Goal: Task Accomplishment & Management: Complete application form

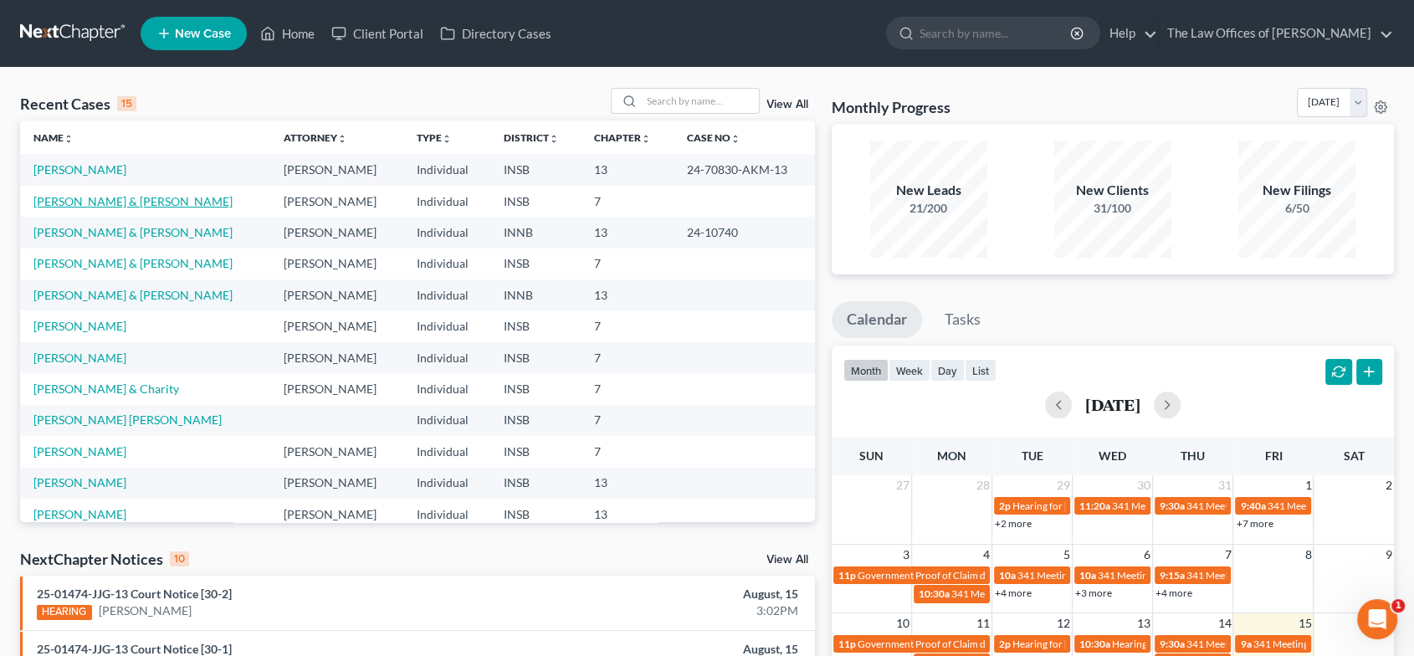
click at [120, 195] on link "[PERSON_NAME] & [PERSON_NAME]" at bounding box center [132, 201] width 199 height 14
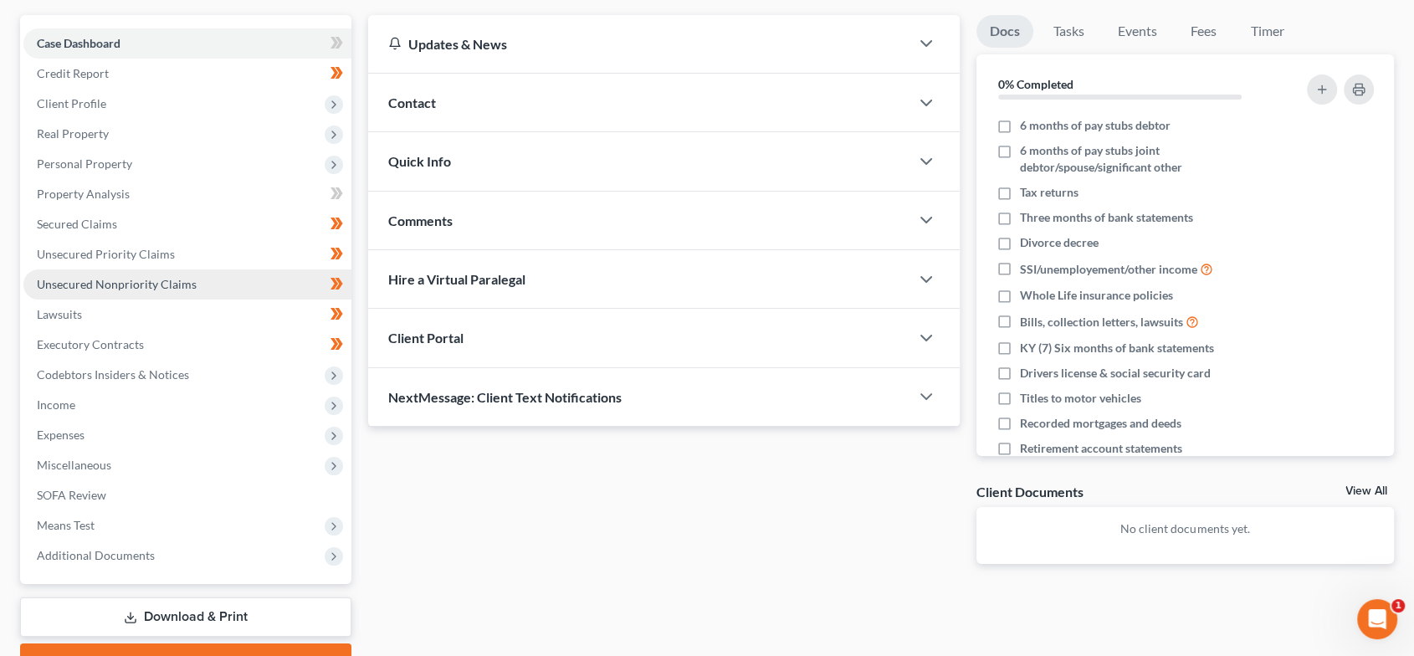
scroll to position [153, 0]
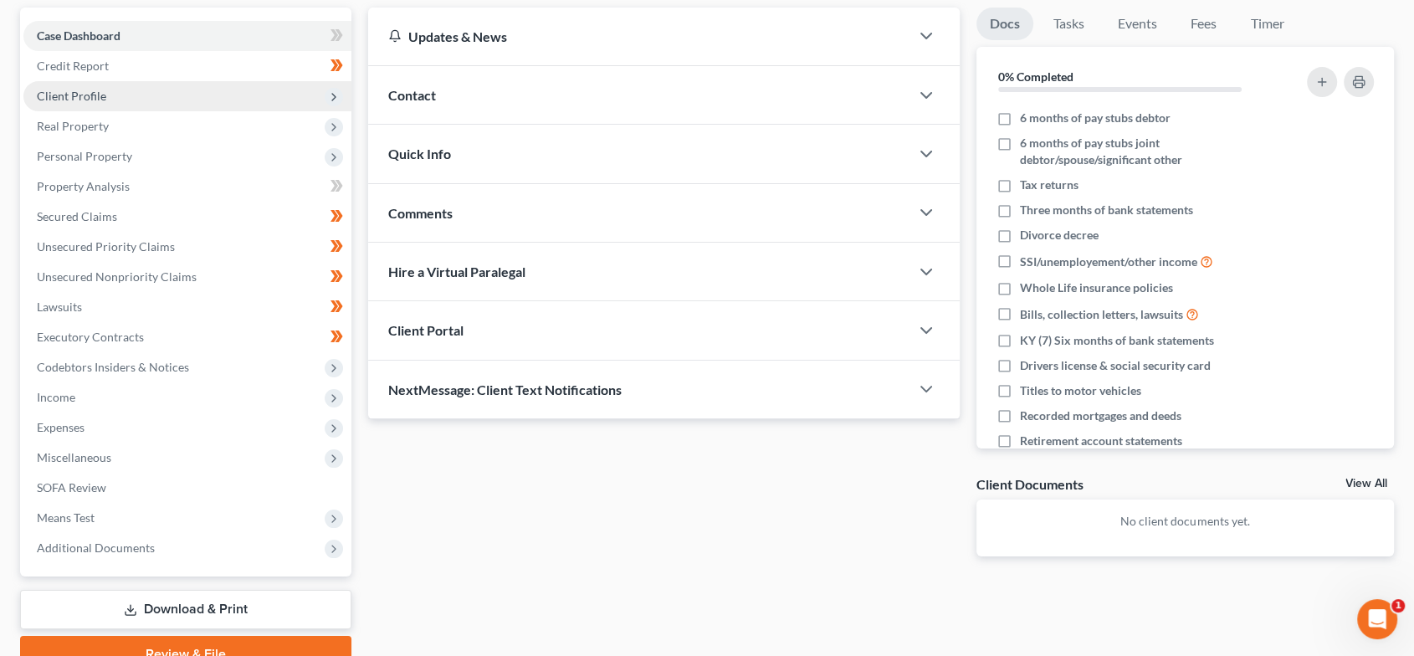
click at [127, 95] on span "Client Profile" at bounding box center [187, 96] width 328 height 30
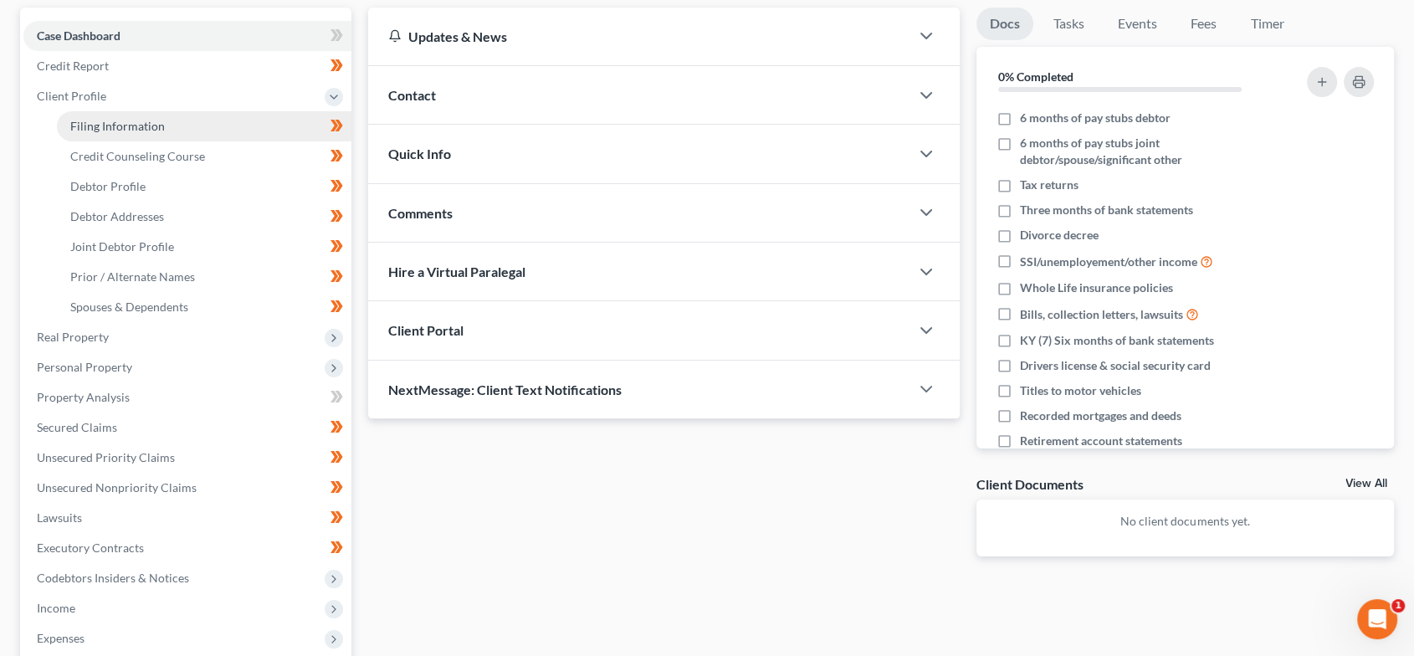
click at [118, 116] on link "Filing Information" at bounding box center [204, 126] width 294 height 30
select select "1"
select select "0"
select select "15"
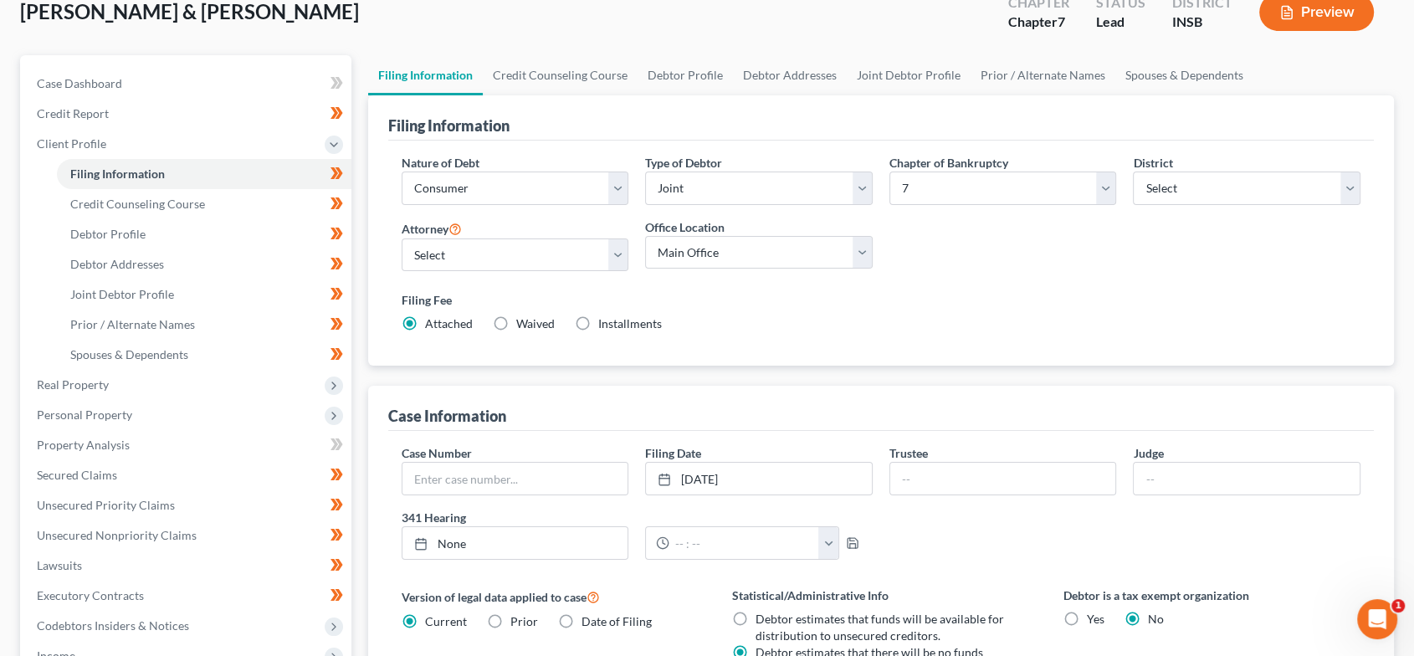
scroll to position [107, 0]
click at [795, 472] on link "[DATE]" at bounding box center [759, 477] width 226 height 32
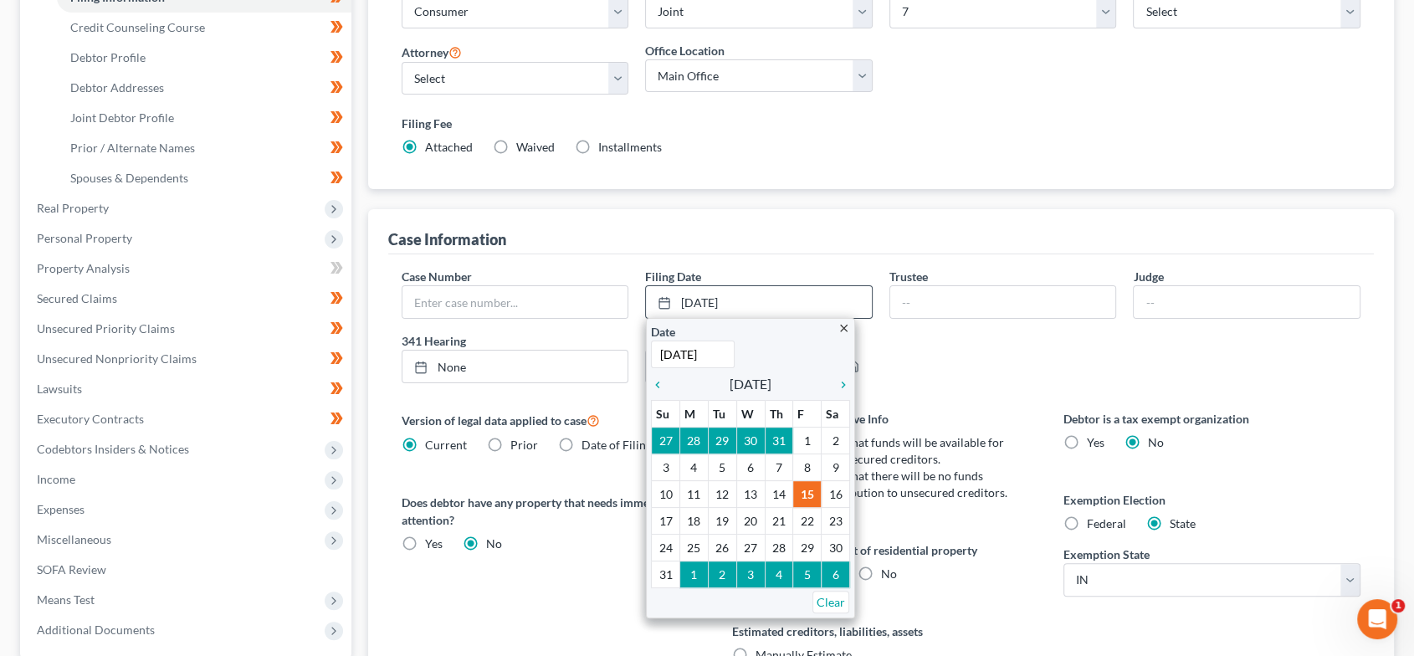
scroll to position [323, 0]
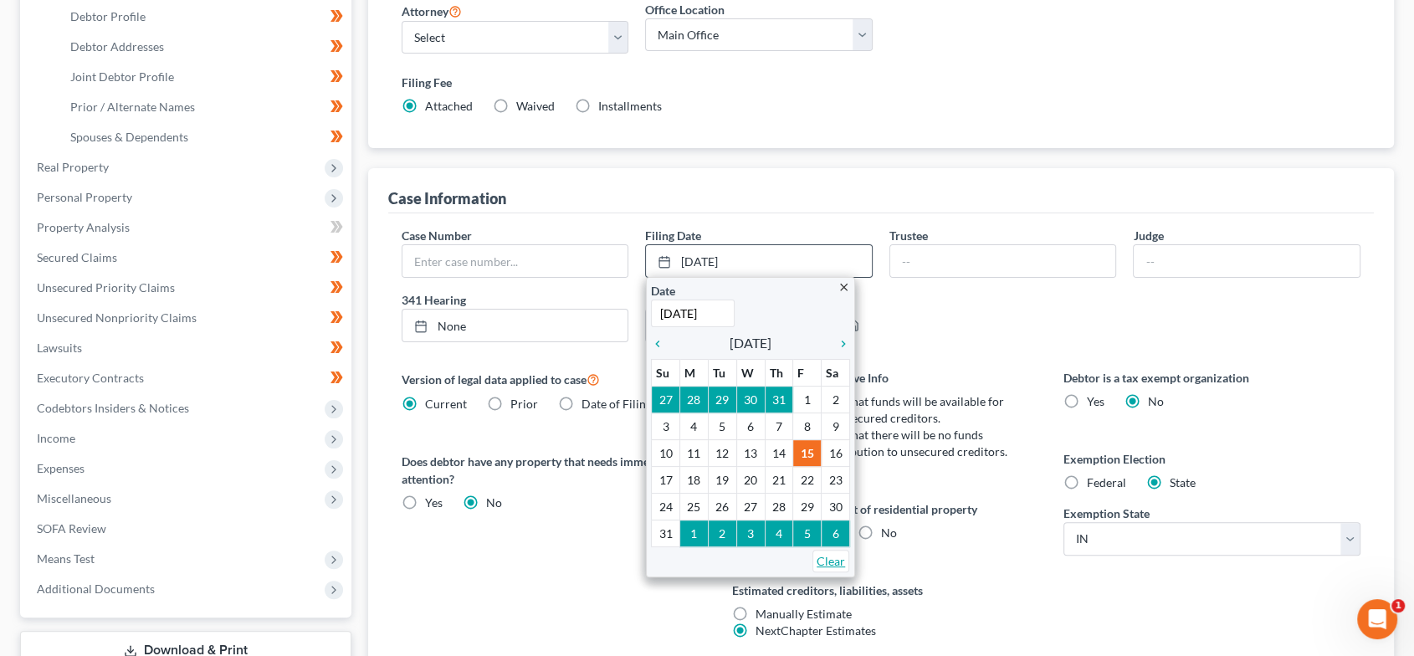
click at [836, 560] on link "Clear" at bounding box center [830, 561] width 37 height 23
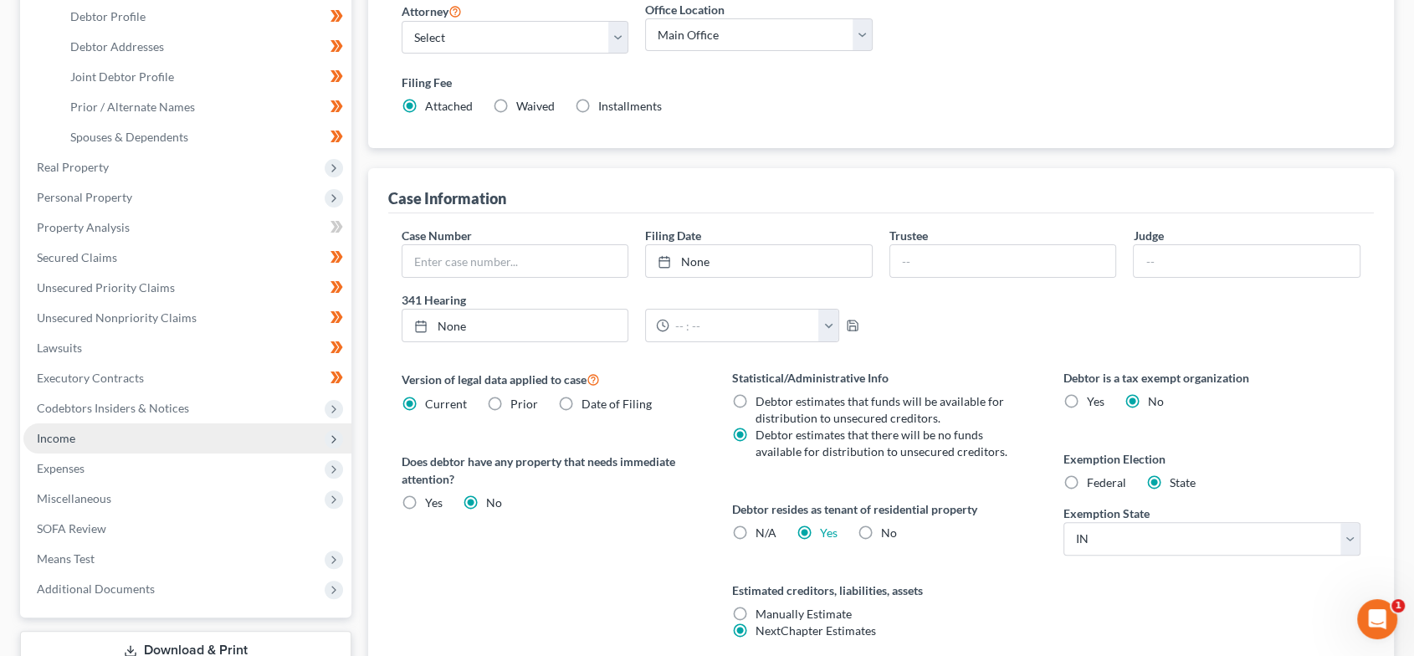
click at [94, 437] on span "Income" at bounding box center [187, 438] width 328 height 30
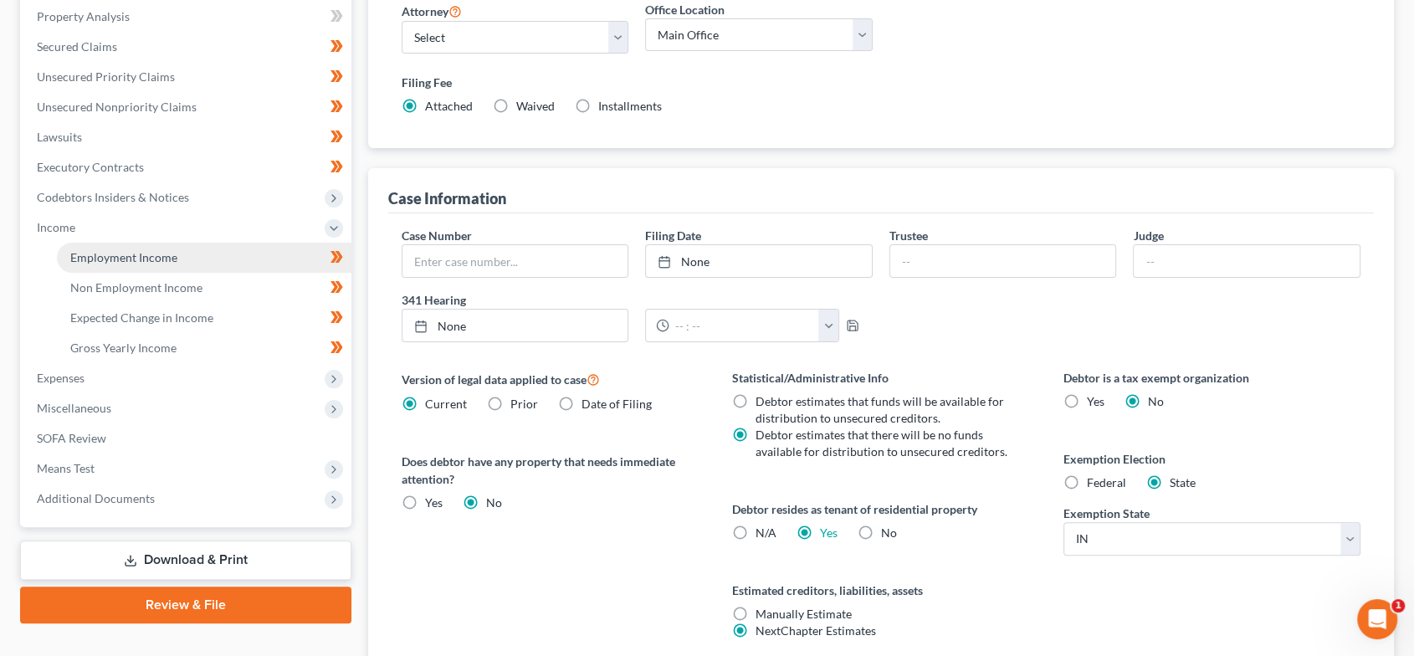
click at [122, 261] on span "Employment Income" at bounding box center [123, 257] width 107 height 14
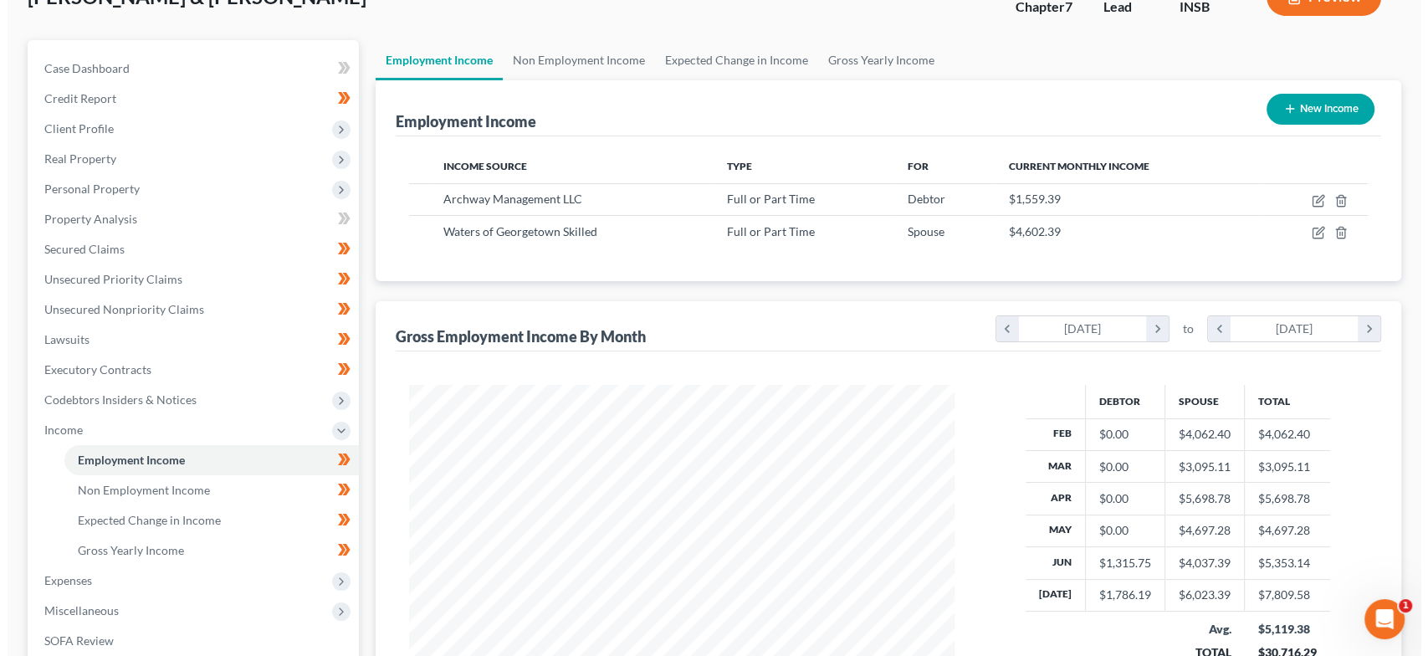
scroll to position [120, 0]
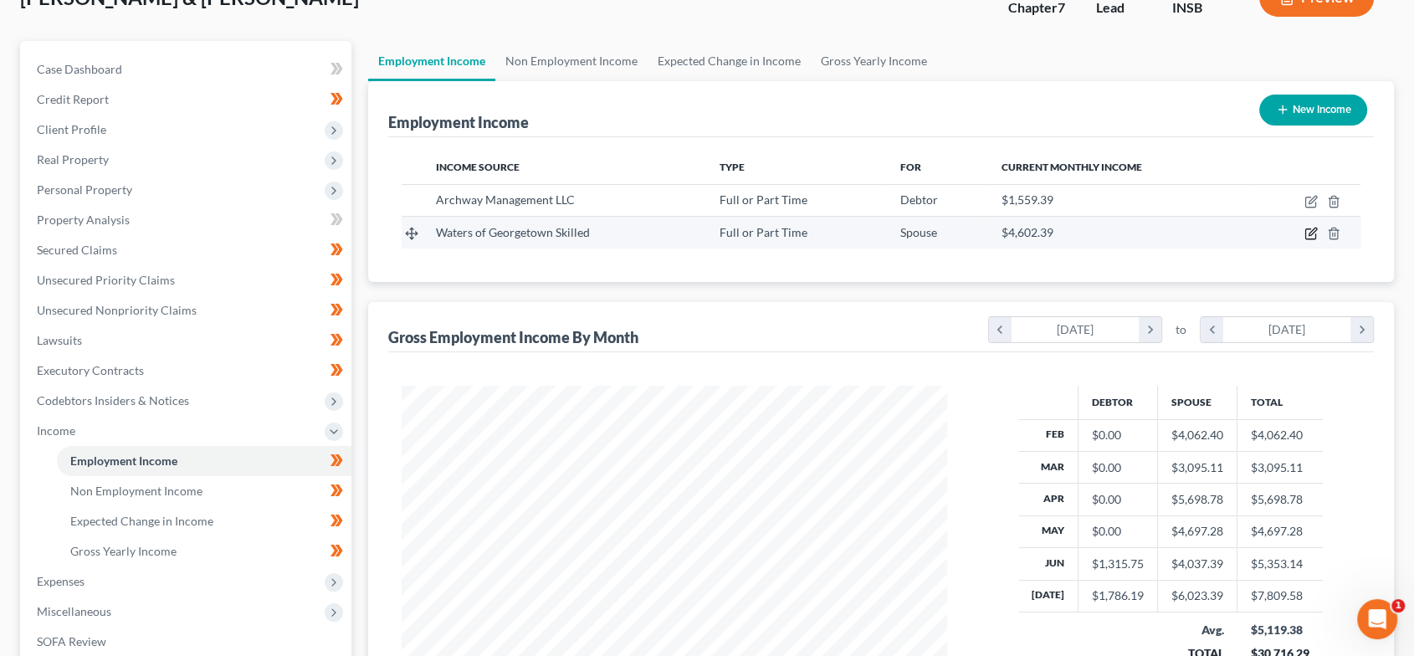
click at [1312, 228] on icon "button" at bounding box center [1310, 233] width 13 height 13
select select "0"
select select "15"
select select "2"
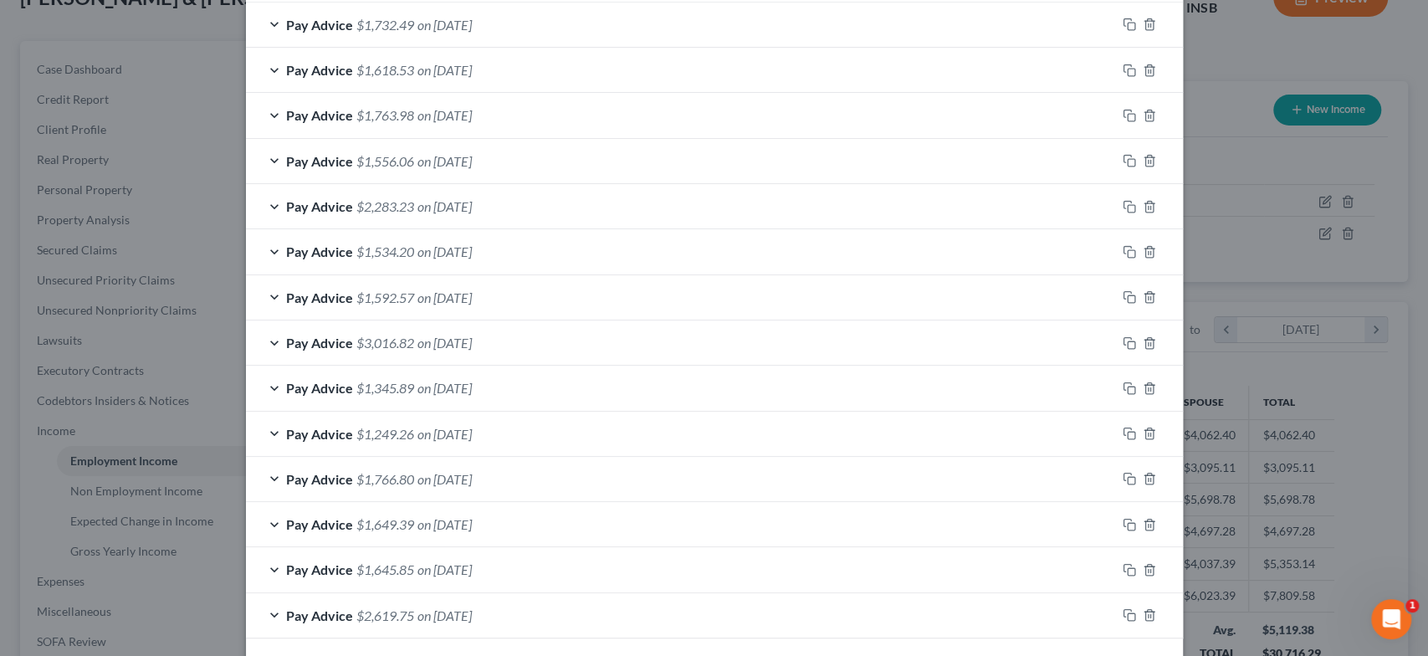
scroll to position [682, 0]
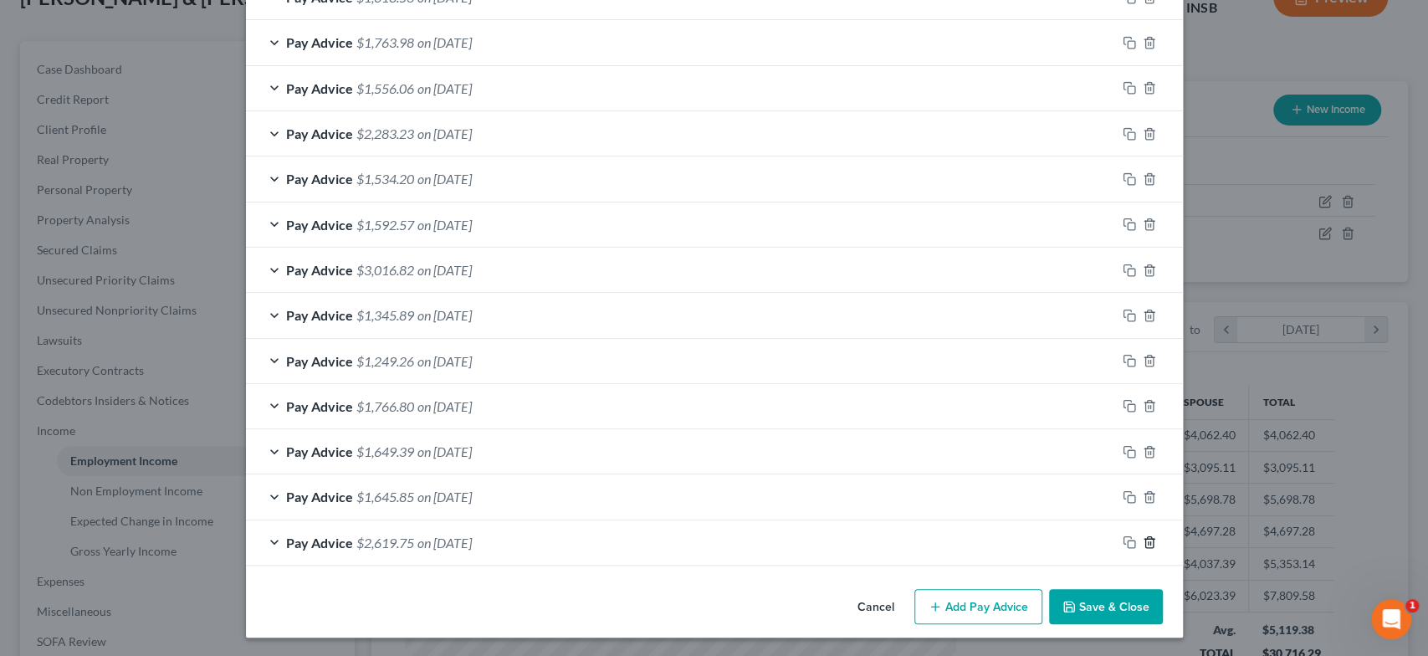
click at [1145, 543] on icon "button" at bounding box center [1149, 542] width 8 height 11
click at [1145, 540] on icon "button" at bounding box center [1149, 542] width 8 height 11
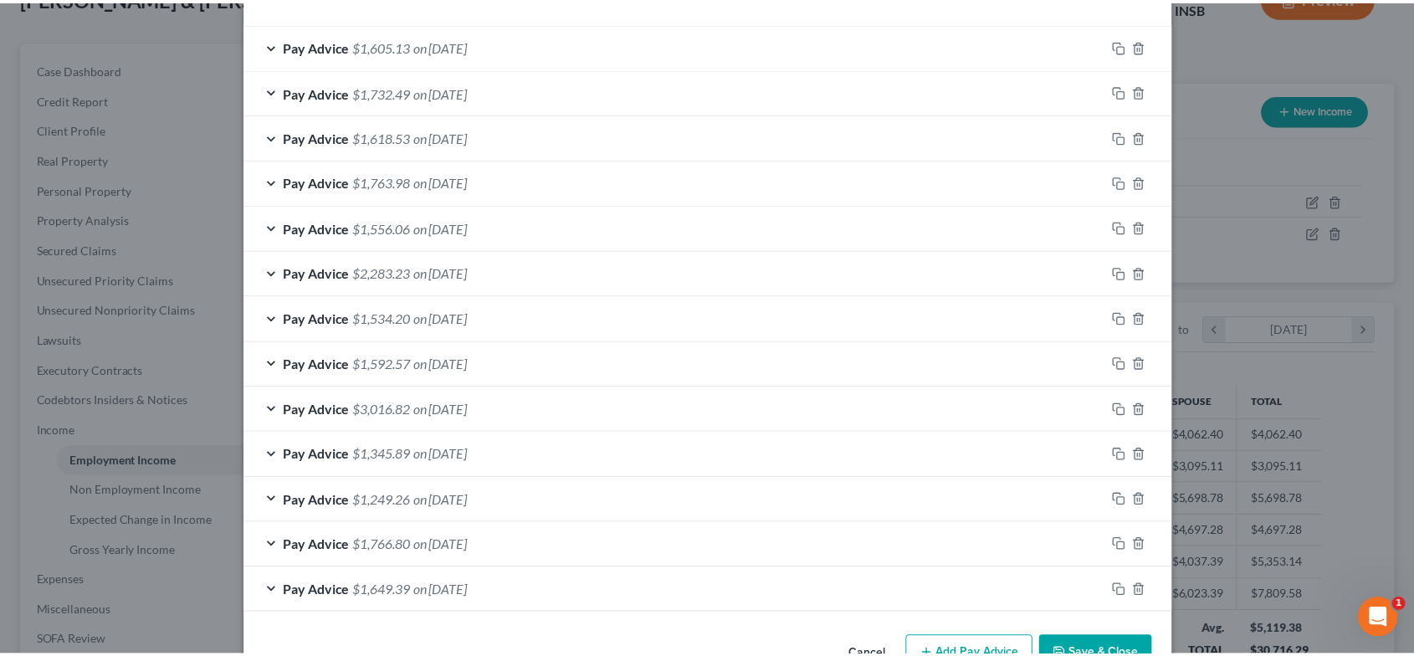
scroll to position [591, 0]
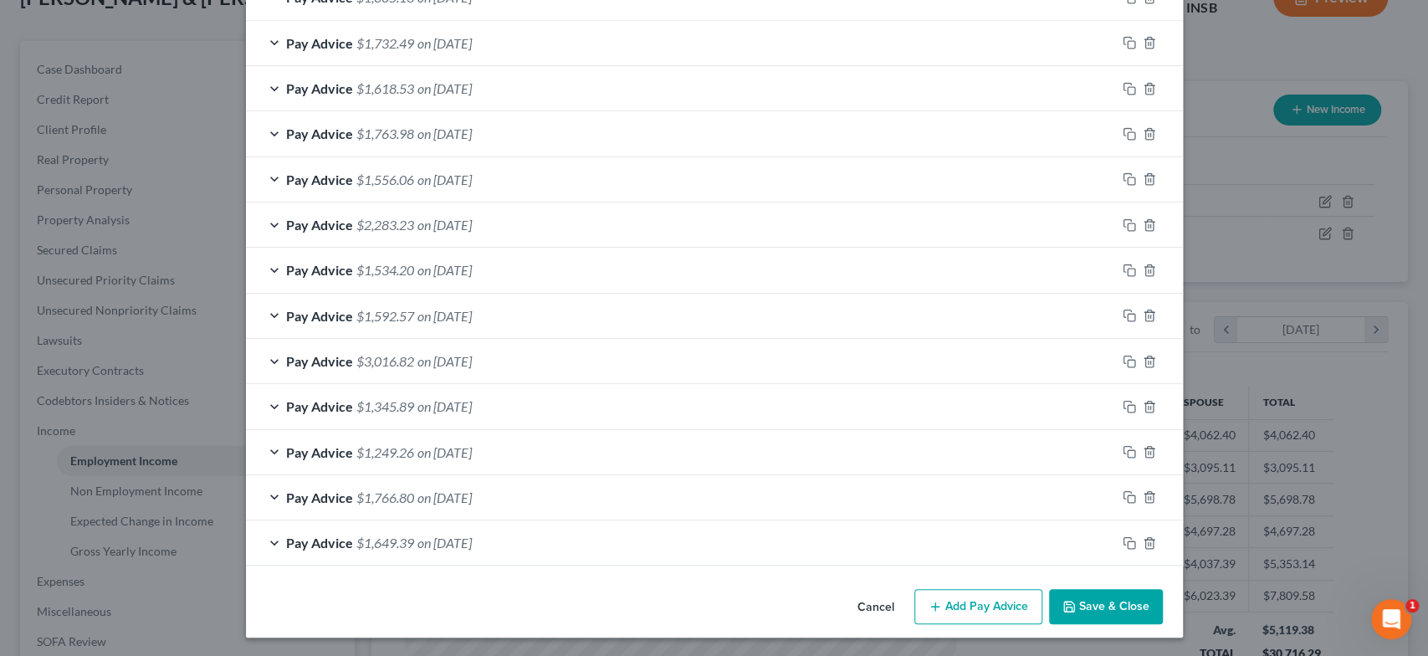
click at [1095, 601] on button "Save & Close" at bounding box center [1106, 606] width 114 height 35
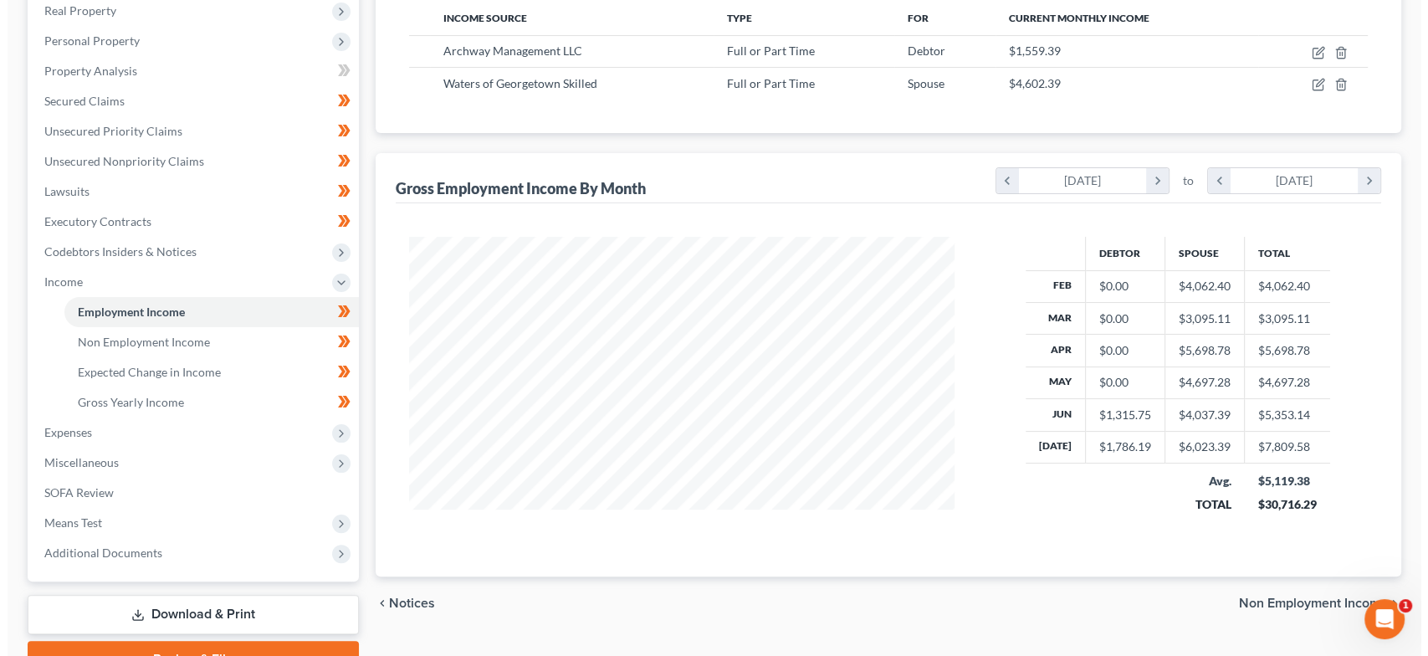
scroll to position [282, 0]
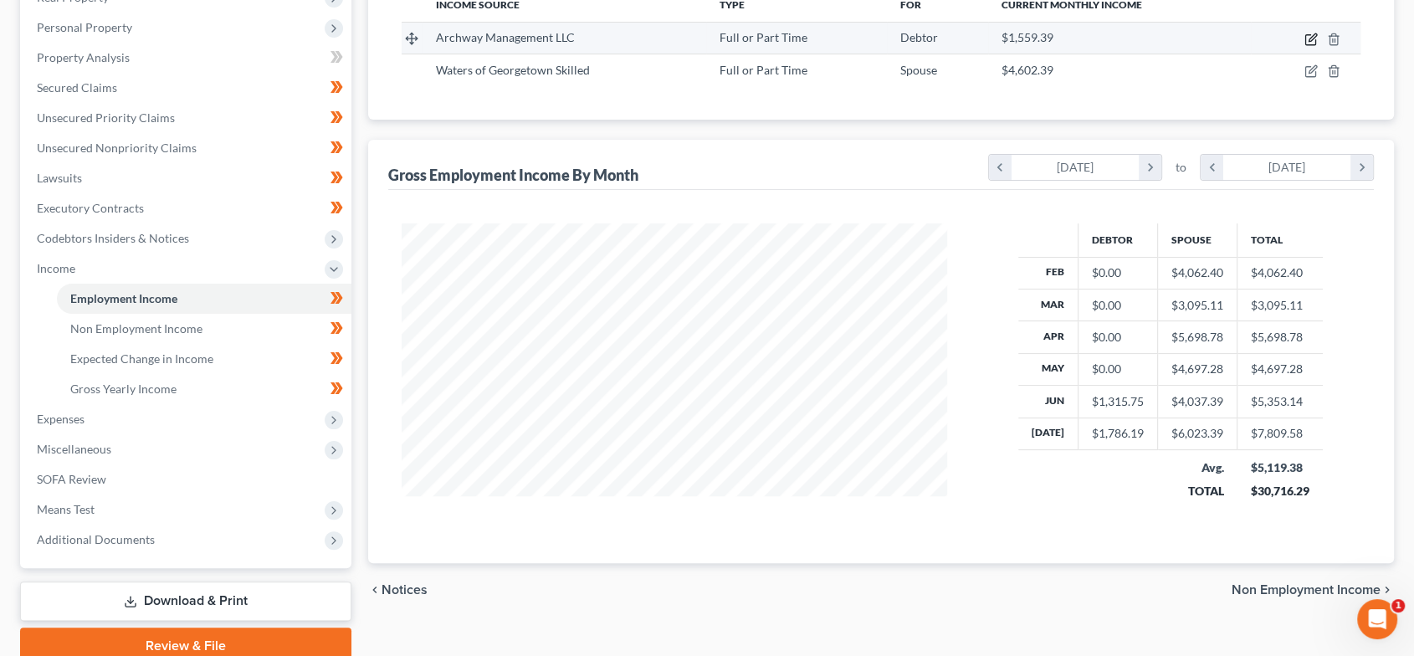
click at [1314, 37] on icon "button" at bounding box center [1310, 39] width 13 height 13
select select "0"
select select "15"
select select "2"
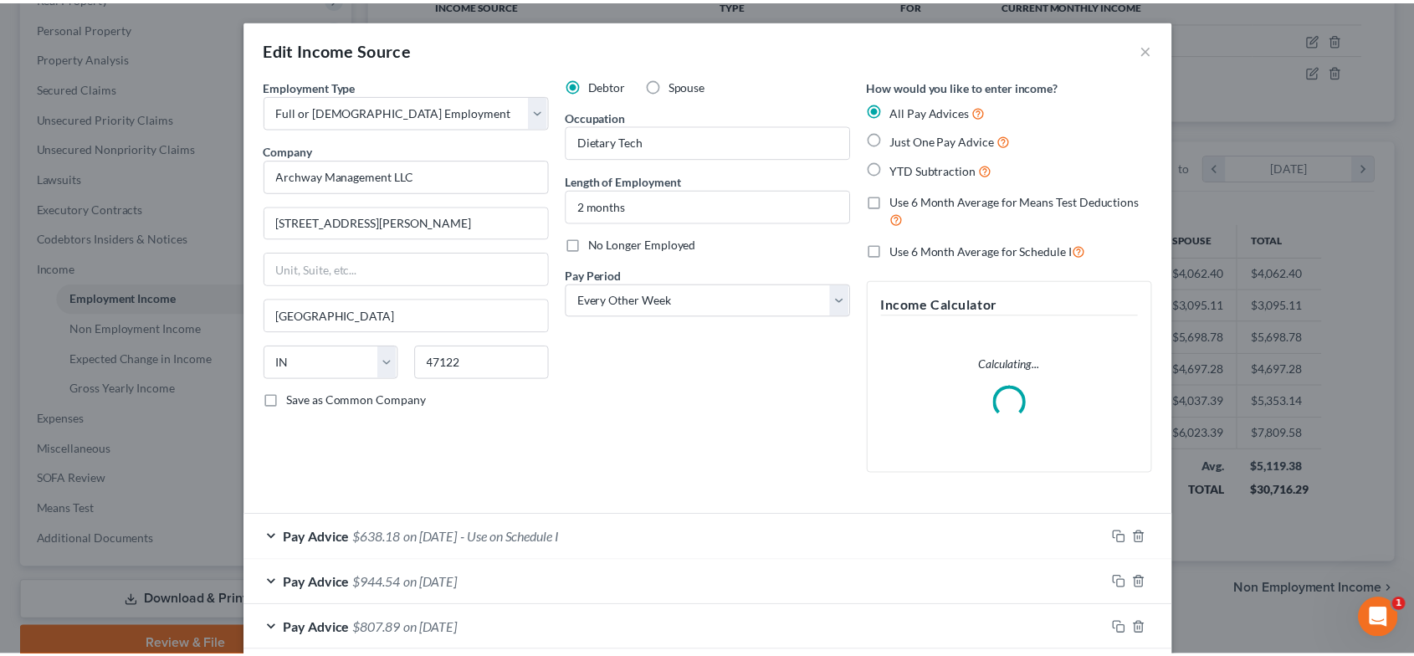
scroll to position [299, 585]
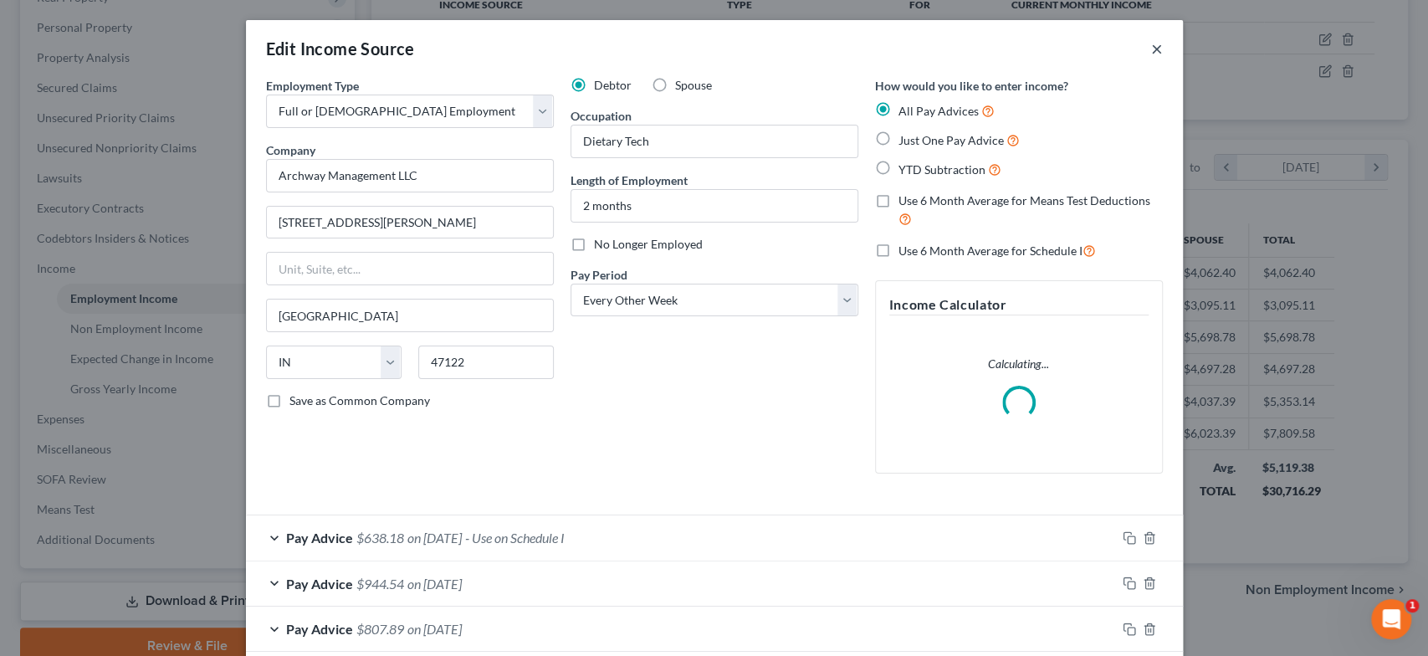
click at [1151, 46] on button "×" at bounding box center [1157, 48] width 12 height 20
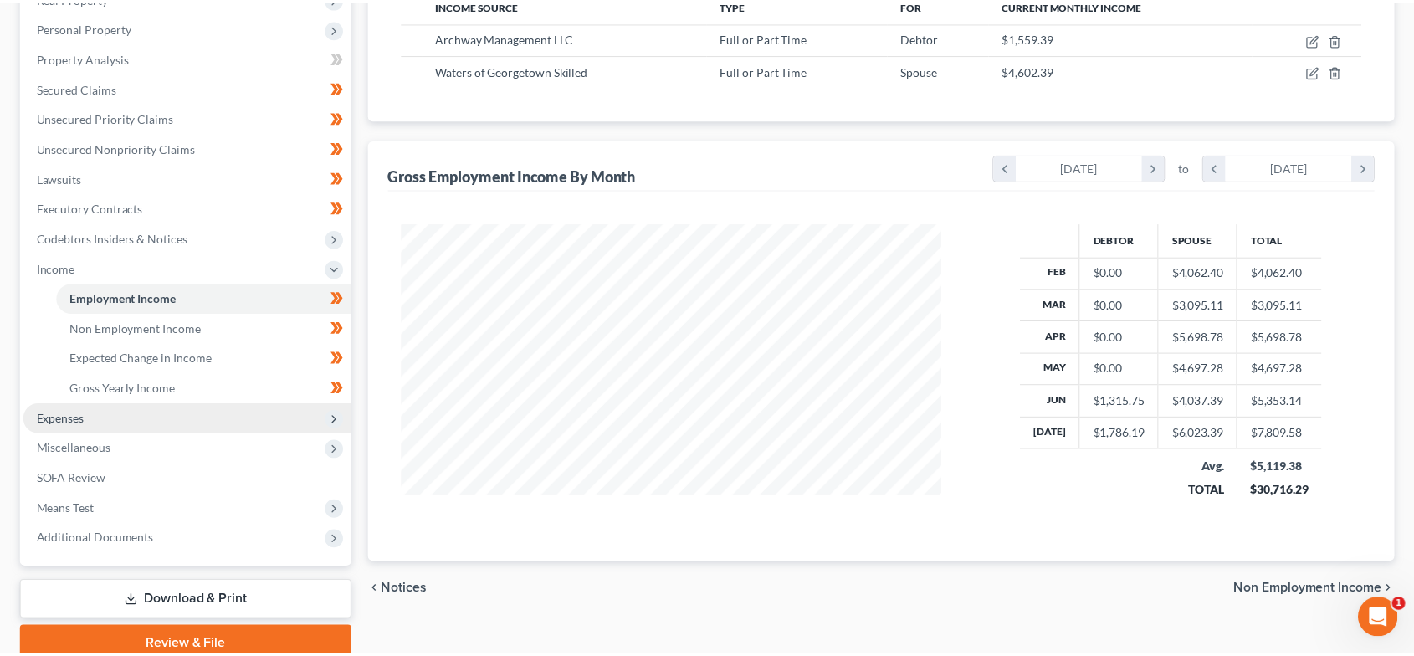
scroll to position [836246, 835966]
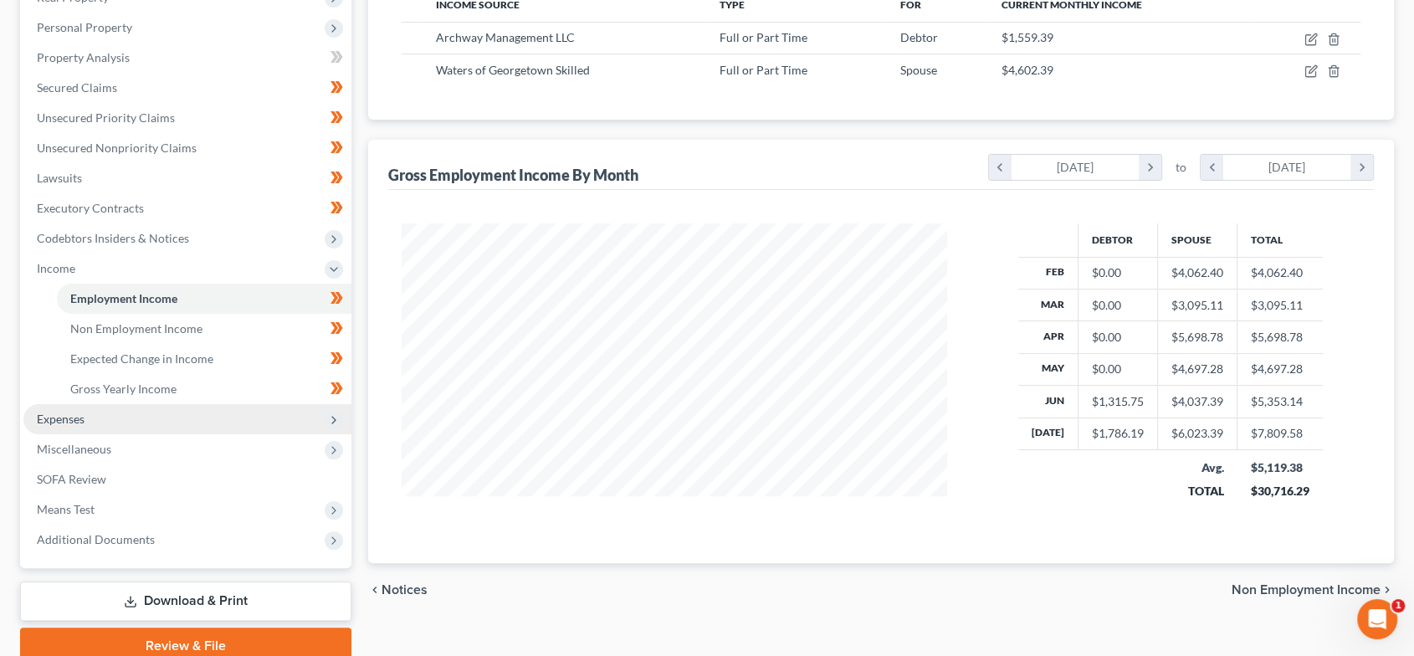
click at [147, 422] on span "Expenses" at bounding box center [187, 419] width 328 height 30
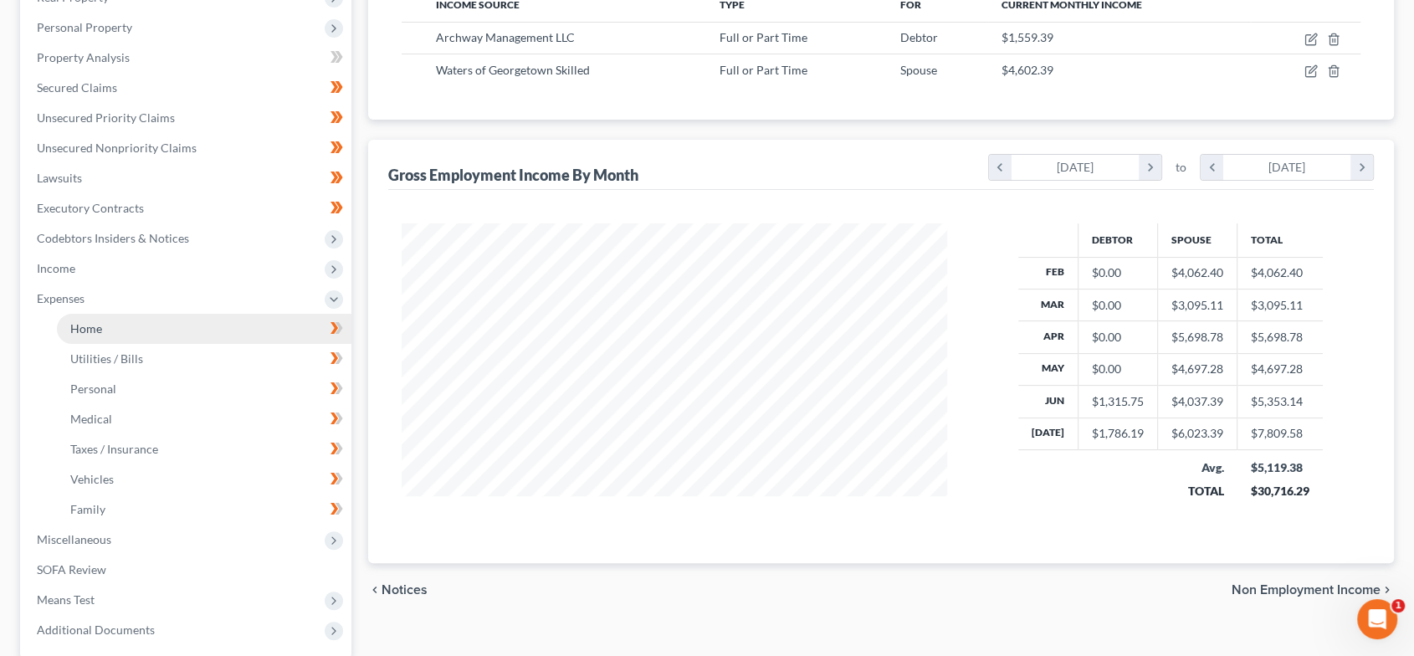
click at [127, 338] on link "Home" at bounding box center [204, 329] width 294 height 30
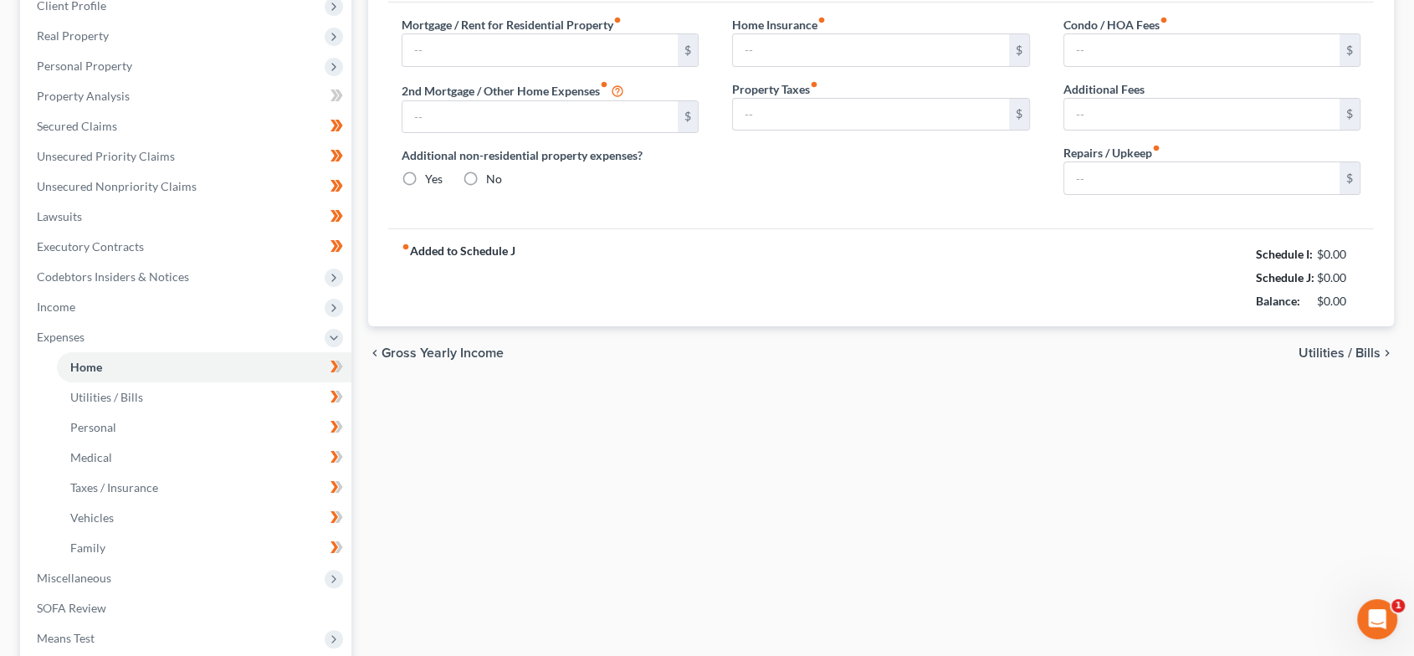
type input "975.00"
type input "0.00"
radio input "true"
type input "0.00"
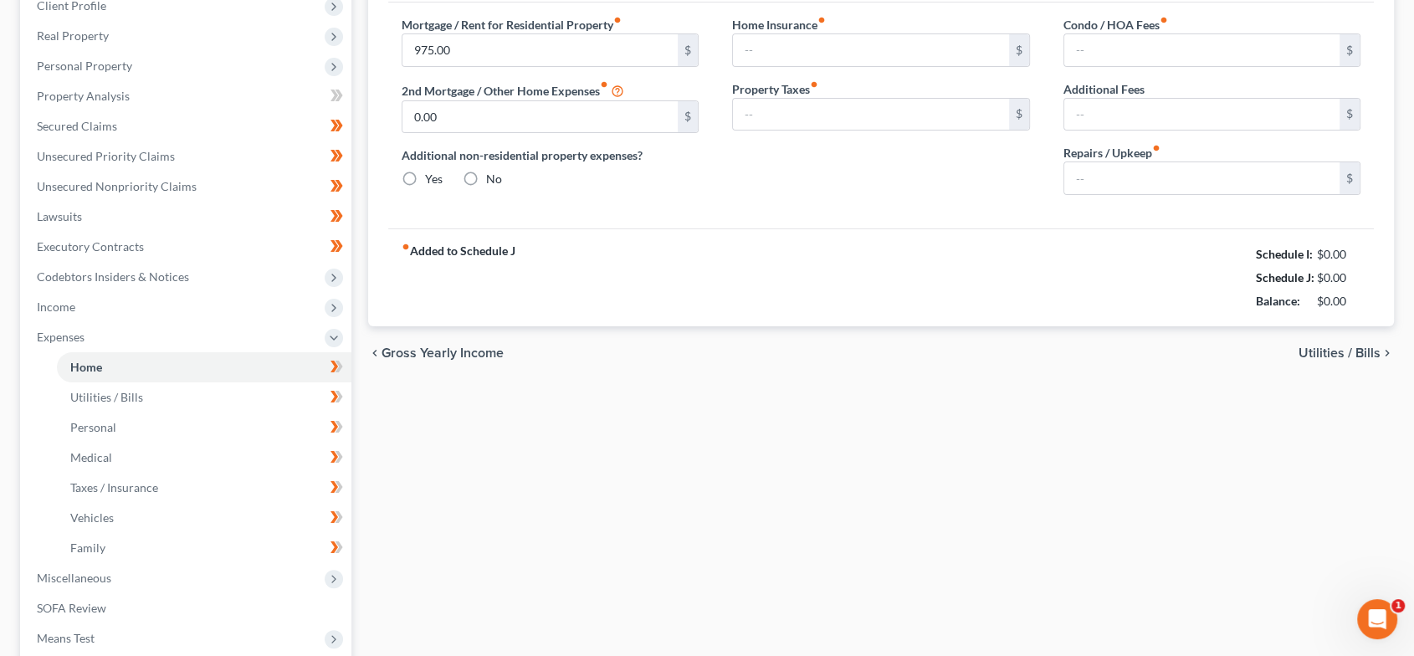
type input "0.00"
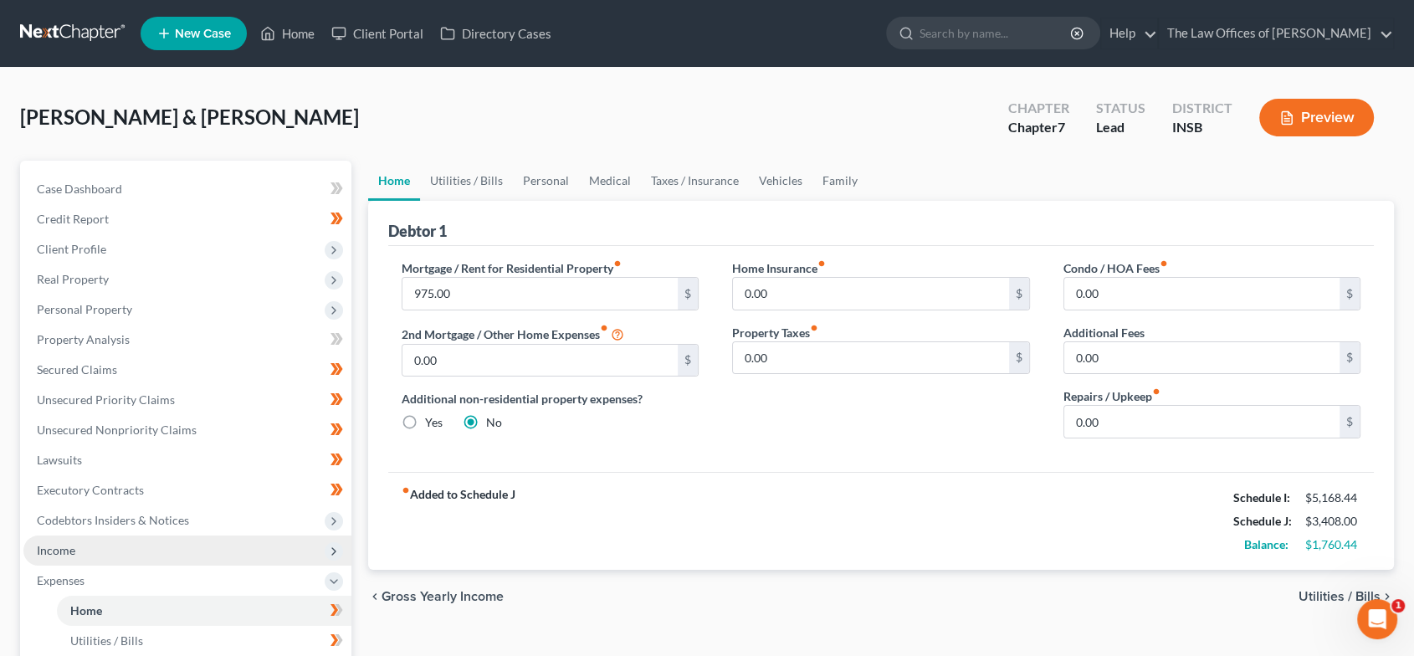
click at [100, 540] on span "Income" at bounding box center [187, 550] width 328 height 30
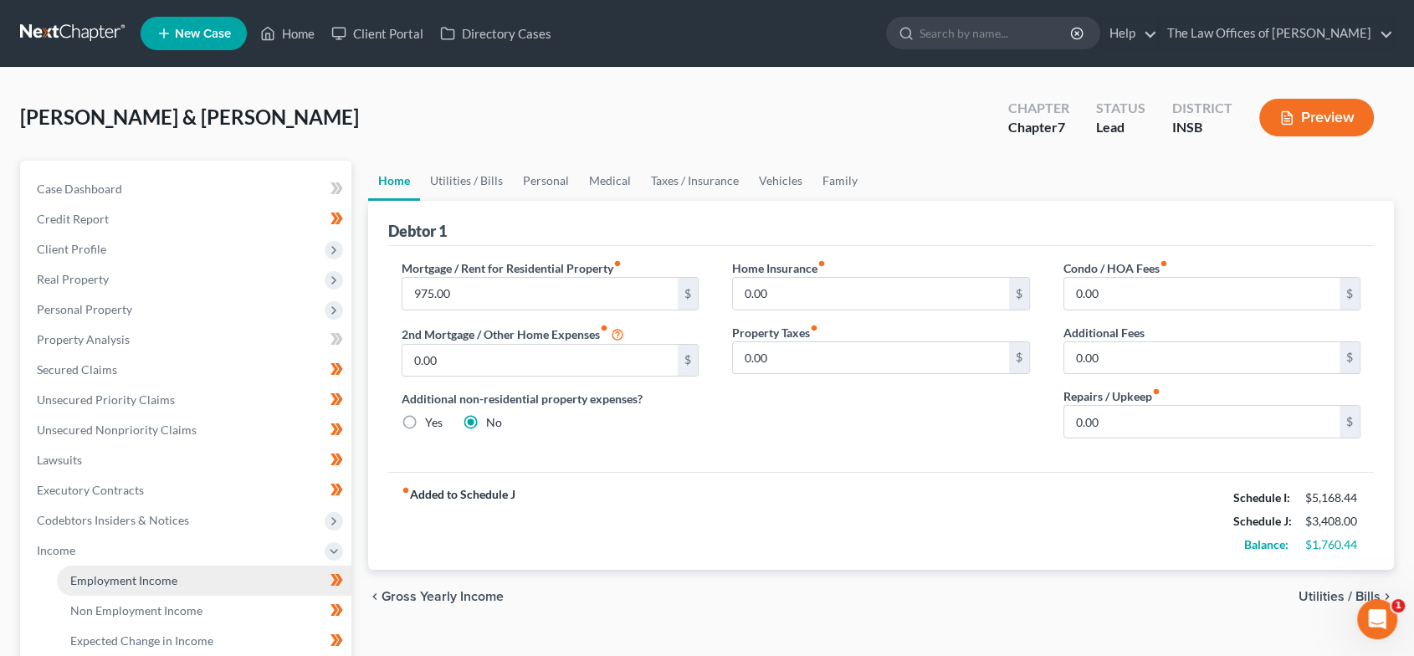
click at [121, 581] on span "Employment Income" at bounding box center [123, 580] width 107 height 14
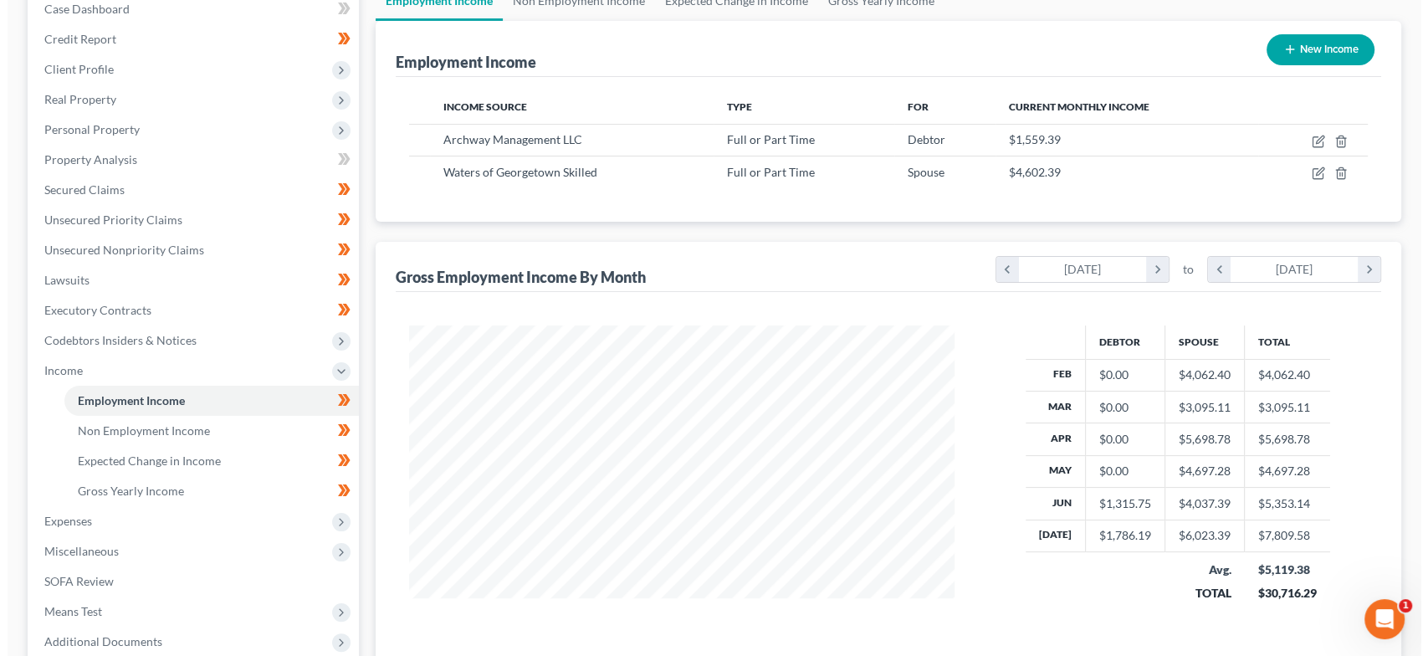
scroll to position [183, 0]
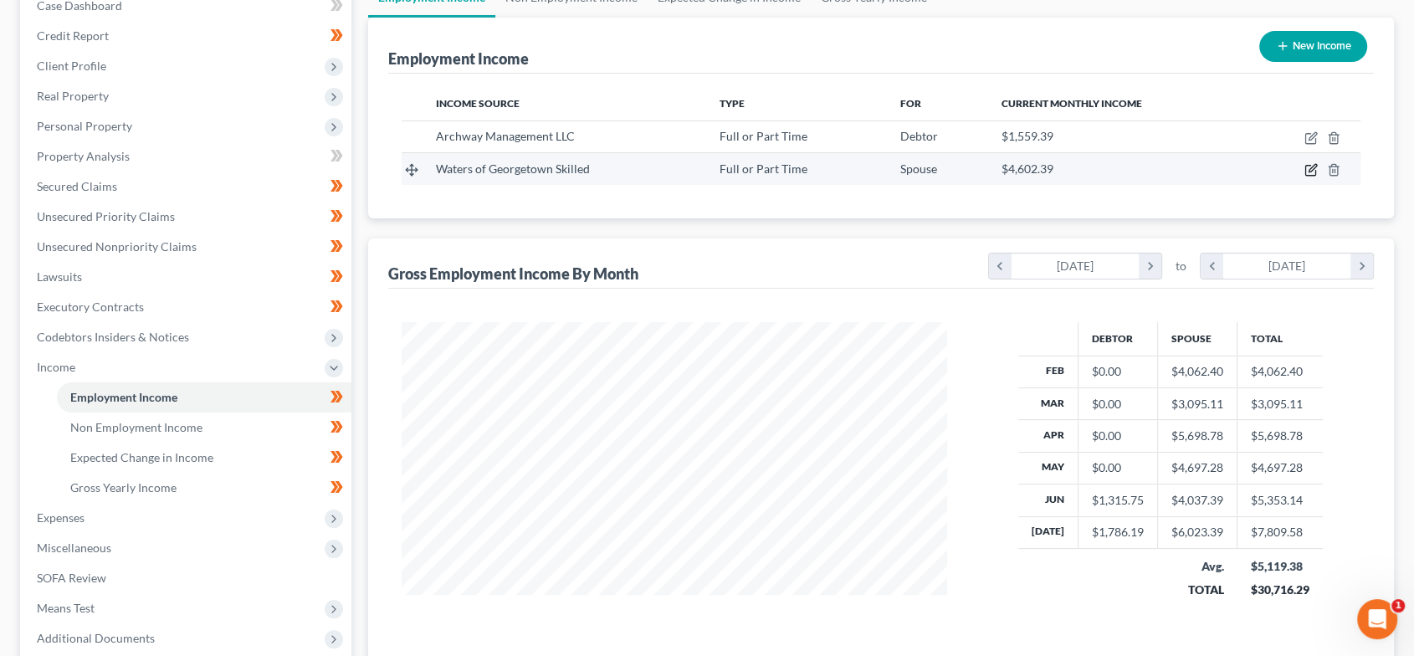
click at [1306, 172] on icon "button" at bounding box center [1310, 169] width 13 height 13
select select "0"
select select "15"
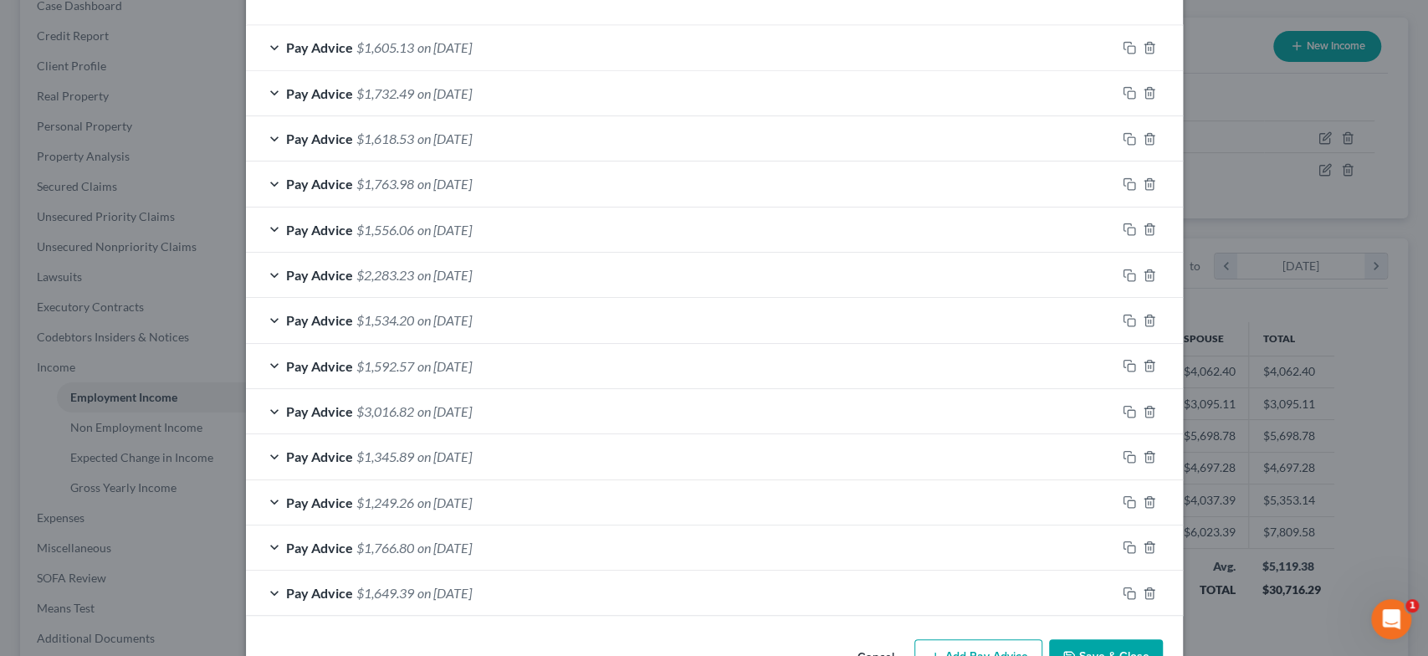
scroll to position [590, 0]
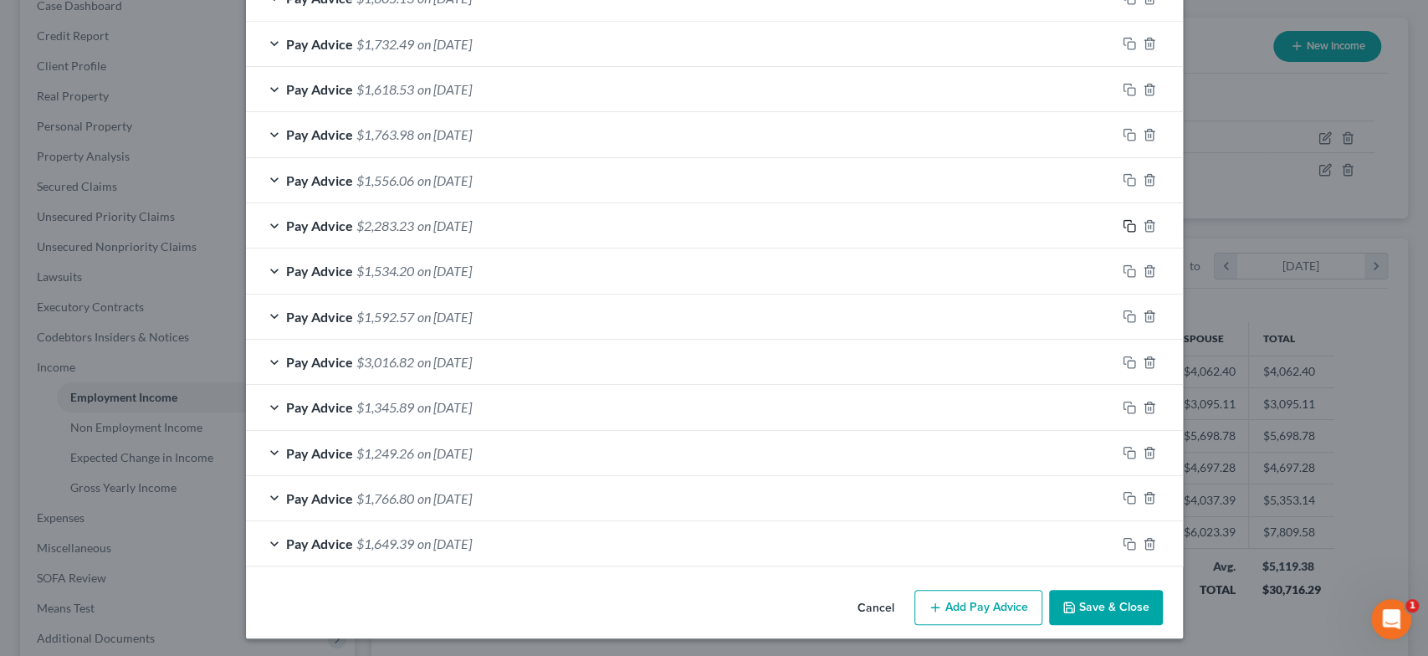
click at [1123, 221] on icon "button" at bounding box center [1129, 225] width 13 height 13
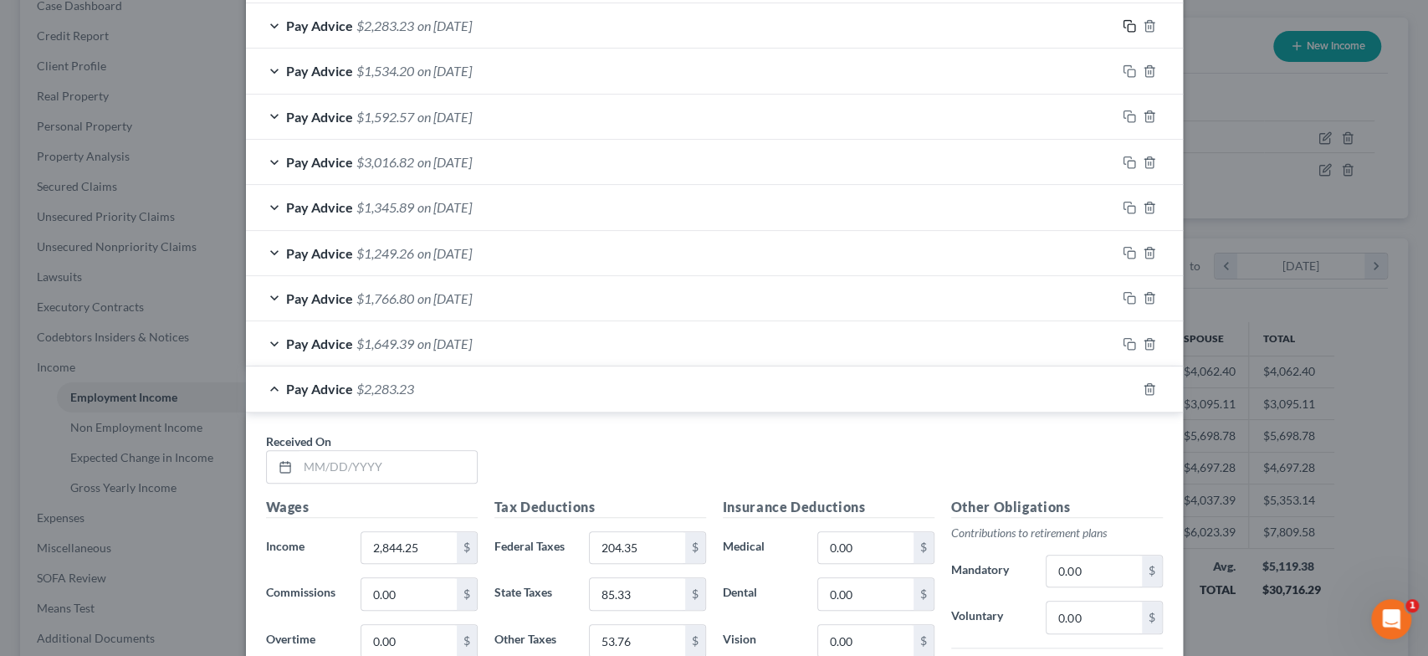
scroll to position [827, 0]
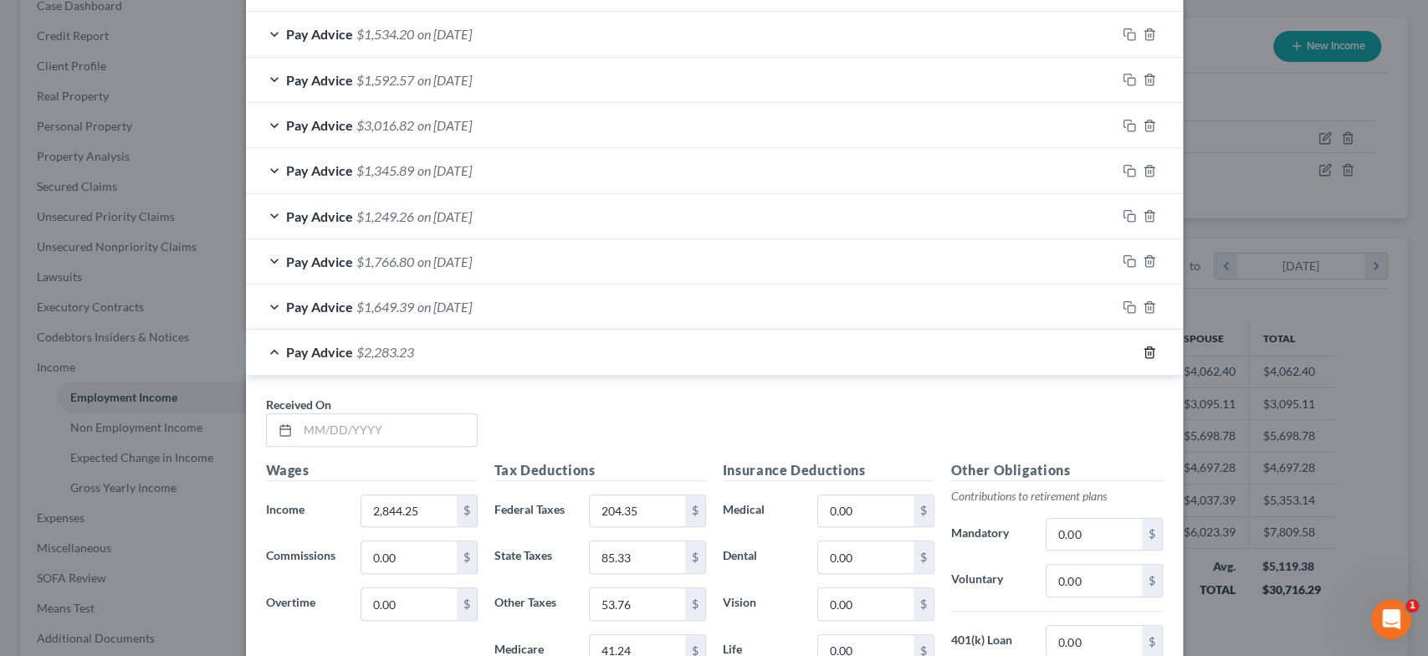
click at [1145, 349] on icon "button" at bounding box center [1149, 351] width 8 height 11
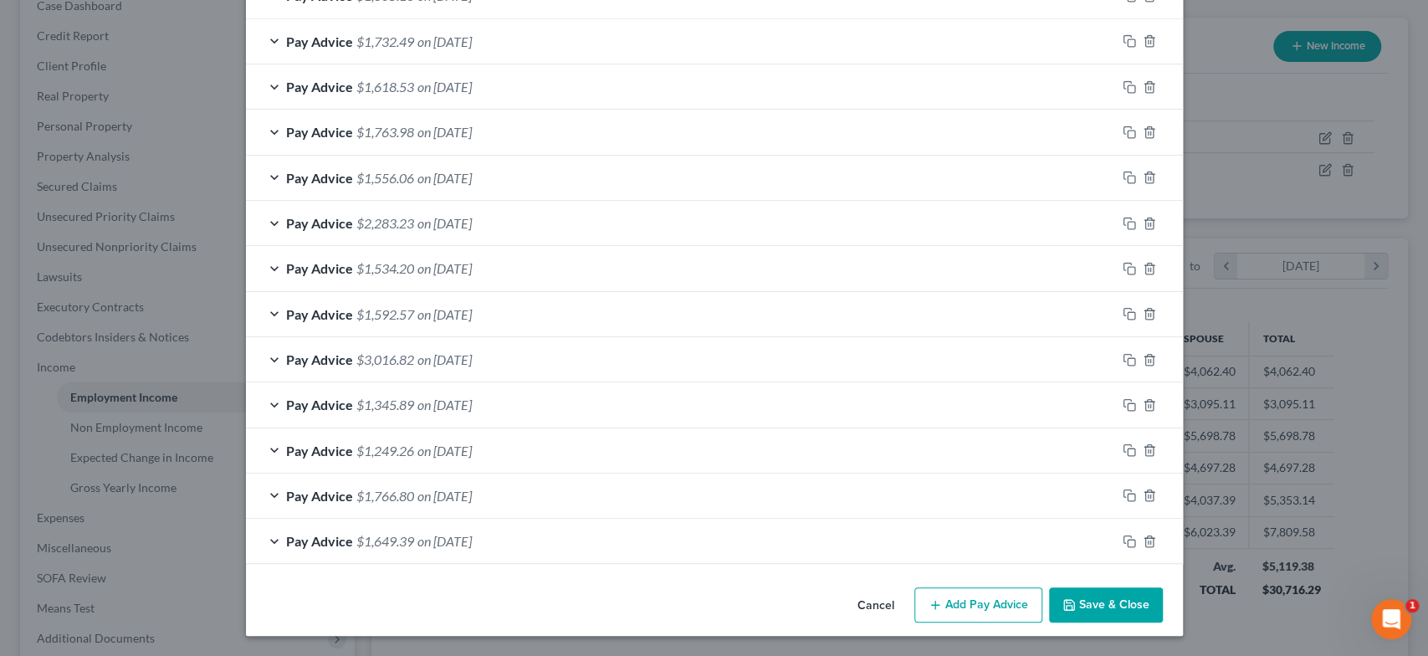
scroll to position [591, 0]
click at [472, 223] on span "on [DATE]" at bounding box center [444, 225] width 54 height 16
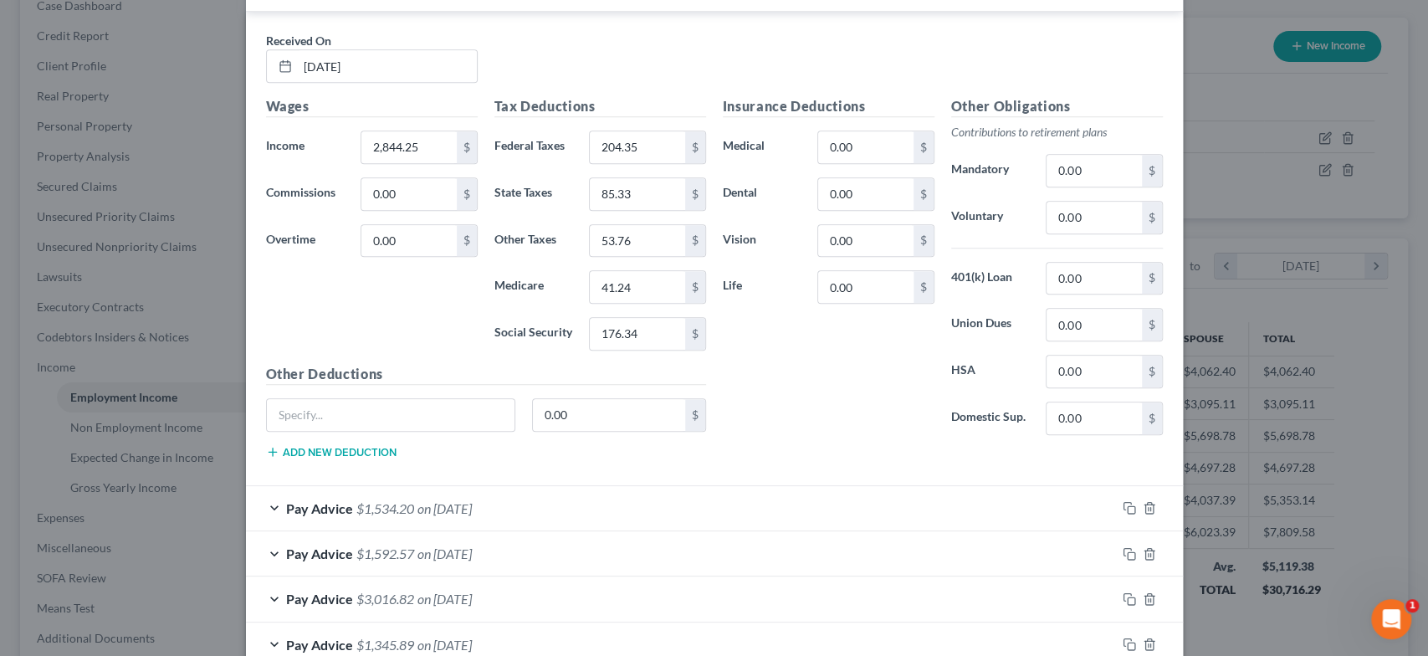
click at [536, 577] on div "Pay Advice $3,016.82 on [DATE]" at bounding box center [681, 598] width 870 height 44
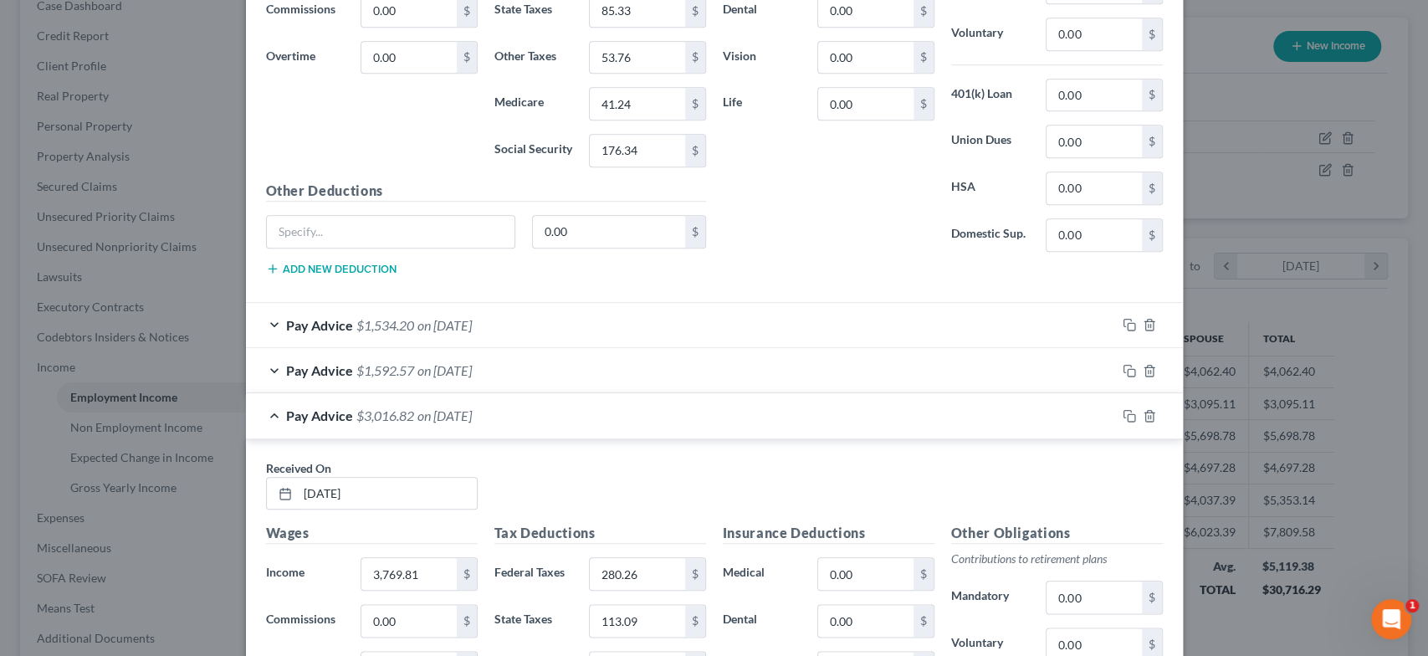
scroll to position [1034, 0]
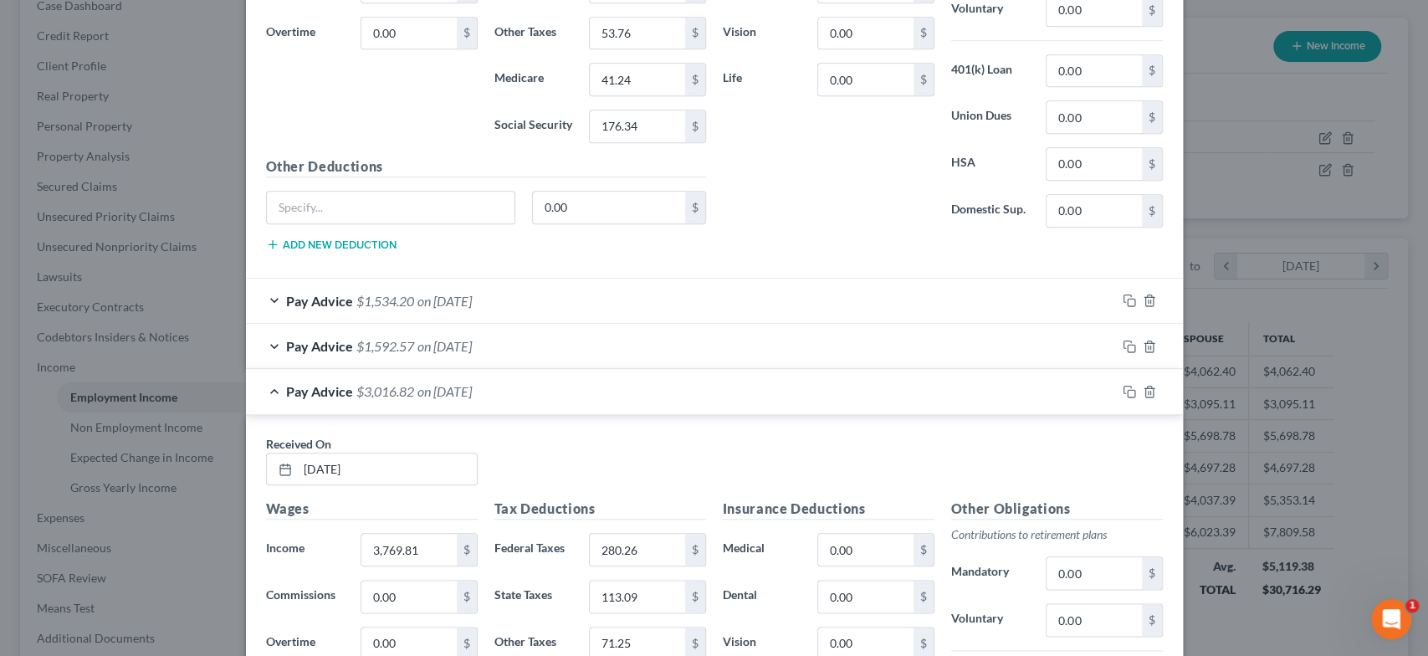
drag, startPoint x: 393, startPoint y: 373, endPoint x: 407, endPoint y: 373, distance: 13.4
click at [393, 373] on div "Pay Advice $3,016.82 on [DATE]" at bounding box center [681, 391] width 870 height 44
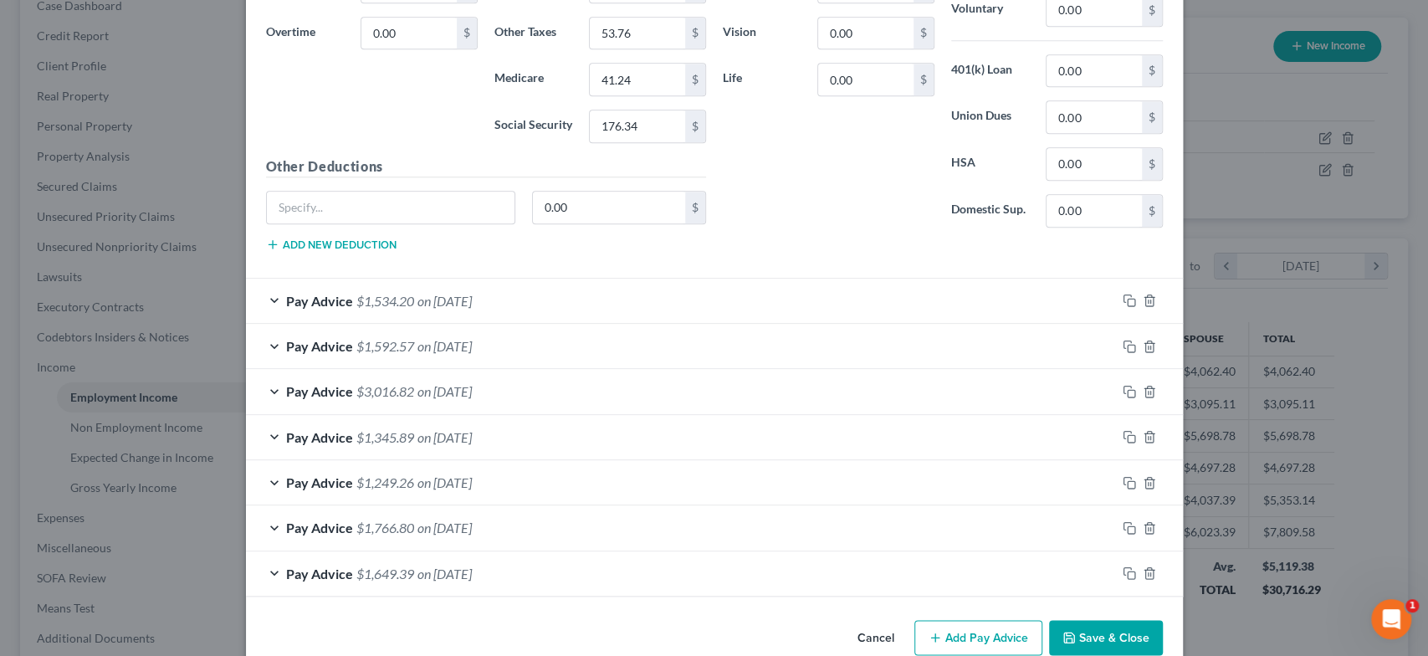
click at [404, 560] on div "Pay Advice $1,649.39 on [DATE]" at bounding box center [681, 573] width 870 height 44
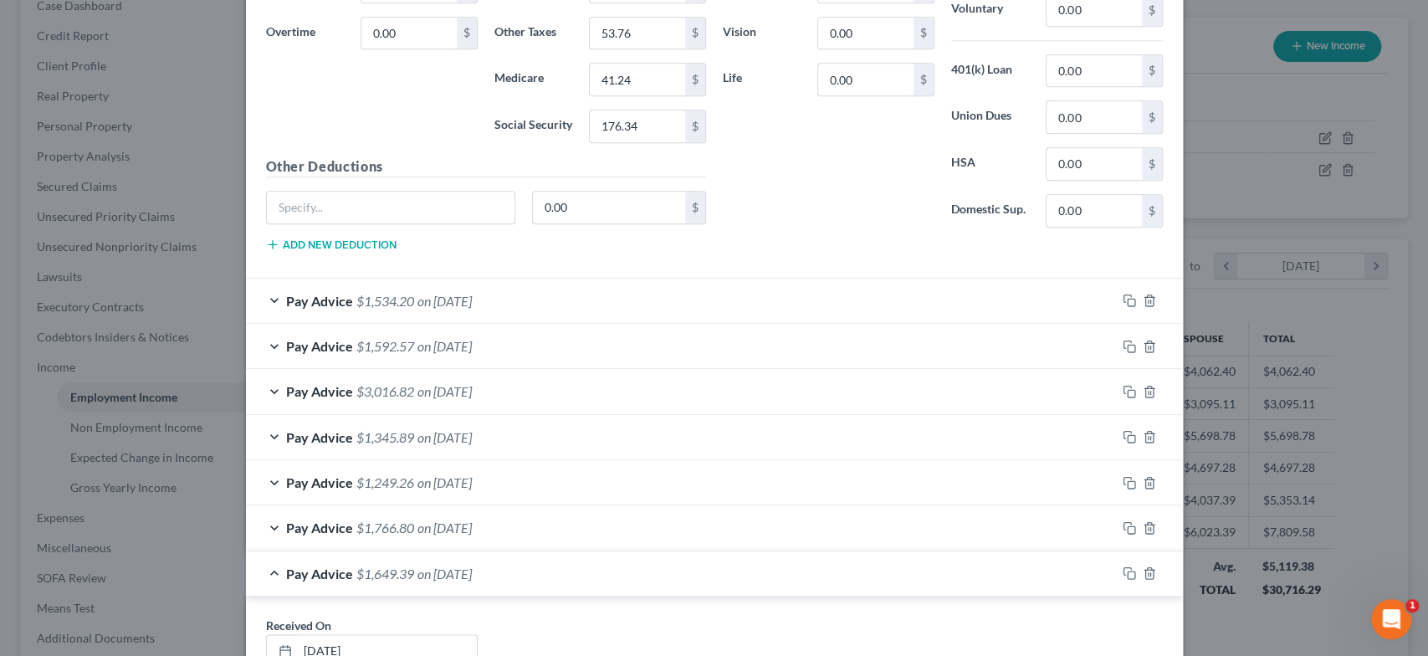
click at [400, 558] on div "Pay Advice $1,649.39 on [DATE]" at bounding box center [681, 573] width 870 height 44
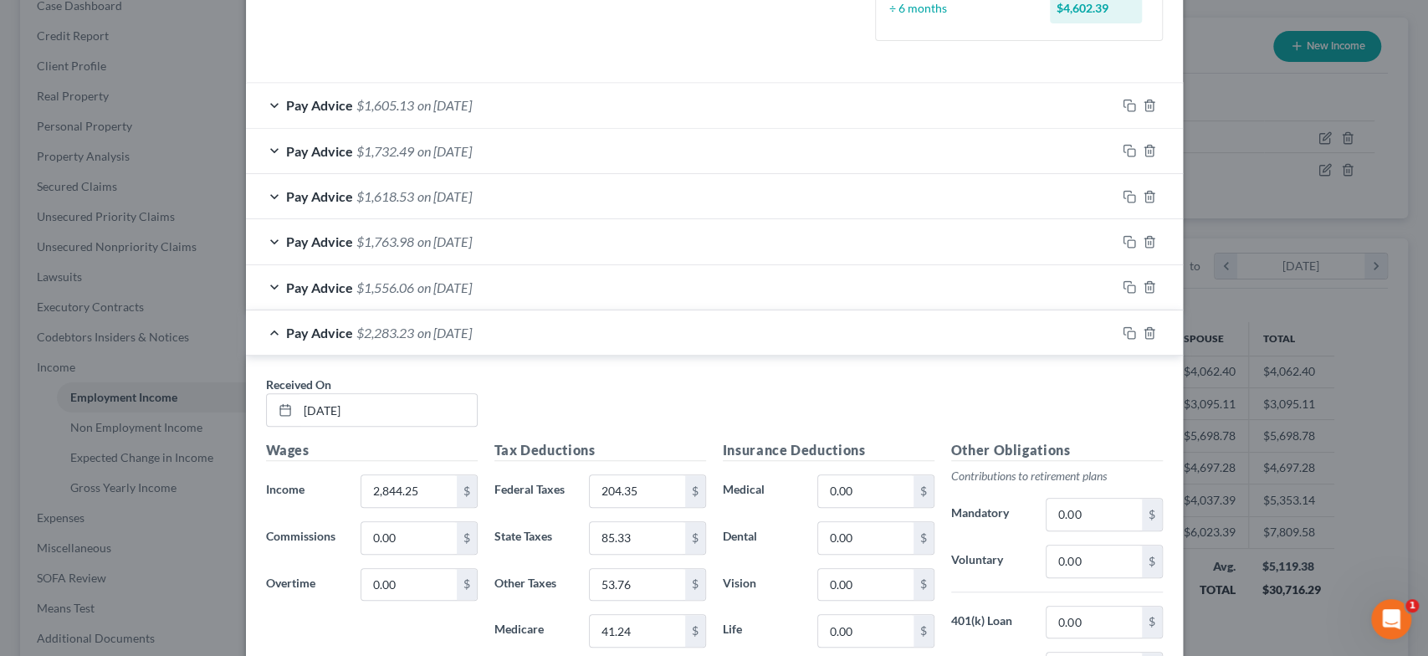
scroll to position [462, 0]
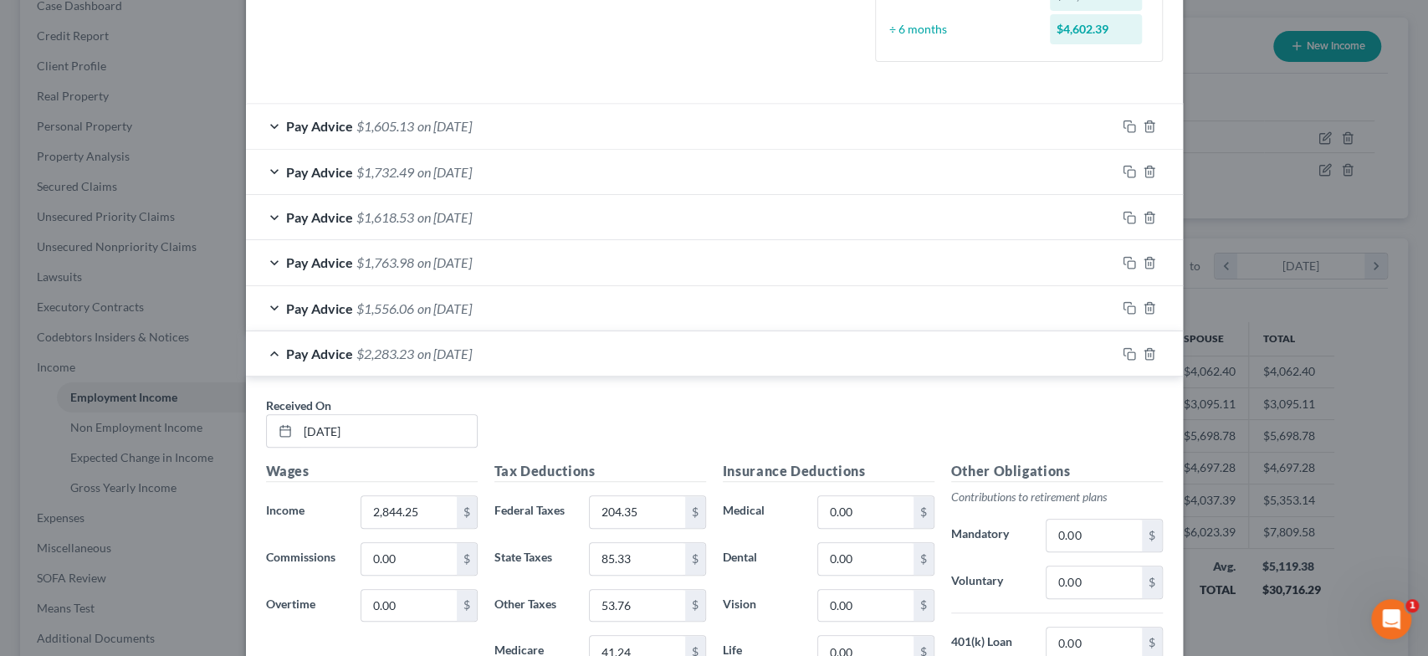
click at [442, 352] on span "on [DATE]" at bounding box center [444, 353] width 54 height 16
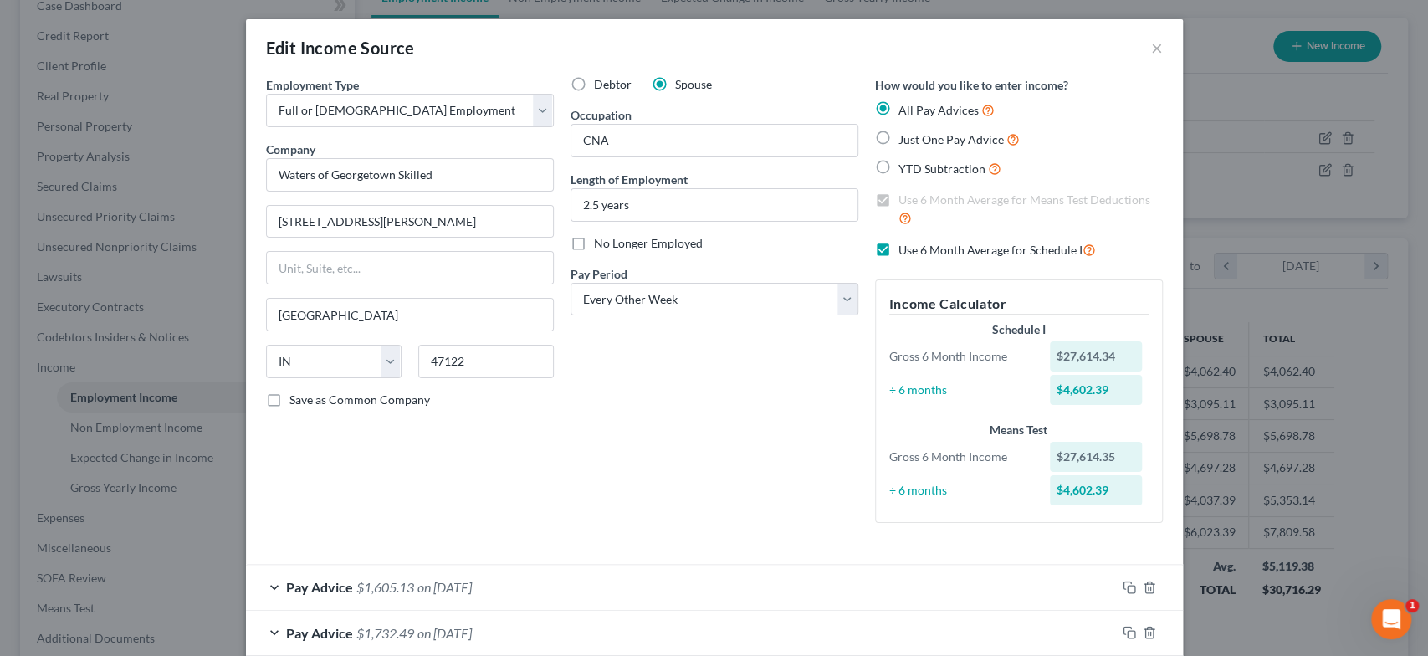
scroll to position [0, 0]
click at [762, 301] on select "Select Monthly Twice Monthly Every Other Week Weekly" at bounding box center [715, 300] width 288 height 33
click at [571, 284] on select "Select Monthly Twice Monthly Every Other Week Weekly" at bounding box center [715, 300] width 288 height 33
drag, startPoint x: 674, startPoint y: 306, endPoint x: 683, endPoint y: 311, distance: 9.8
click at [683, 310] on select "Select Monthly Twice Monthly Every Other Week Weekly" at bounding box center [715, 300] width 288 height 33
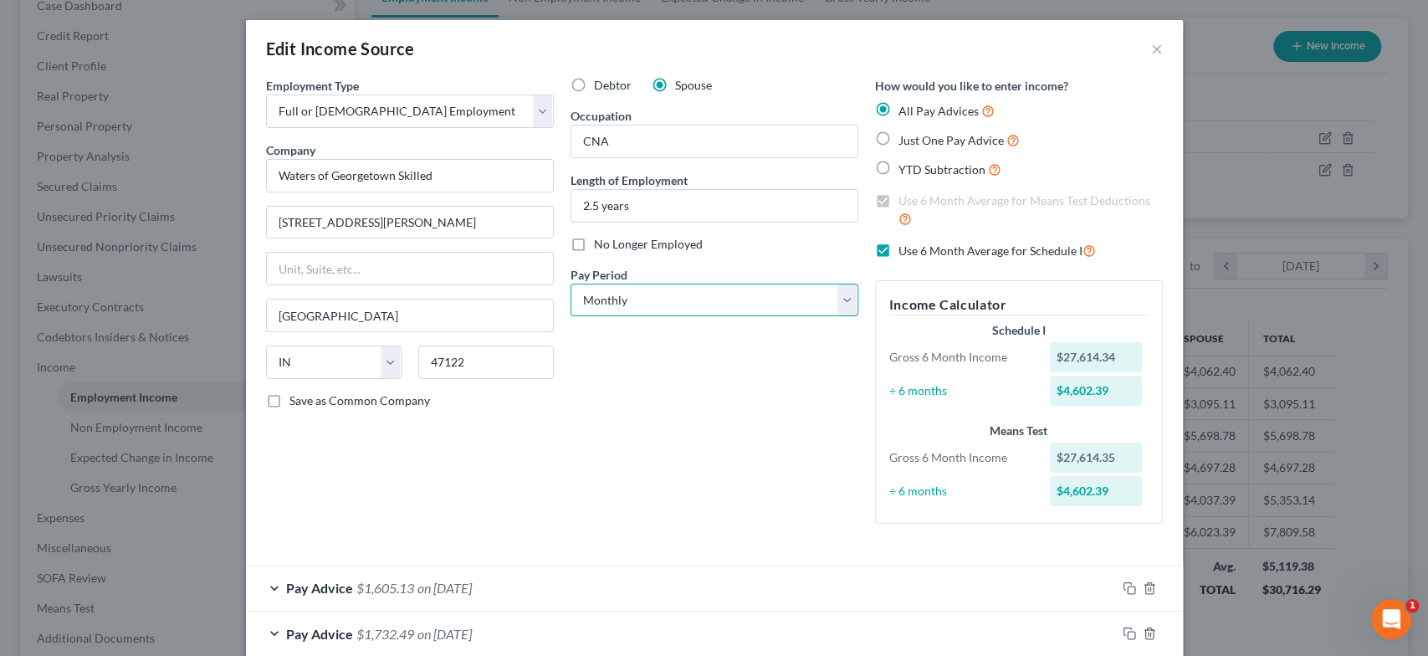
select select "2"
click at [571, 284] on select "Select Monthly Twice Monthly Every Other Week Weekly" at bounding box center [715, 300] width 288 height 33
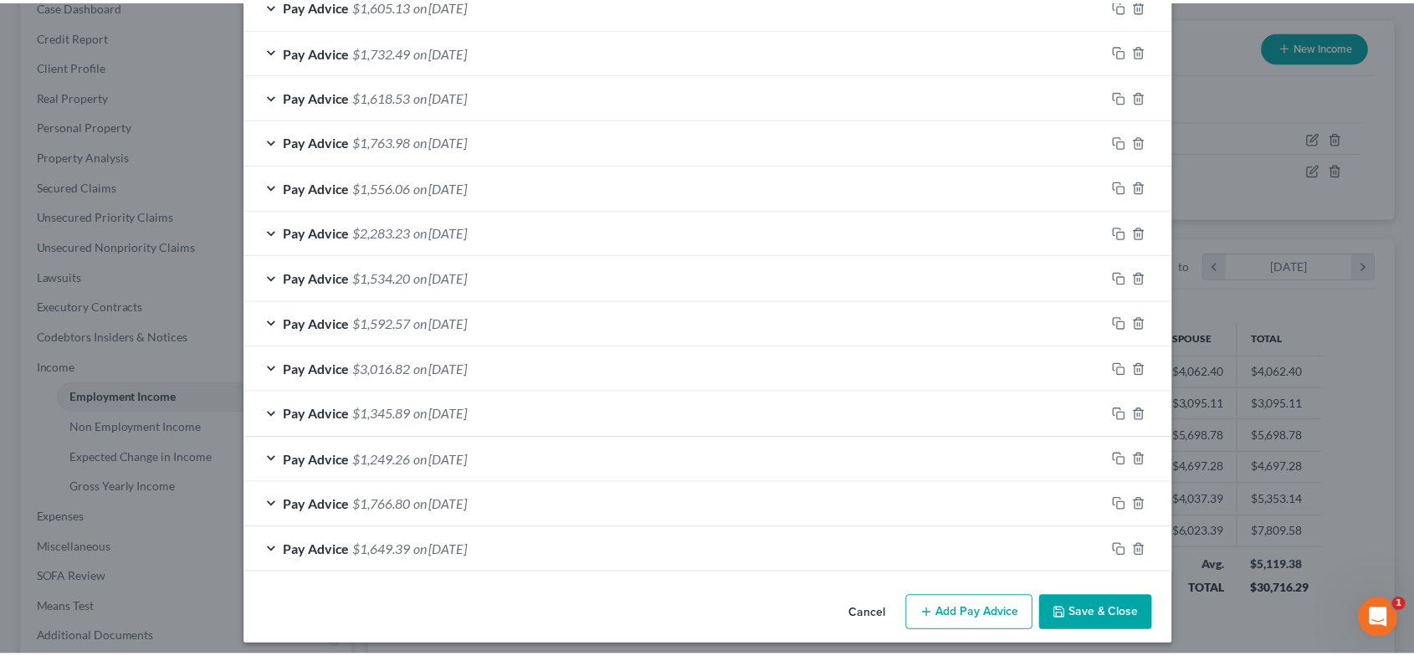
scroll to position [591, 0]
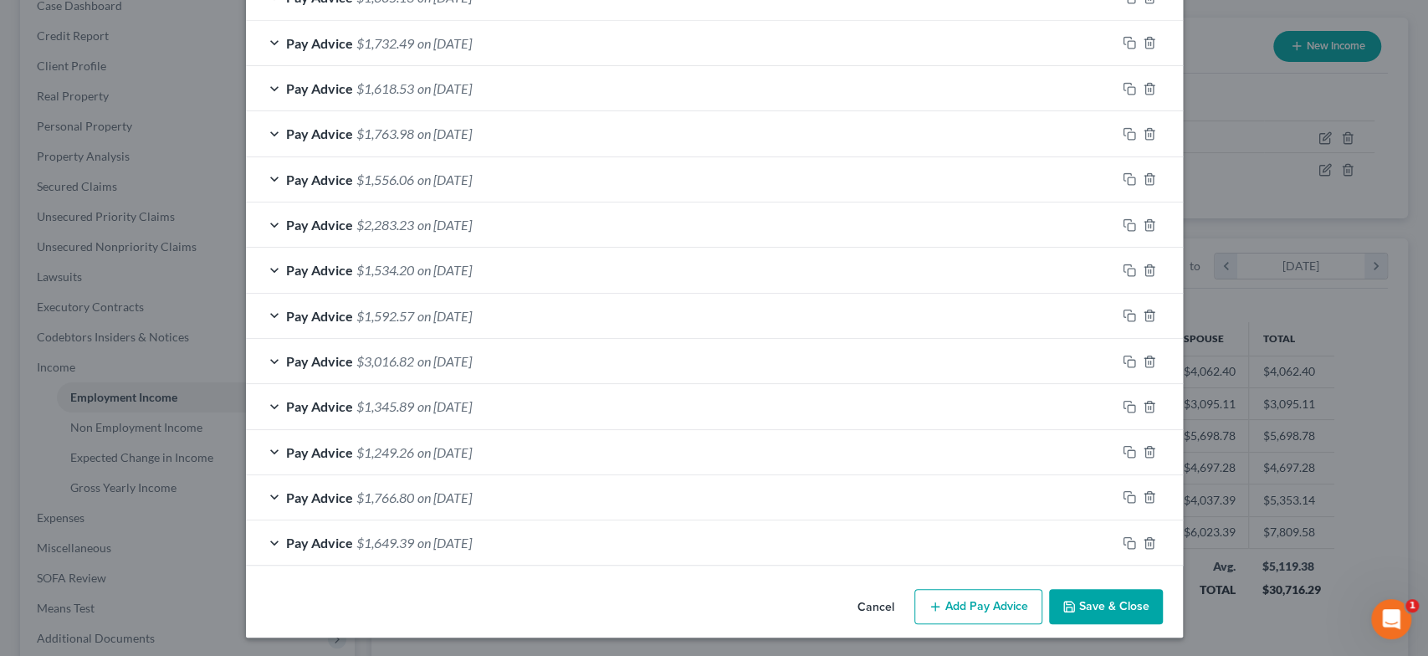
click at [1114, 606] on button "Save & Close" at bounding box center [1106, 606] width 114 height 35
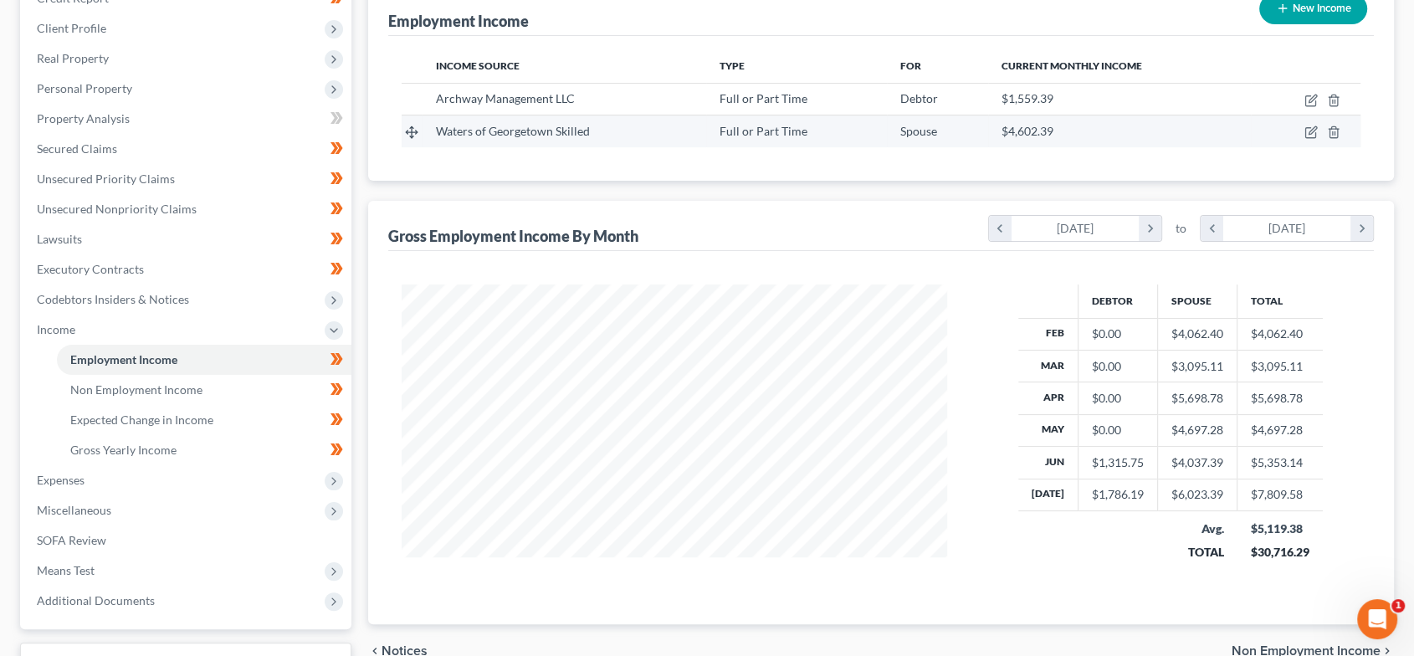
scroll to position [262, 0]
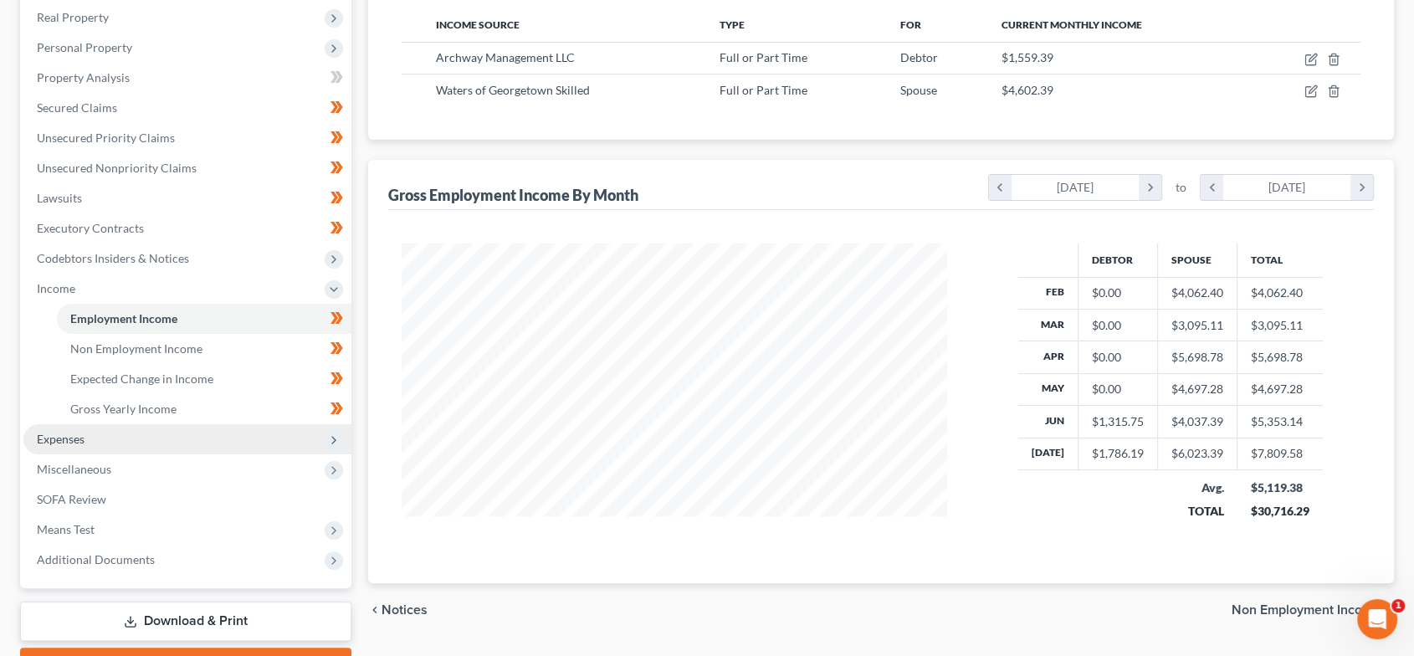
click at [134, 447] on span "Expenses" at bounding box center [187, 439] width 328 height 30
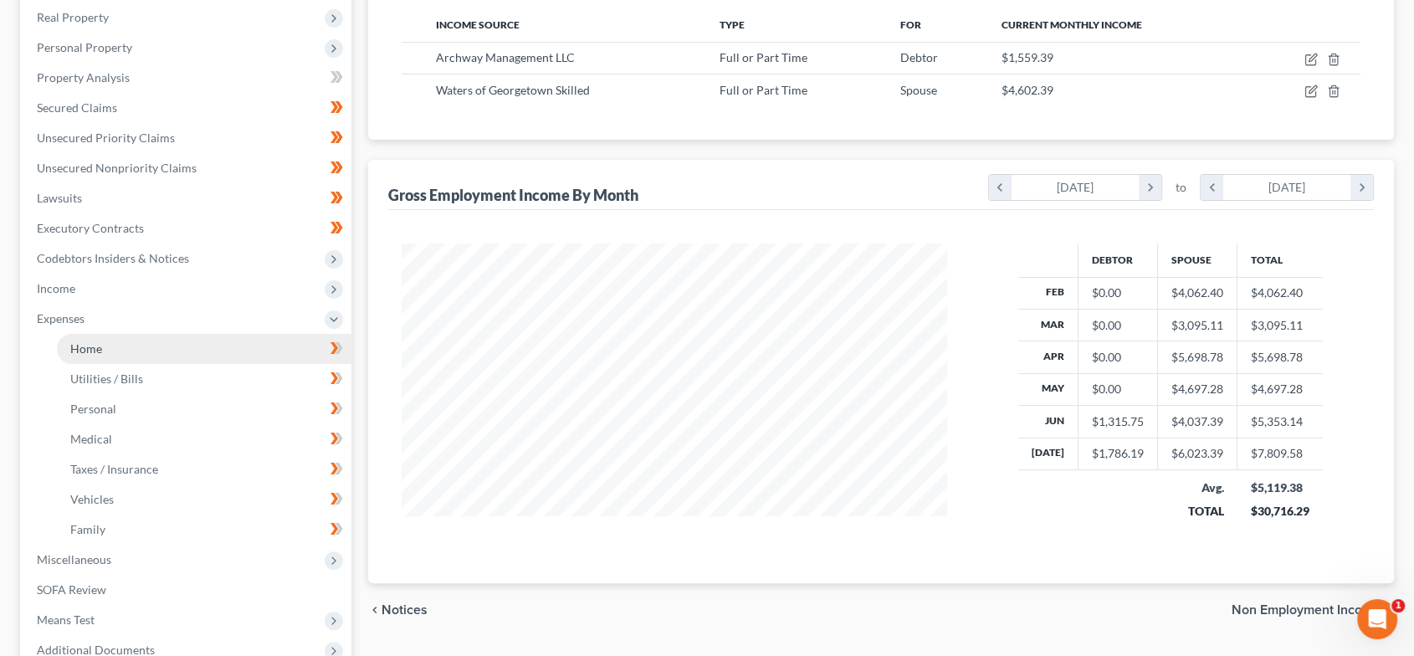
click at [122, 357] on link "Home" at bounding box center [204, 349] width 294 height 30
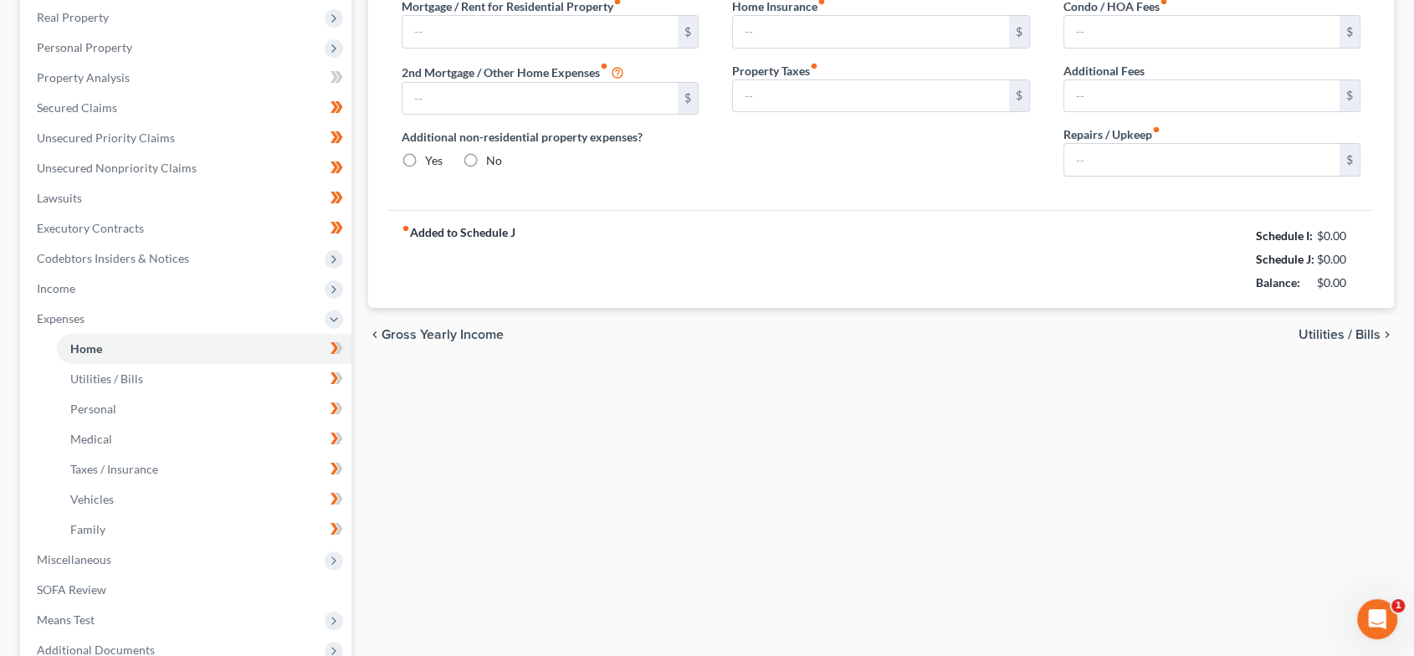
scroll to position [187, 0]
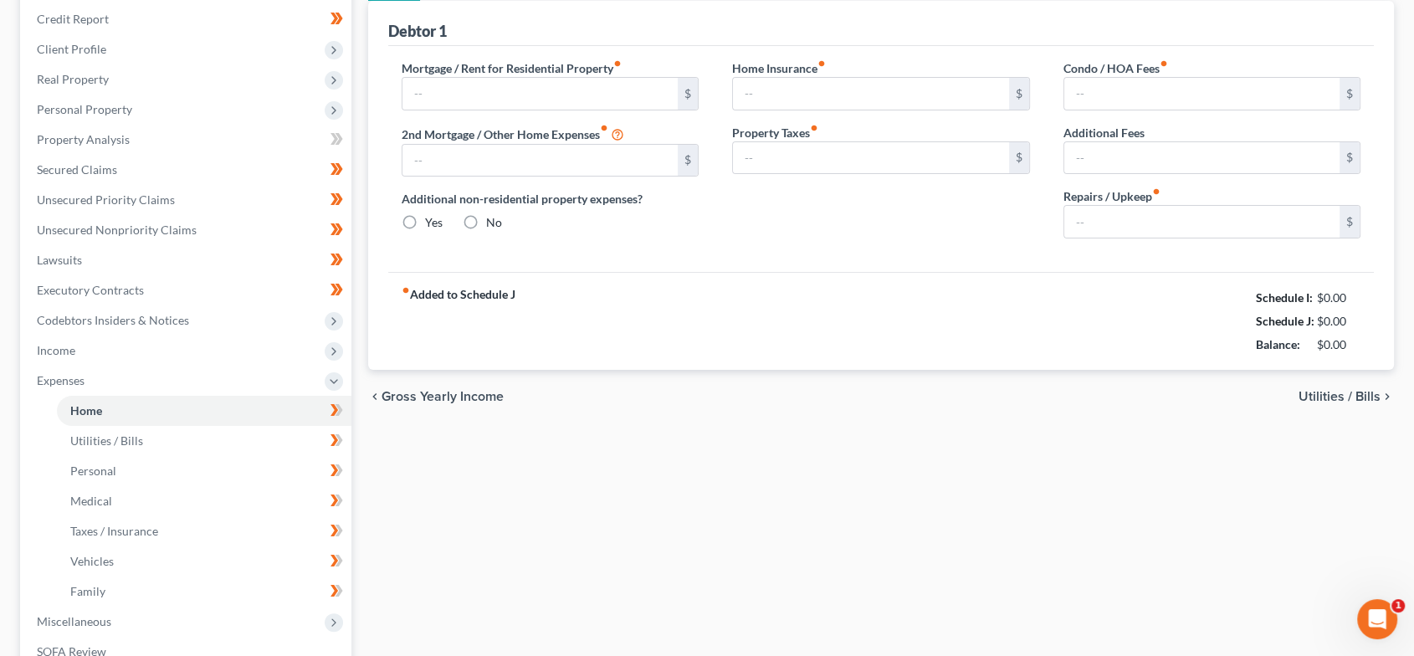
type input "975.00"
type input "0.00"
radio input "true"
type input "0.00"
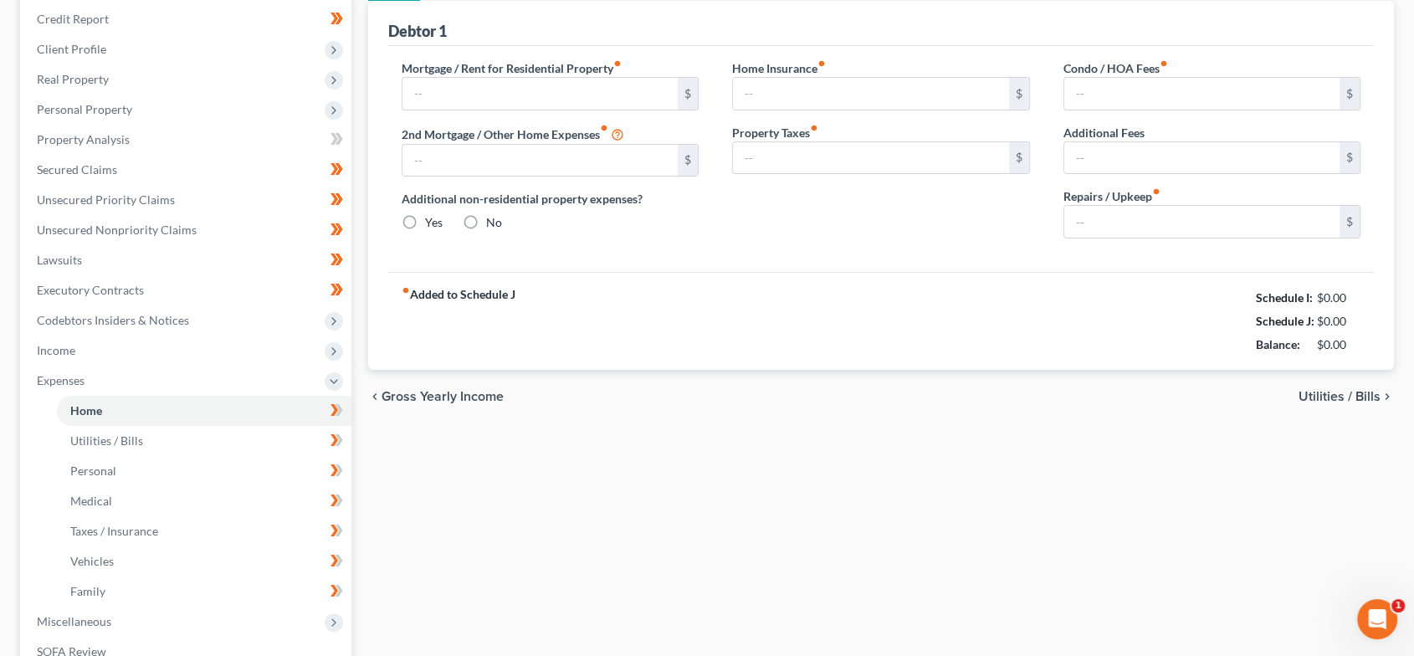
type input "0.00"
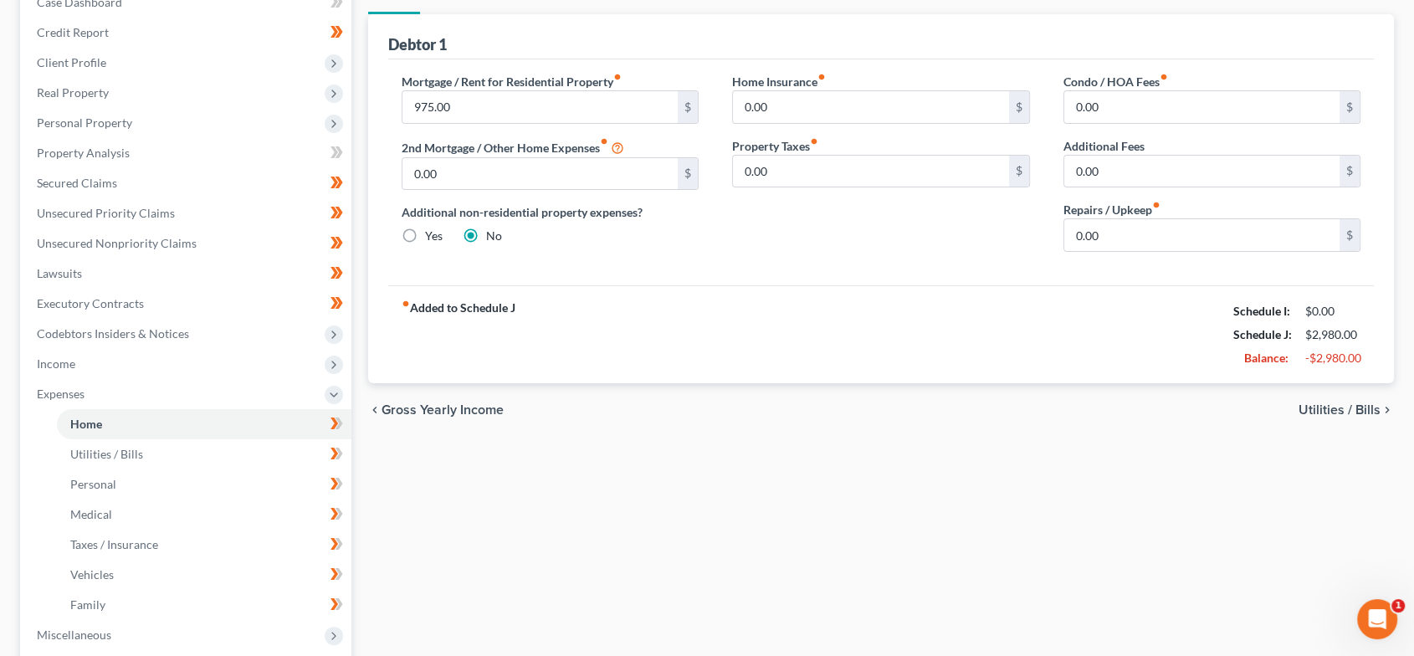
scroll to position [0, 0]
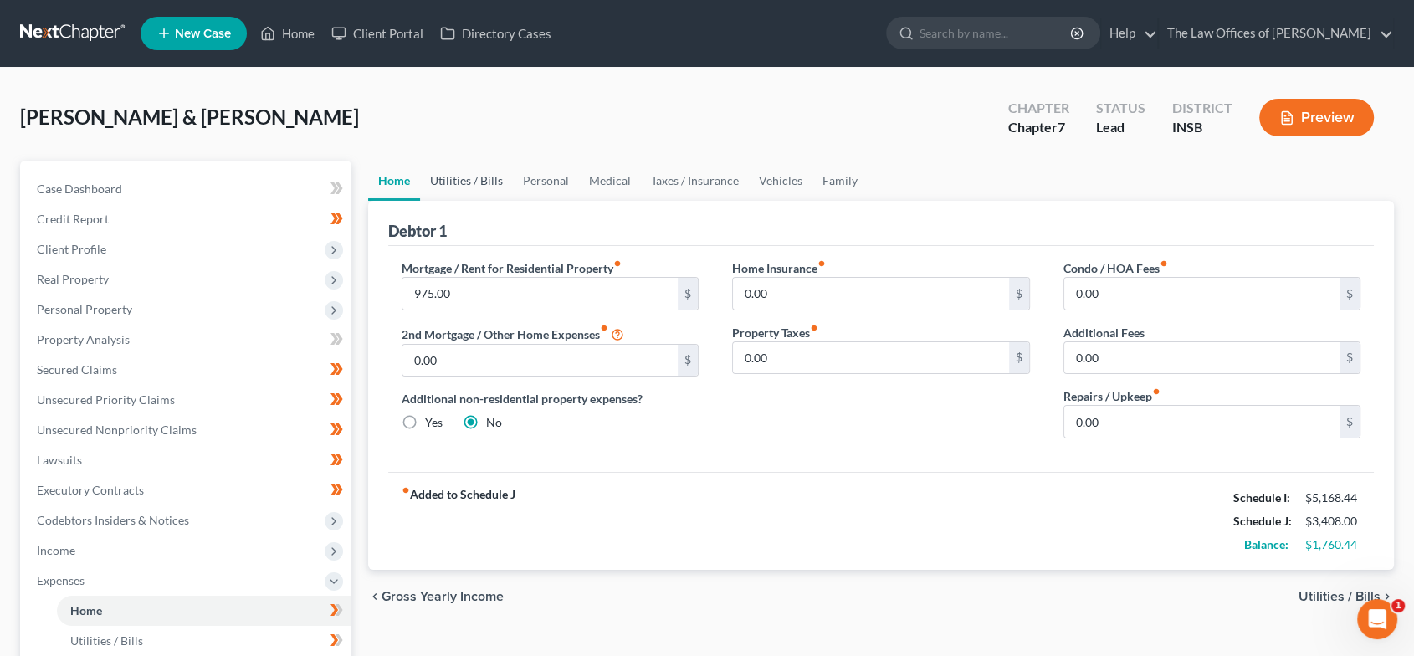
click at [434, 175] on link "Utilities / Bills" at bounding box center [466, 181] width 93 height 40
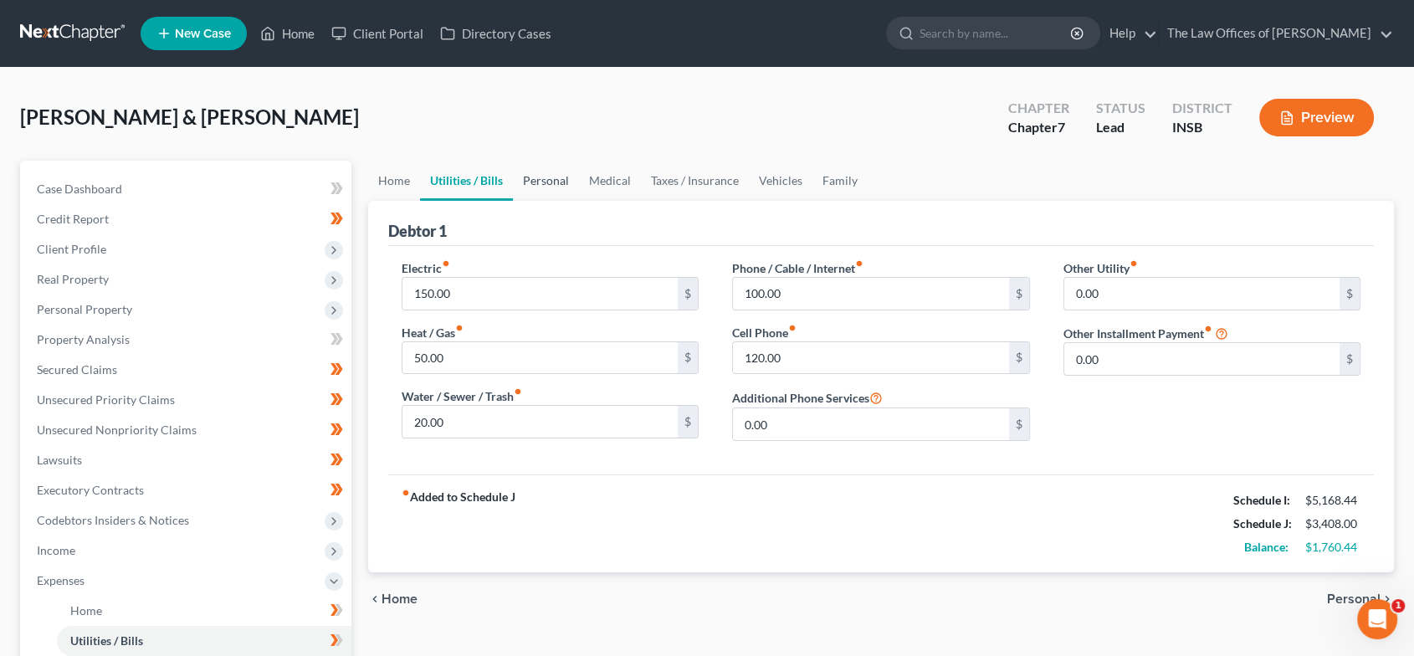
click at [530, 174] on link "Personal" at bounding box center [546, 181] width 66 height 40
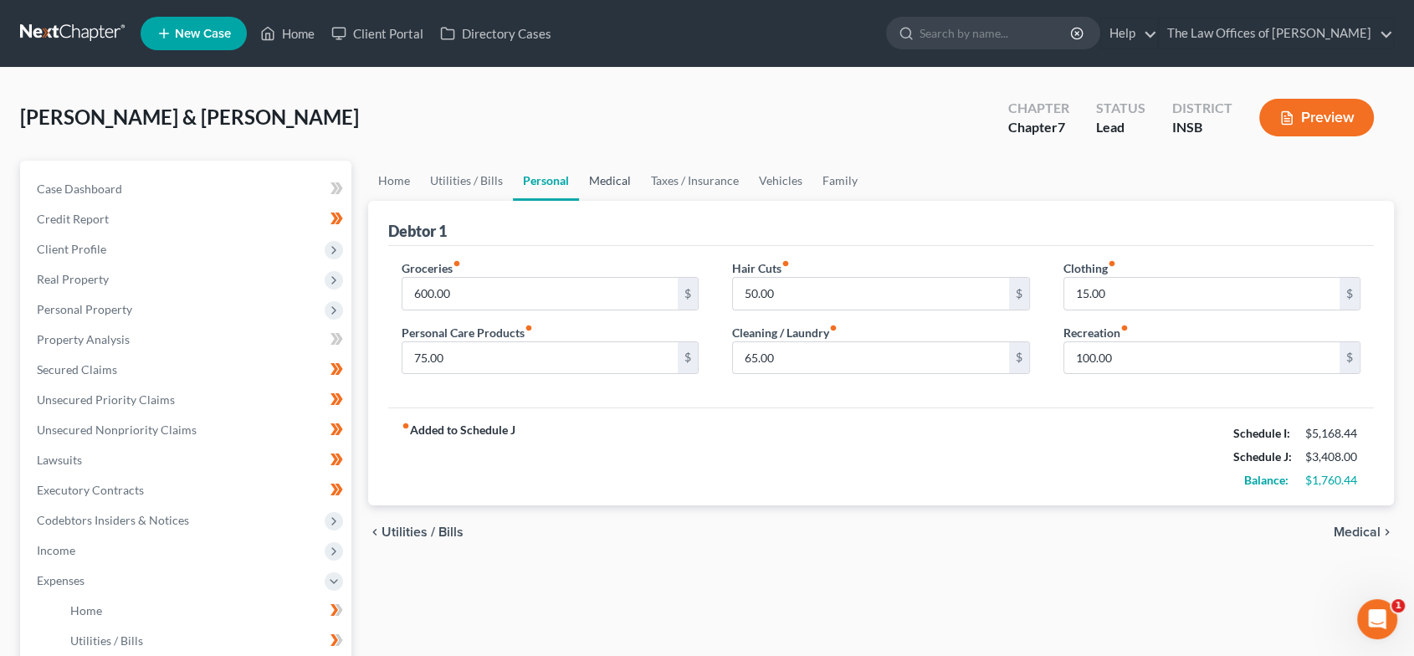
click at [616, 177] on link "Medical" at bounding box center [610, 181] width 62 height 40
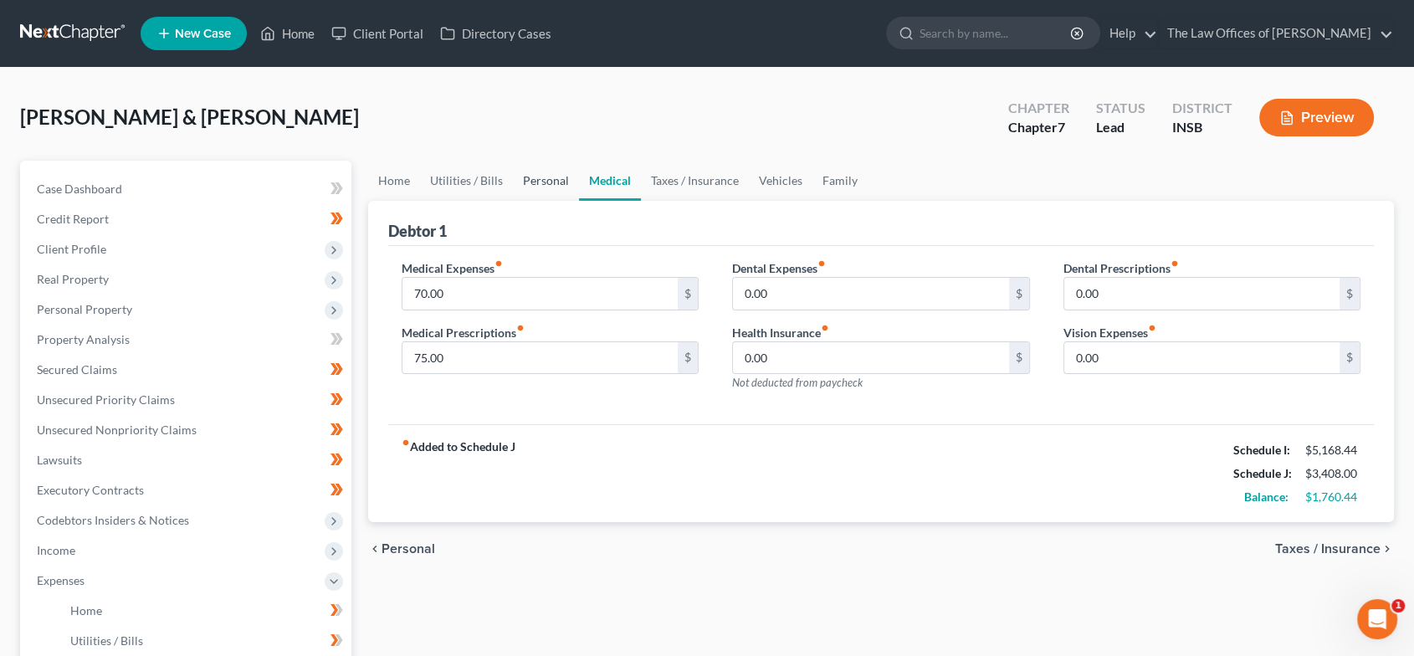
click at [547, 186] on link "Personal" at bounding box center [546, 181] width 66 height 40
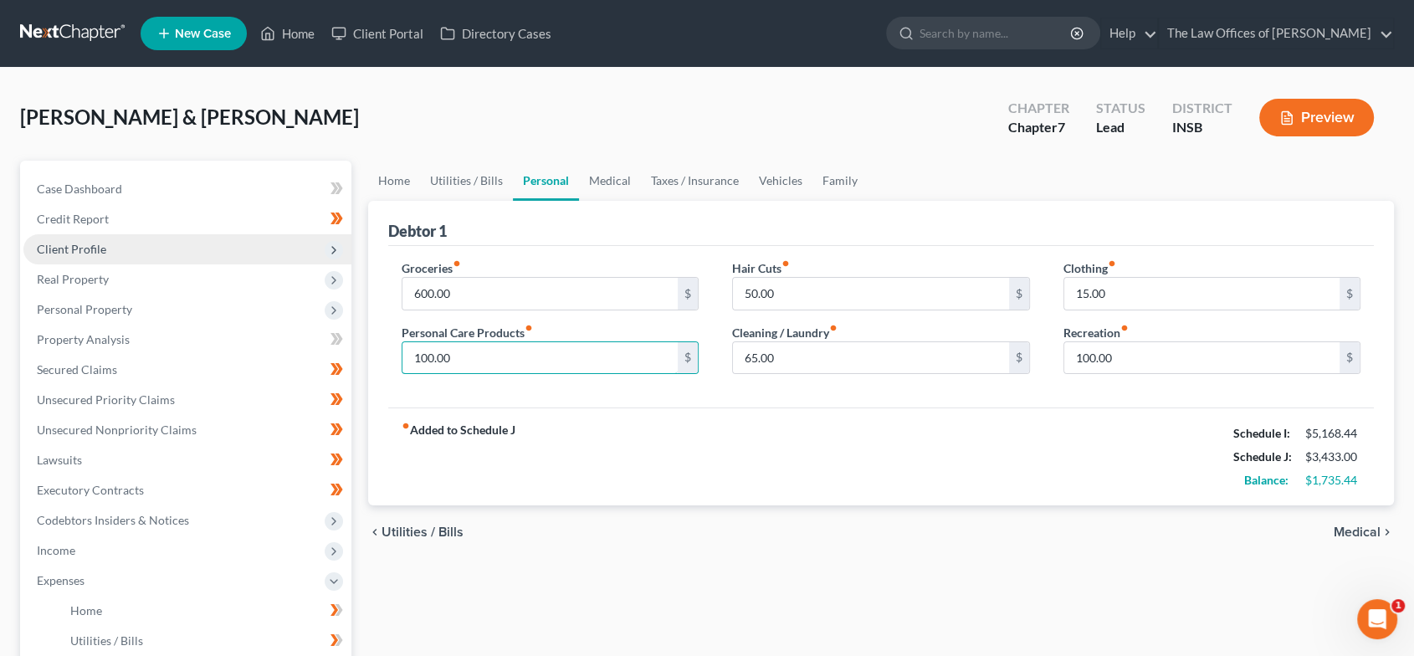
type input "100.00"
click at [206, 253] on span "Client Profile" at bounding box center [187, 249] width 328 height 30
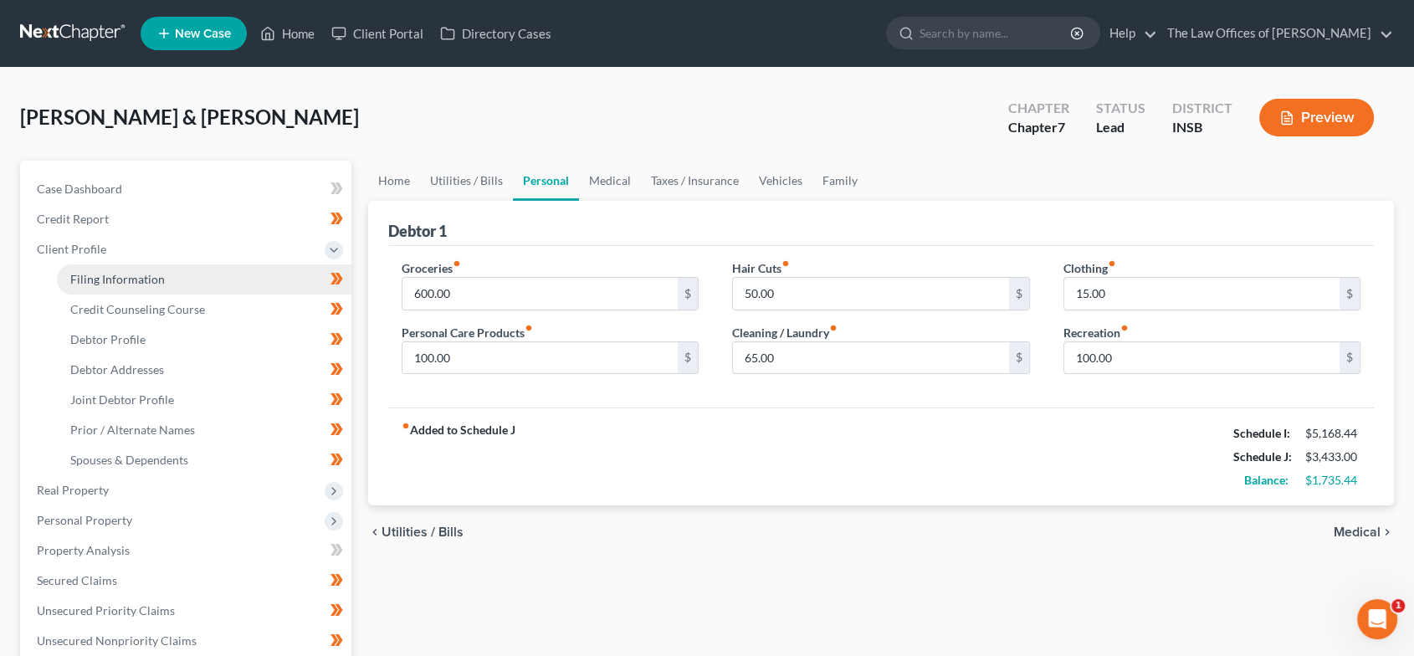
click at [202, 266] on link "Filing Information" at bounding box center [204, 279] width 294 height 30
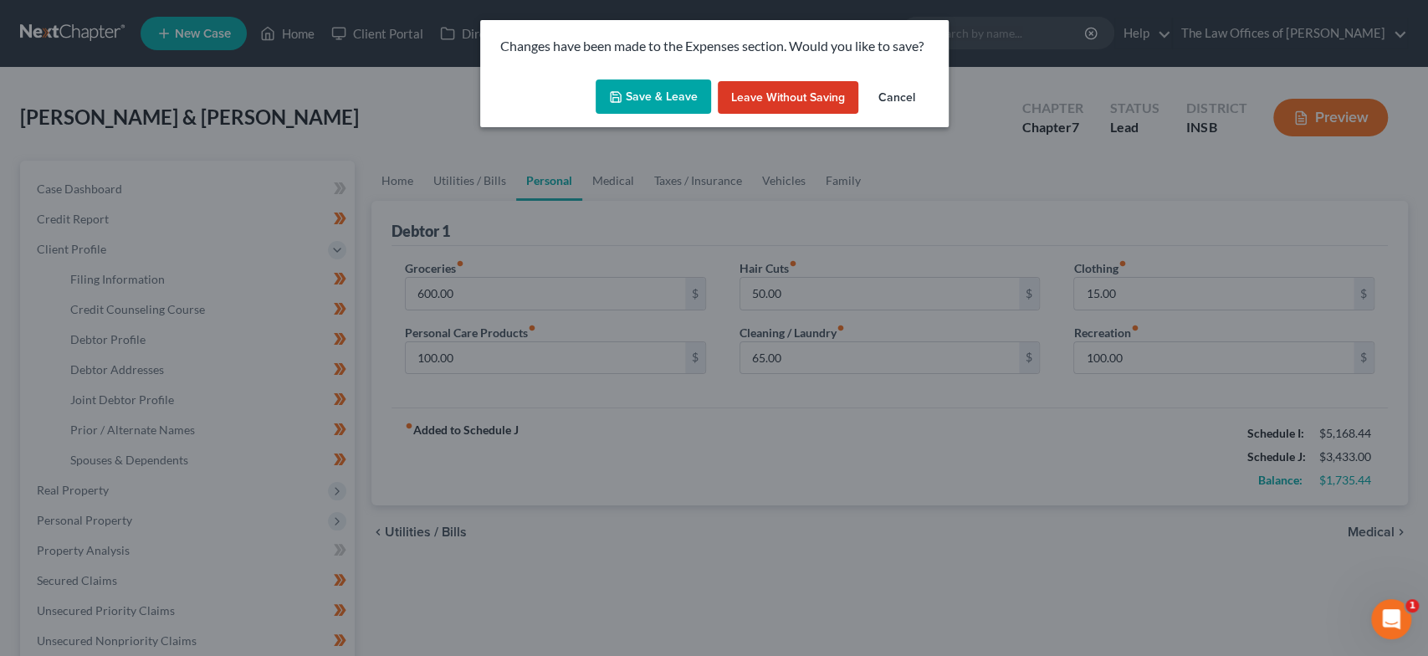
click at [665, 93] on button "Save & Leave" at bounding box center [653, 96] width 115 height 35
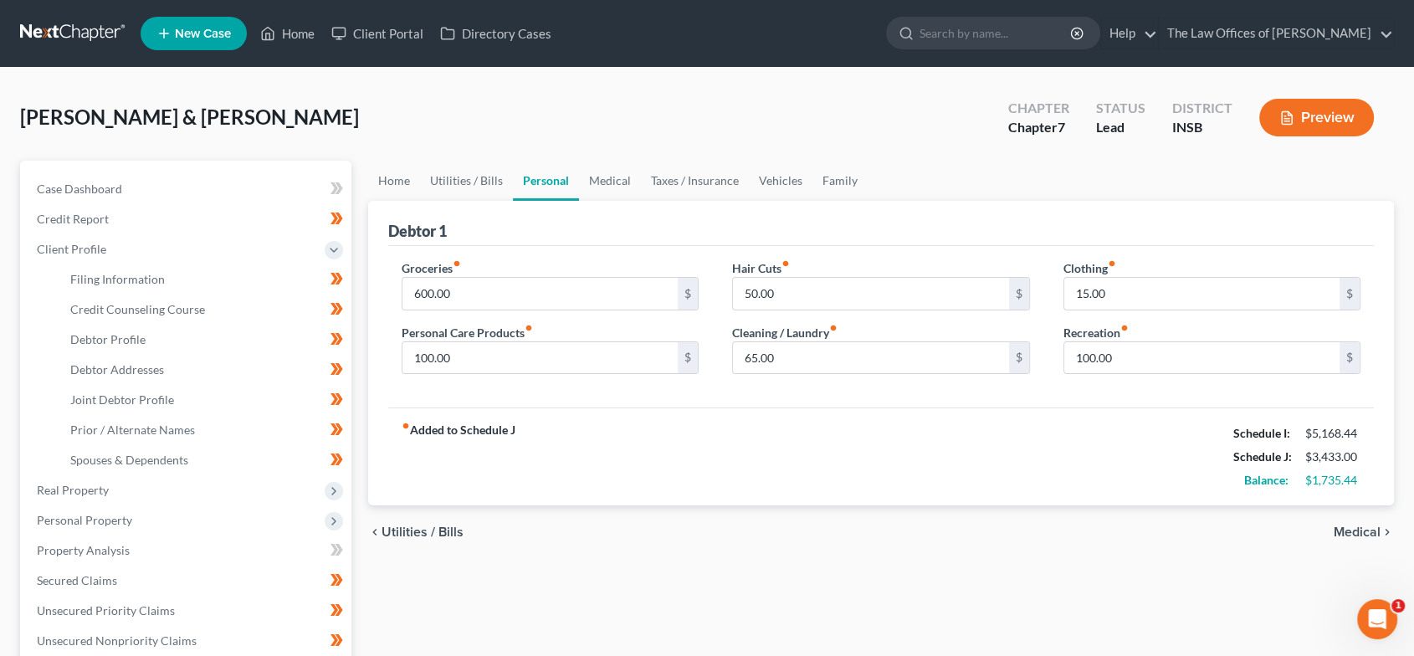
select select "1"
select select "0"
select select "28"
select select "0"
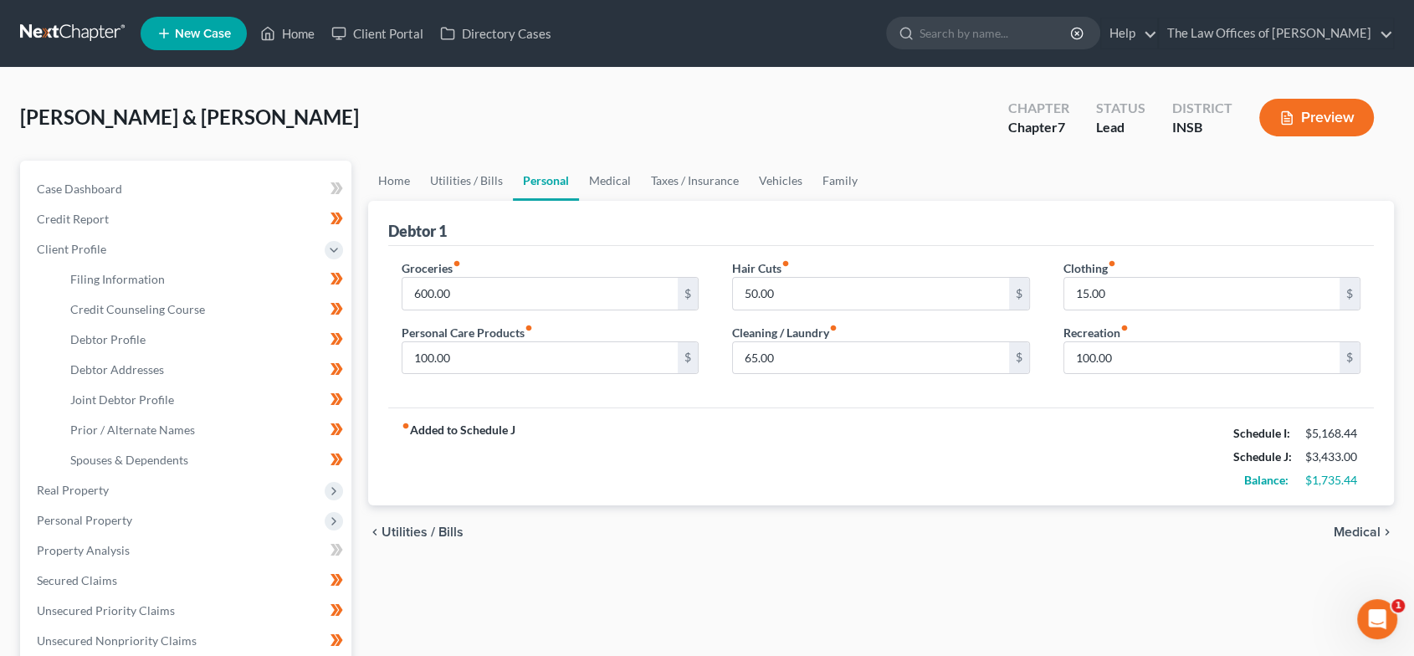
select select "15"
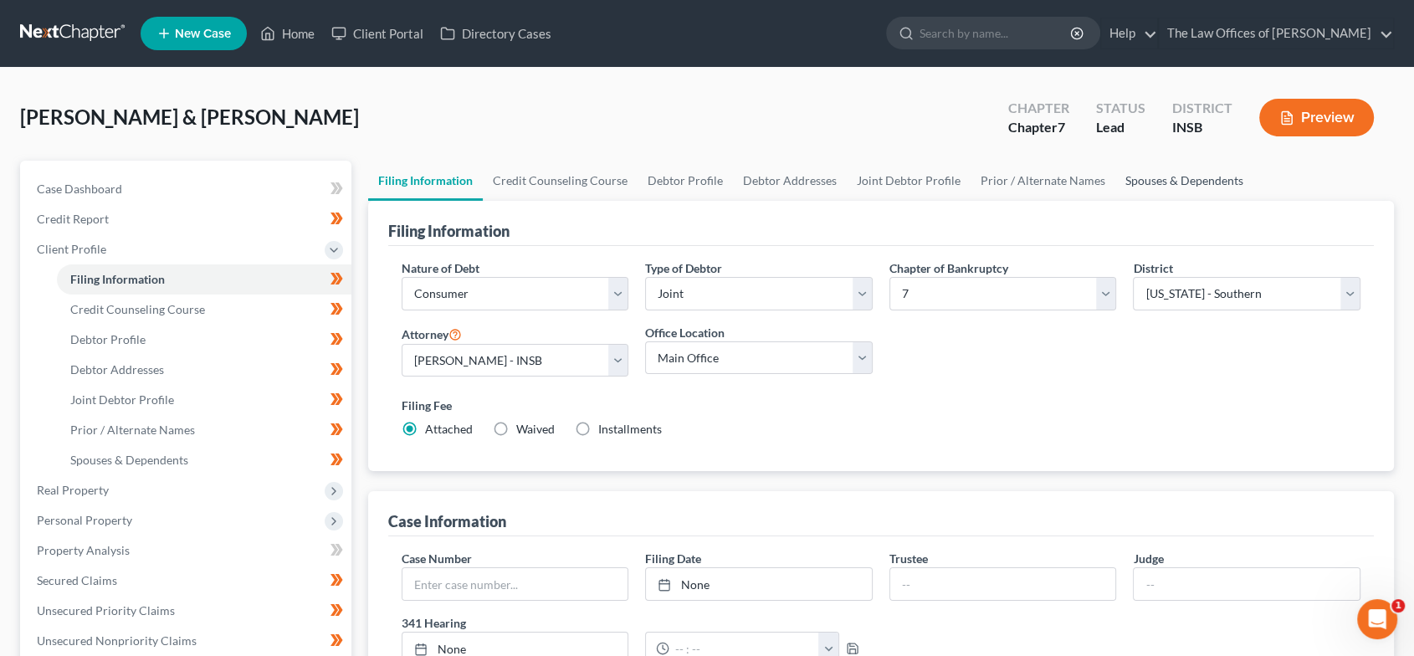
click at [1129, 182] on link "Spouses & Dependents" at bounding box center [1184, 181] width 138 height 40
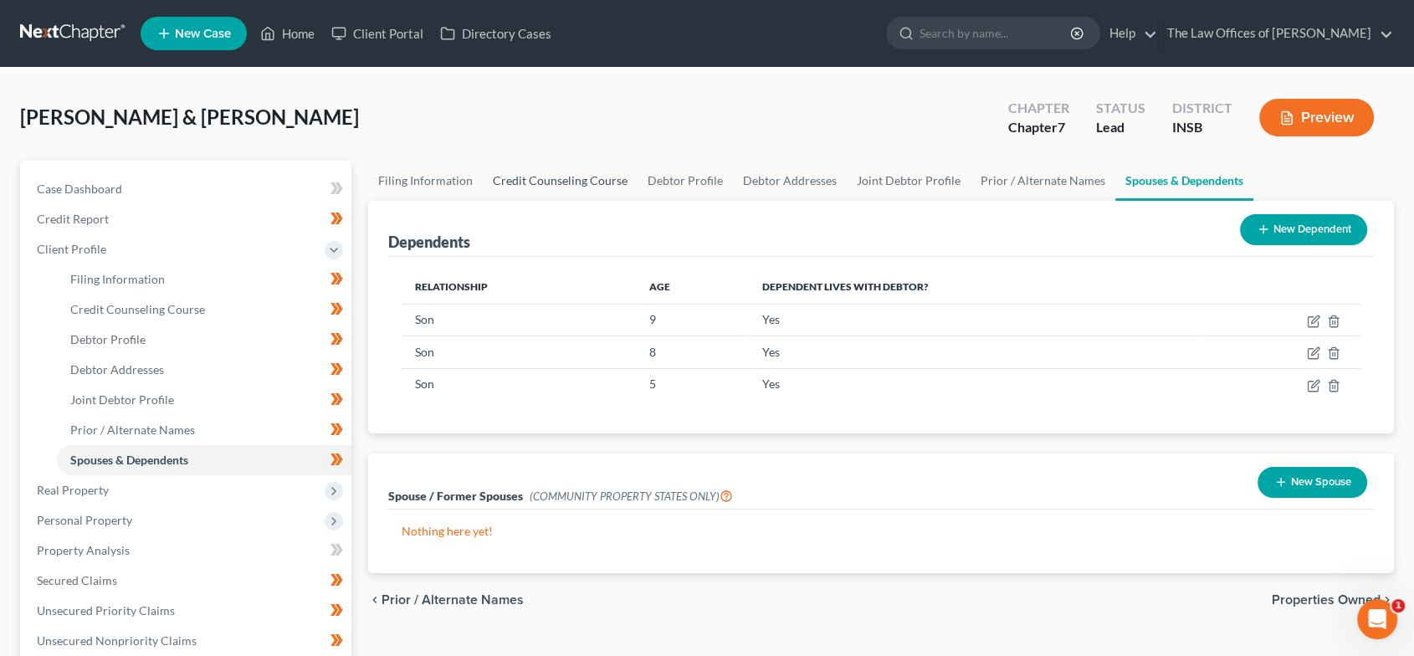
click at [555, 184] on link "Credit Counseling Course" at bounding box center [560, 181] width 155 height 40
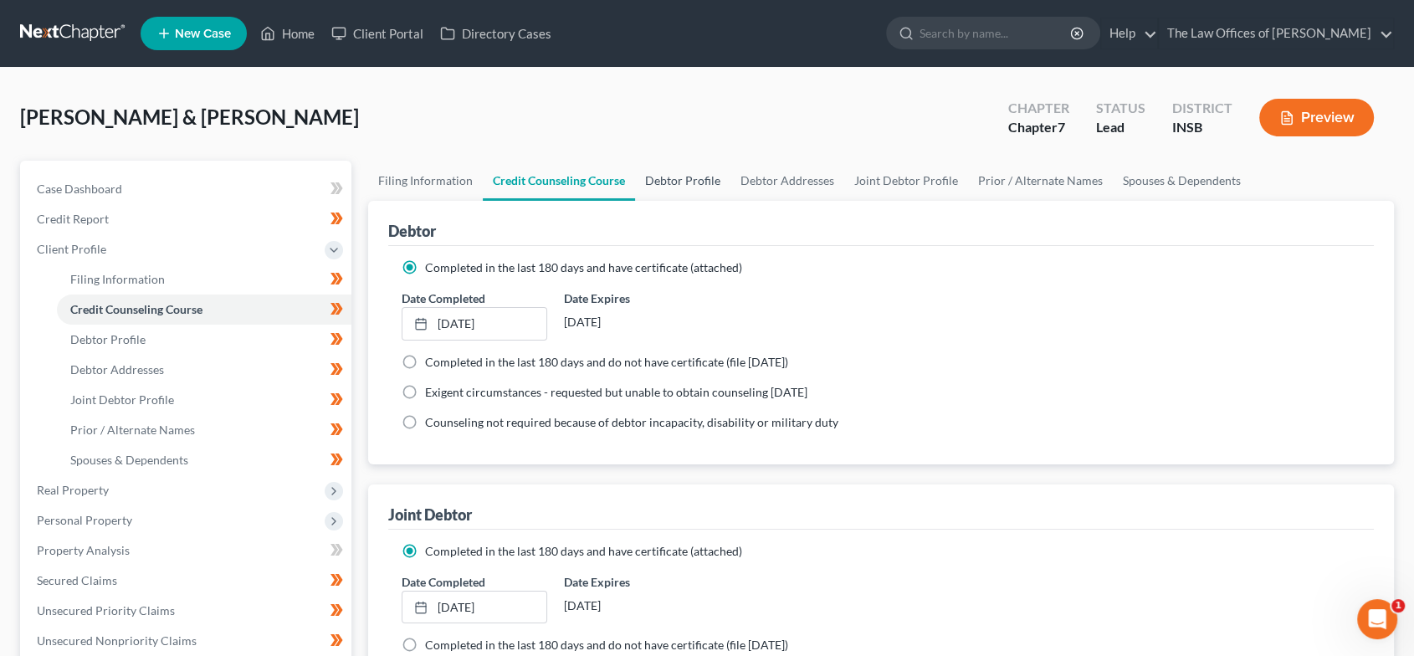
click at [663, 179] on link "Debtor Profile" at bounding box center [682, 181] width 95 height 40
select select "1"
select select "4"
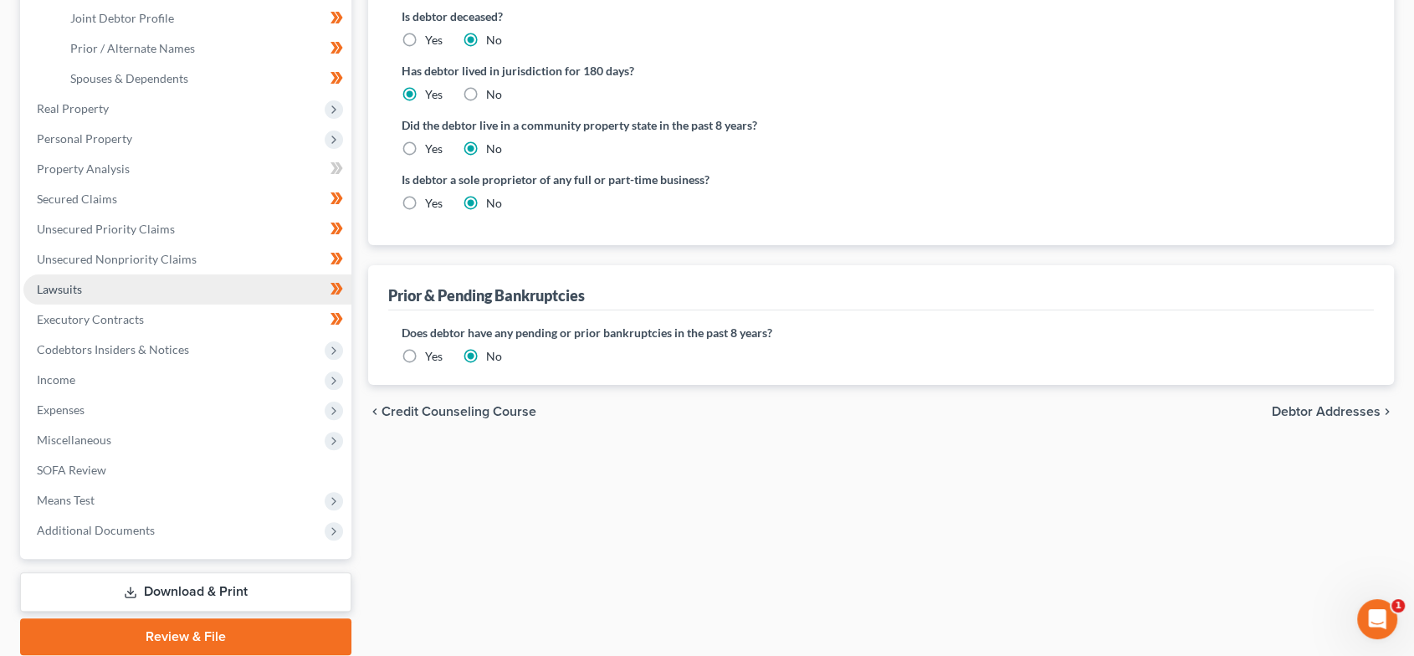
scroll to position [421, 0]
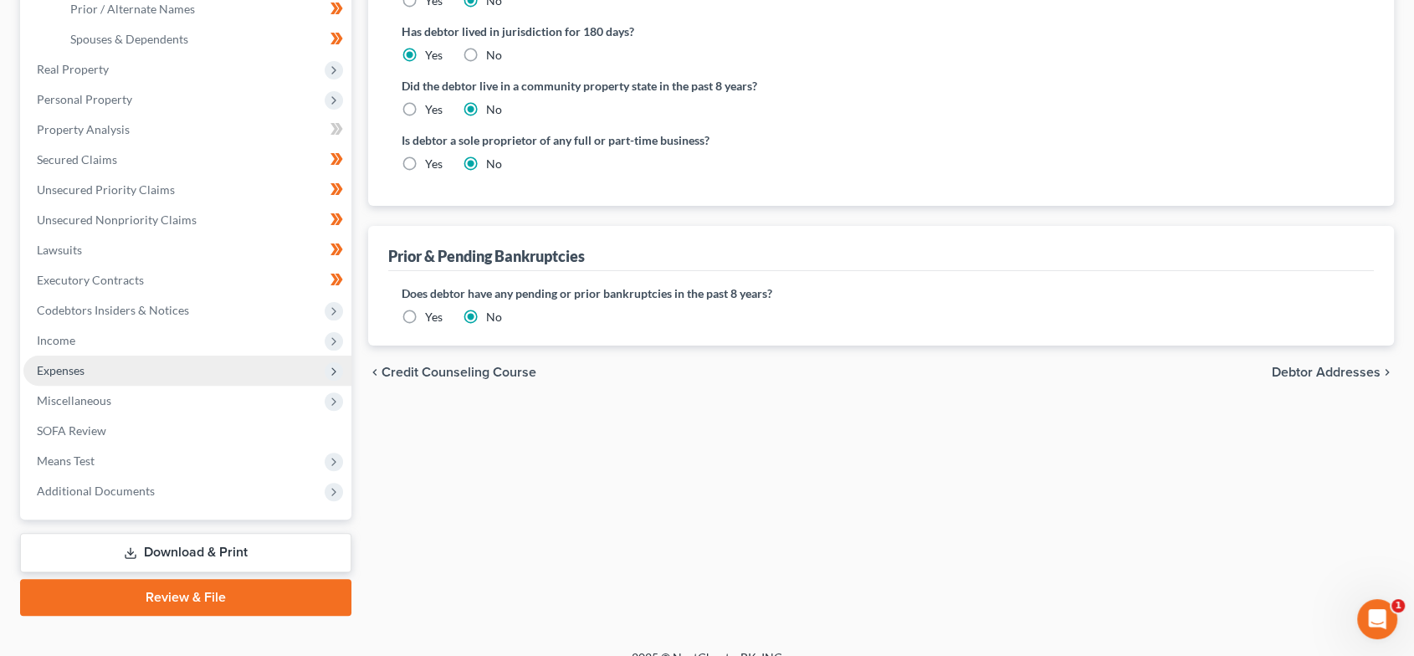
click at [118, 373] on span "Expenses" at bounding box center [187, 371] width 328 height 30
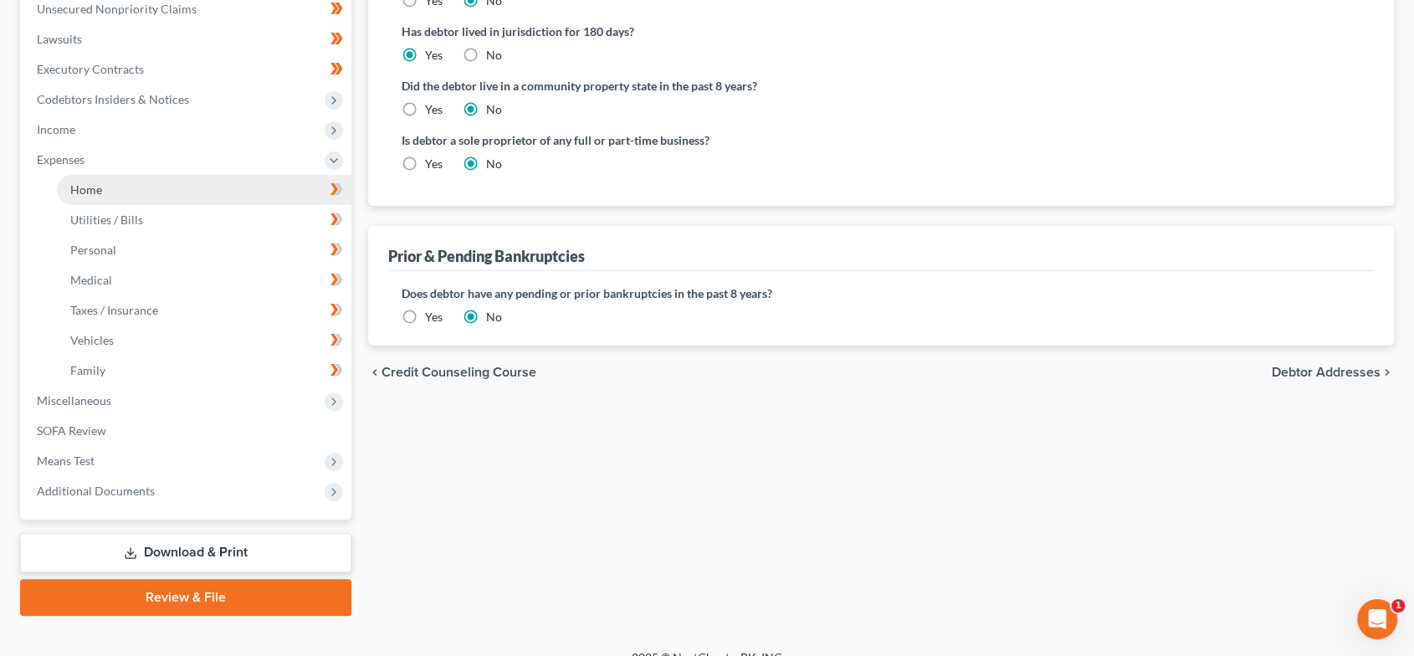
click at [112, 190] on link "Home" at bounding box center [204, 190] width 294 height 30
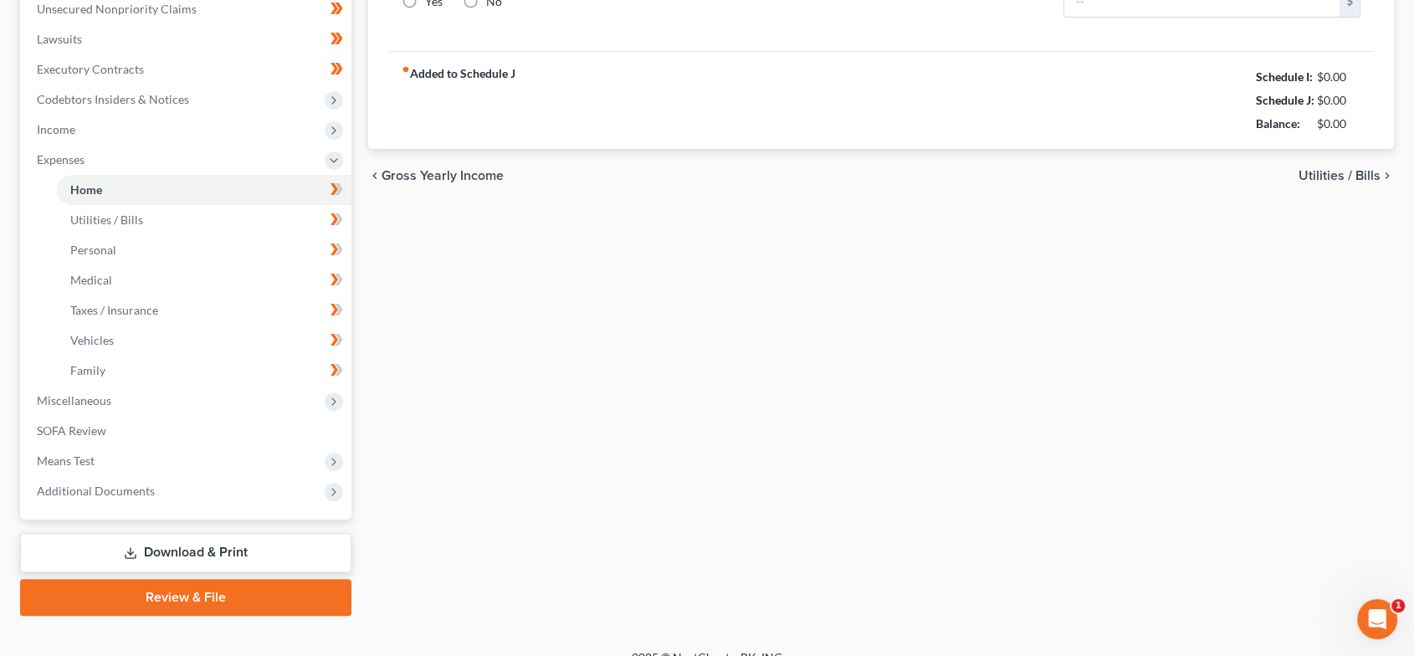
scroll to position [177, 0]
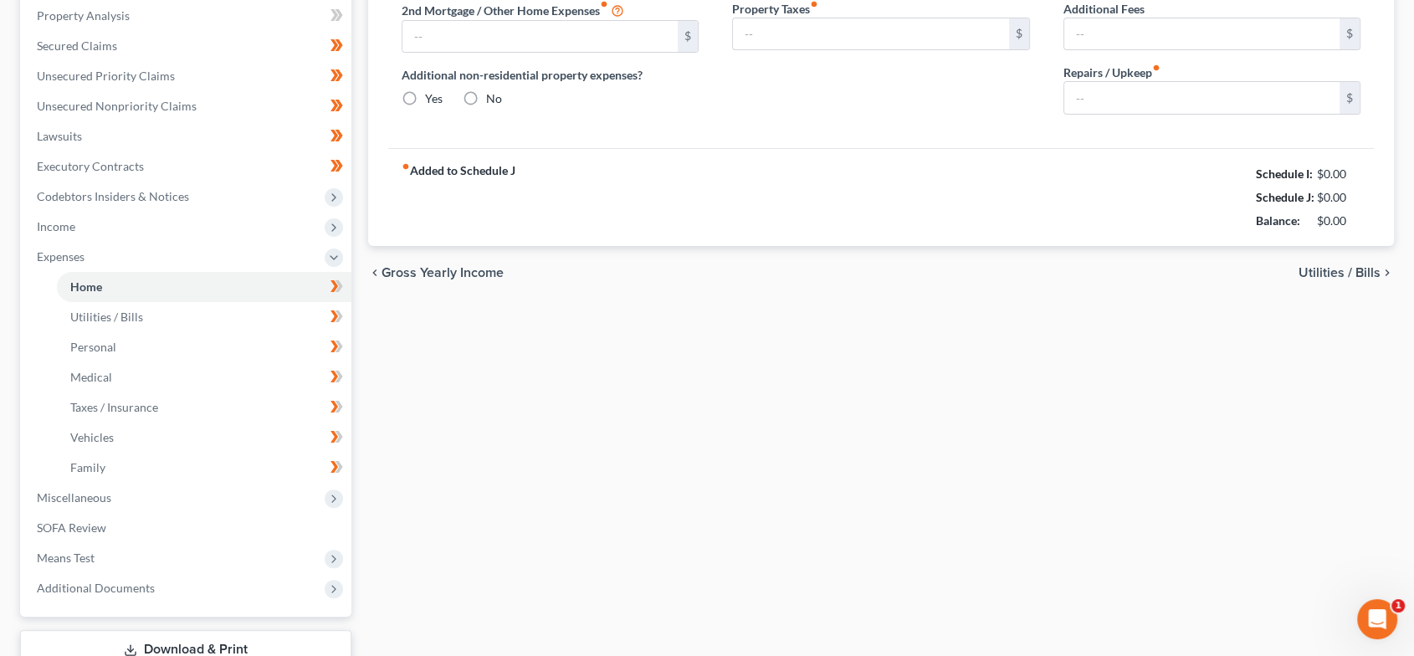
type input "975.00"
type input "0.00"
radio input "true"
type input "0.00"
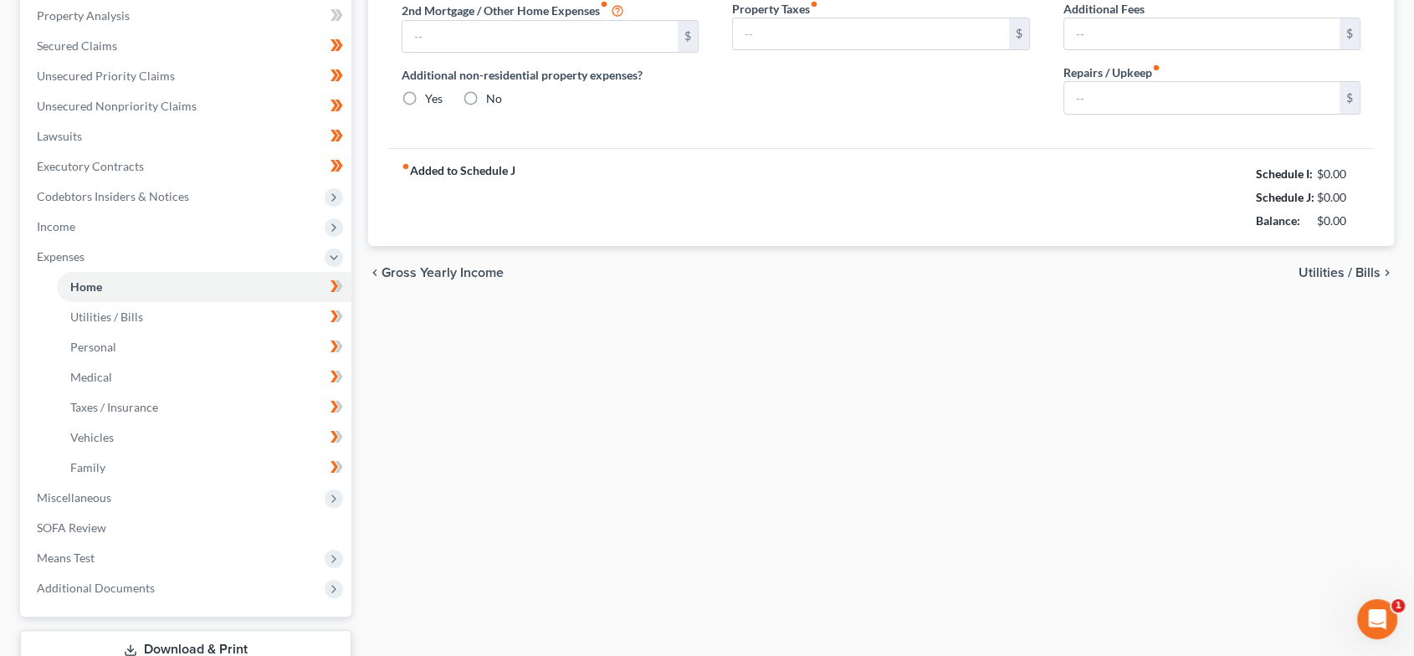
type input "0.00"
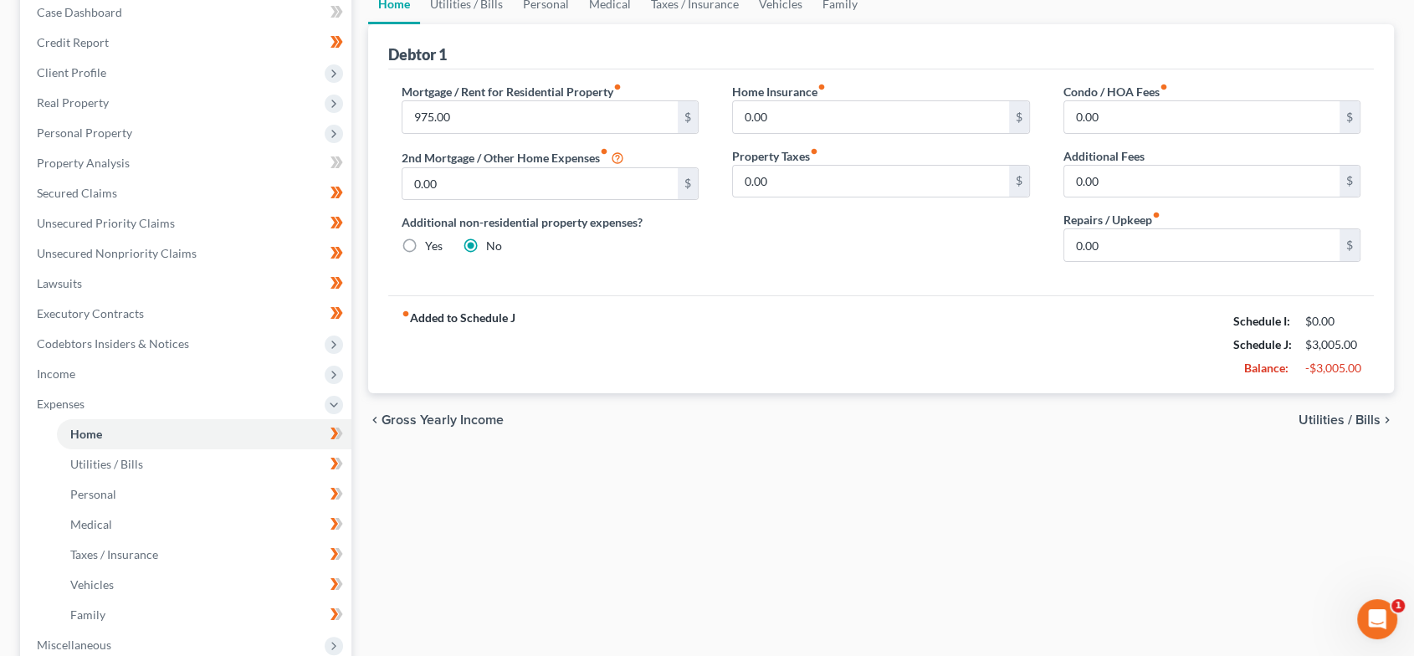
scroll to position [0, 0]
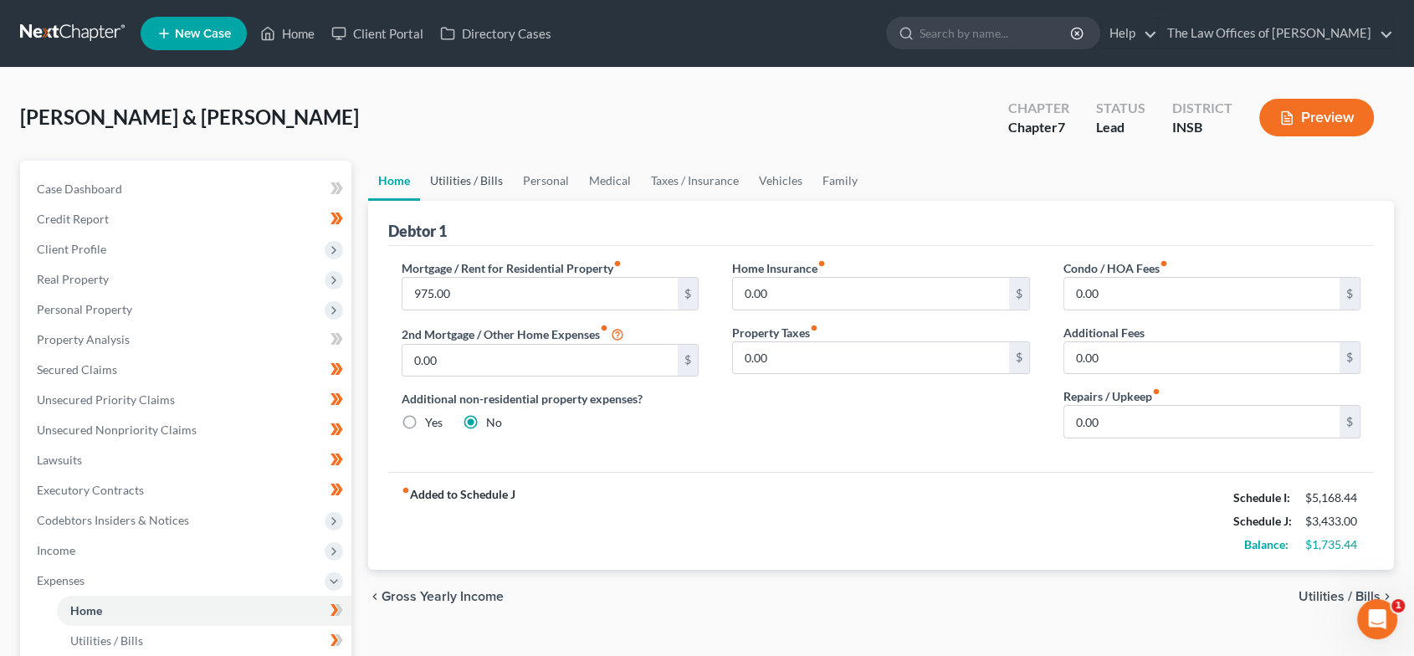
click at [484, 184] on link "Utilities / Bills" at bounding box center [466, 181] width 93 height 40
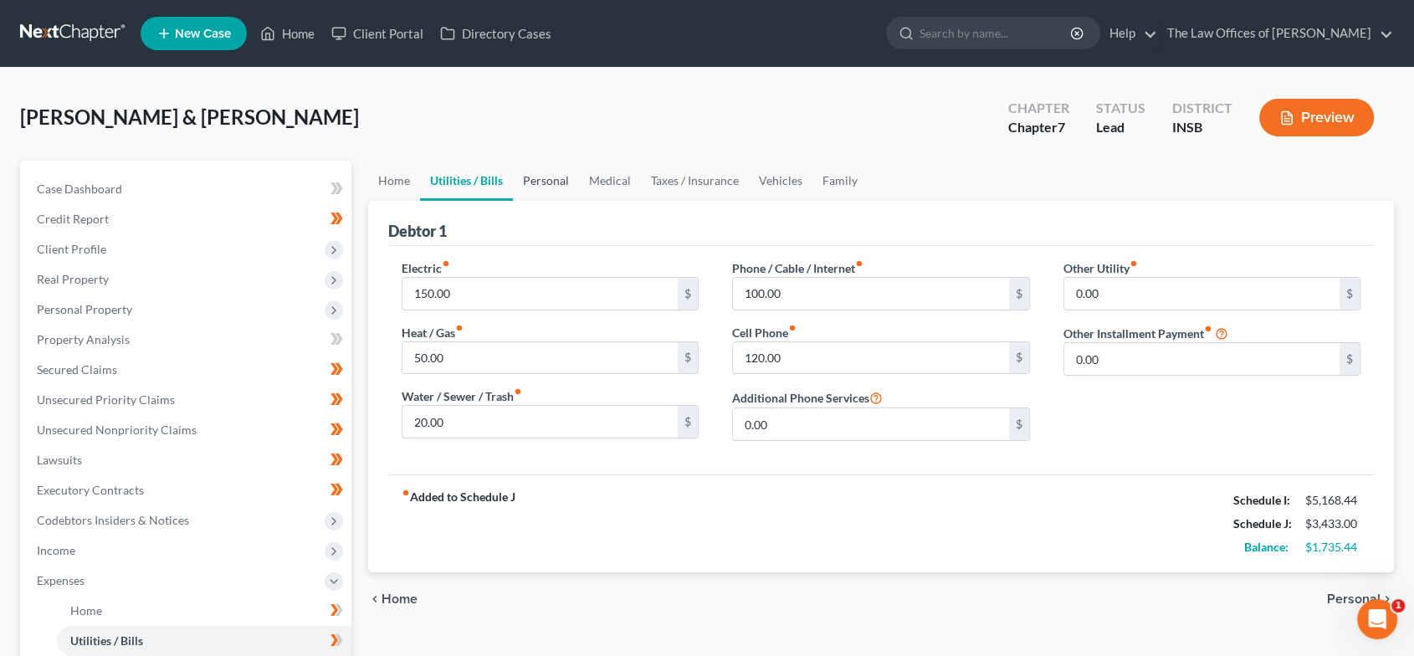
click at [528, 179] on link "Personal" at bounding box center [546, 181] width 66 height 40
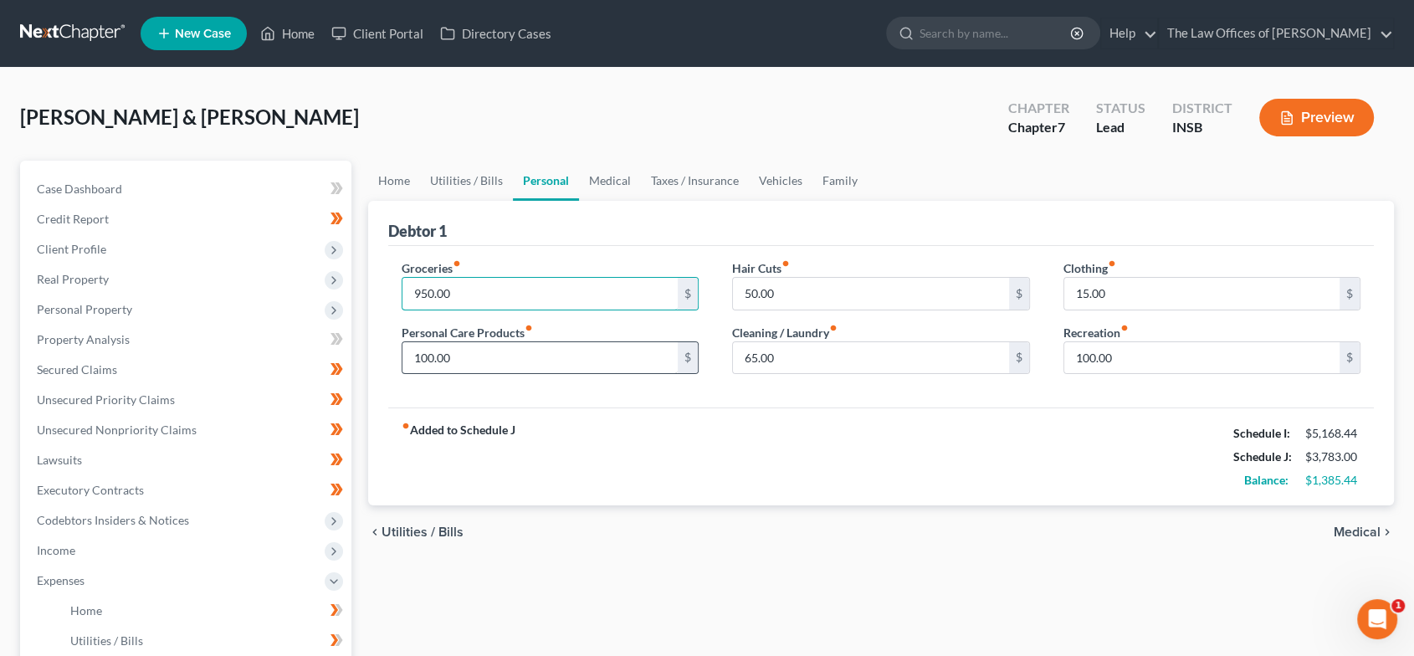
type input "950.00"
click at [468, 360] on input "100.00" at bounding box center [540, 358] width 276 height 32
type input "1"
type input "225.00"
type input "75.00"
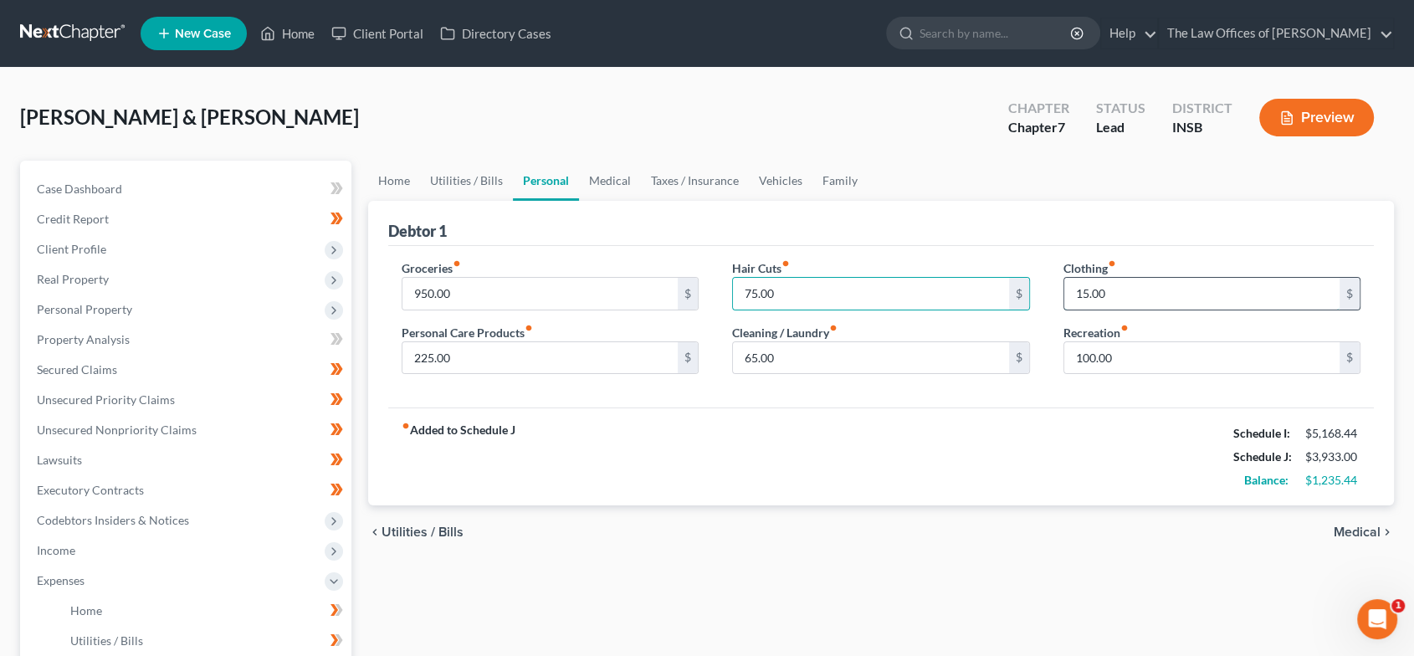
drag, startPoint x: 1107, startPoint y: 289, endPoint x: 1139, endPoint y: 299, distance: 33.3
click at [1107, 289] on input "15.00" at bounding box center [1202, 294] width 276 height 32
type input "150.00"
click at [810, 353] on input "65.00" at bounding box center [871, 358] width 276 height 32
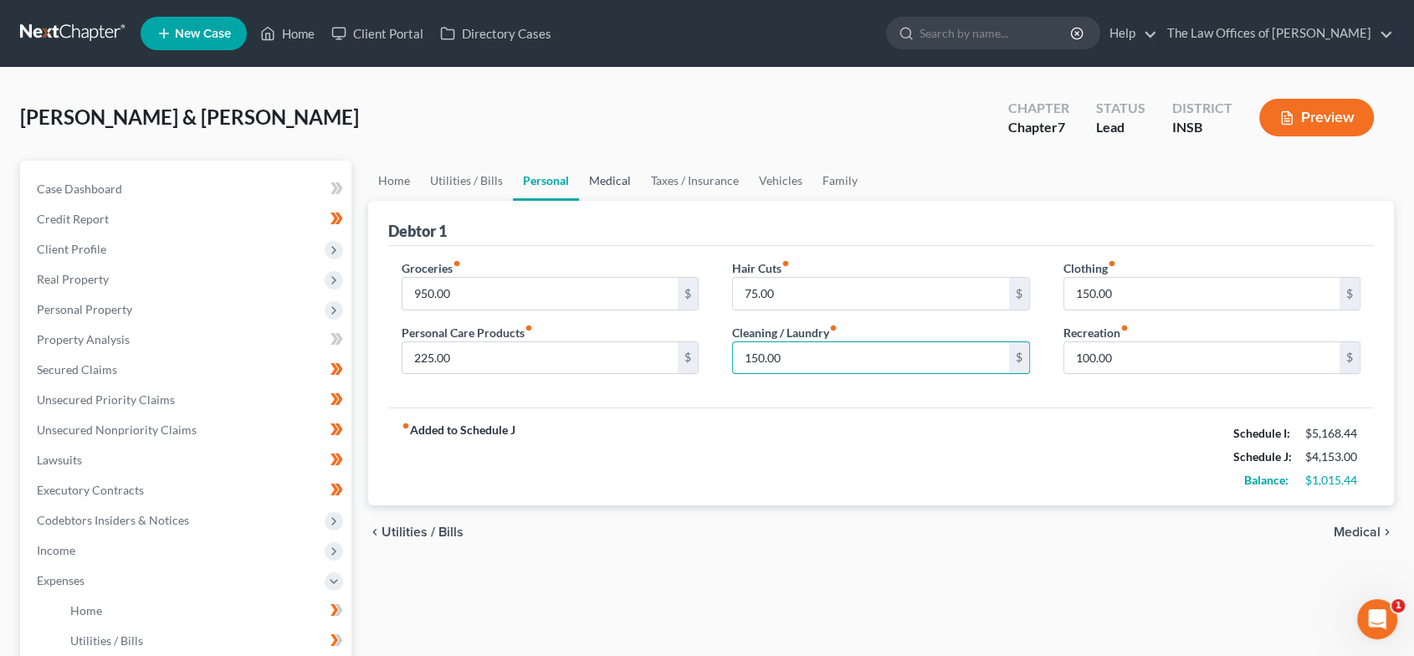
type input "150.00"
click at [603, 186] on link "Medical" at bounding box center [610, 181] width 62 height 40
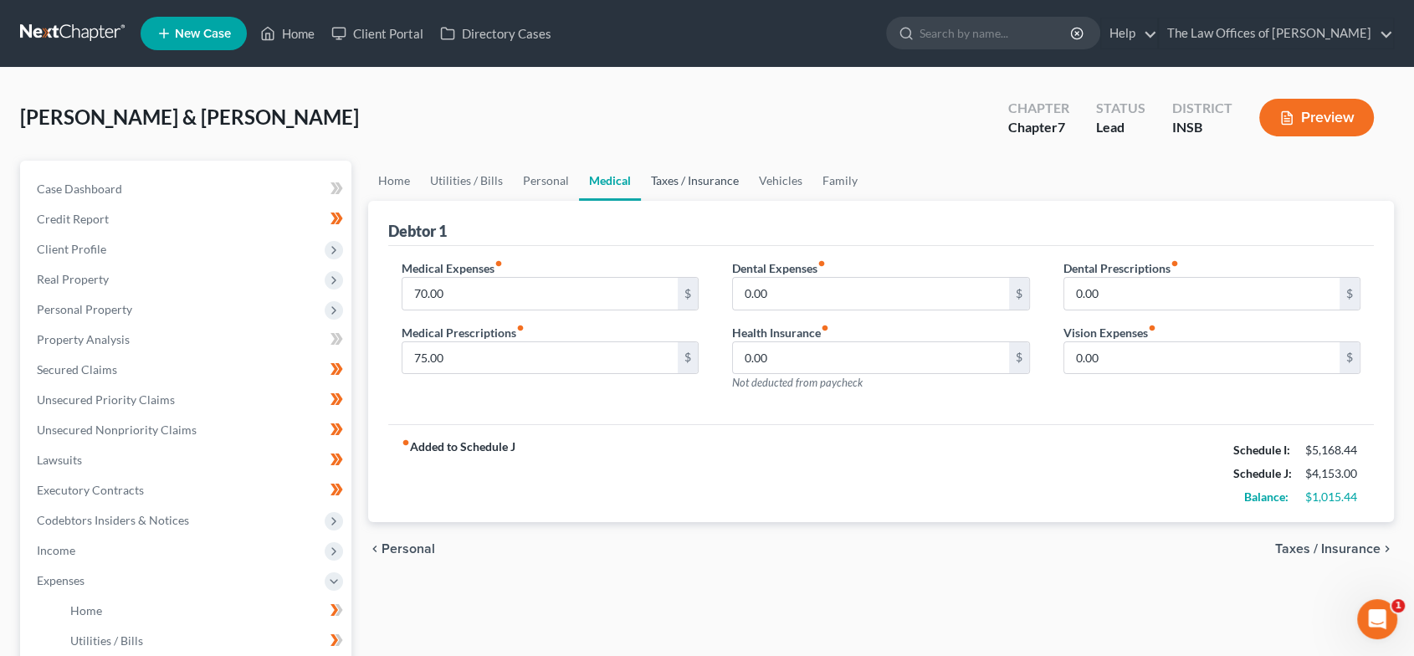
click at [663, 183] on link "Taxes / Insurance" at bounding box center [695, 181] width 108 height 40
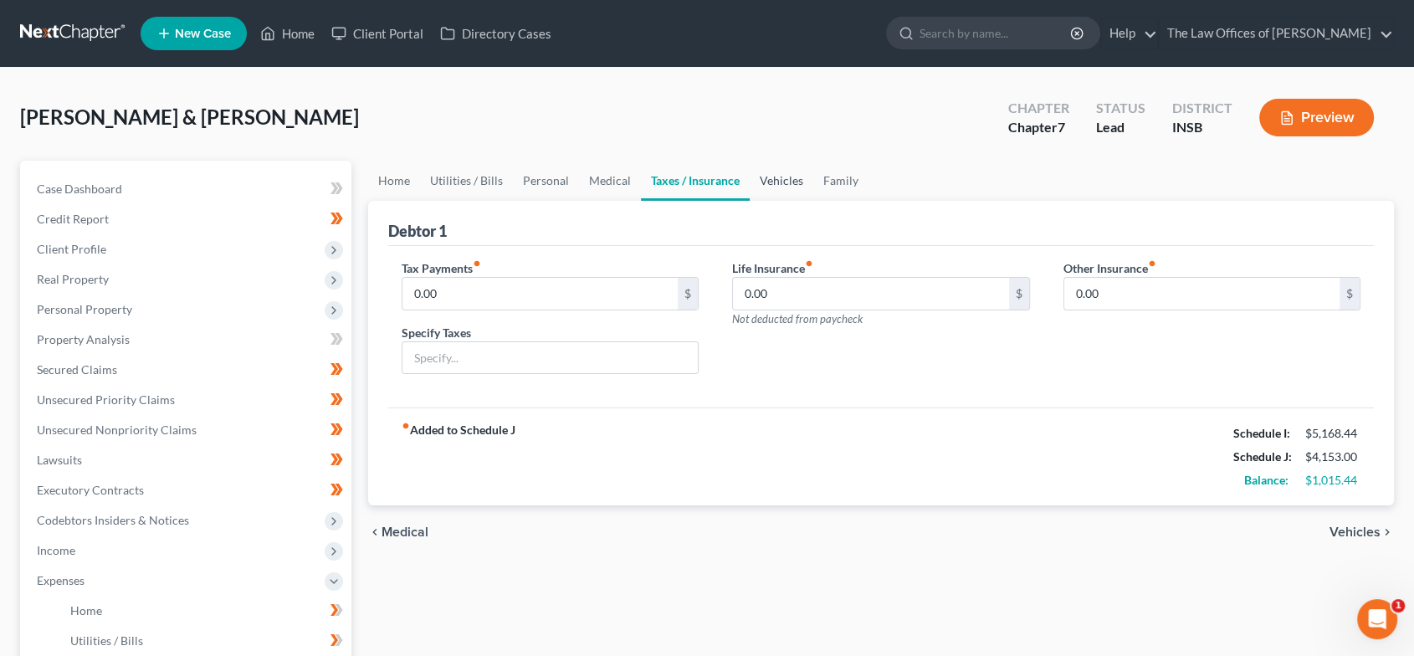
click at [761, 187] on link "Vehicles" at bounding box center [782, 181] width 64 height 40
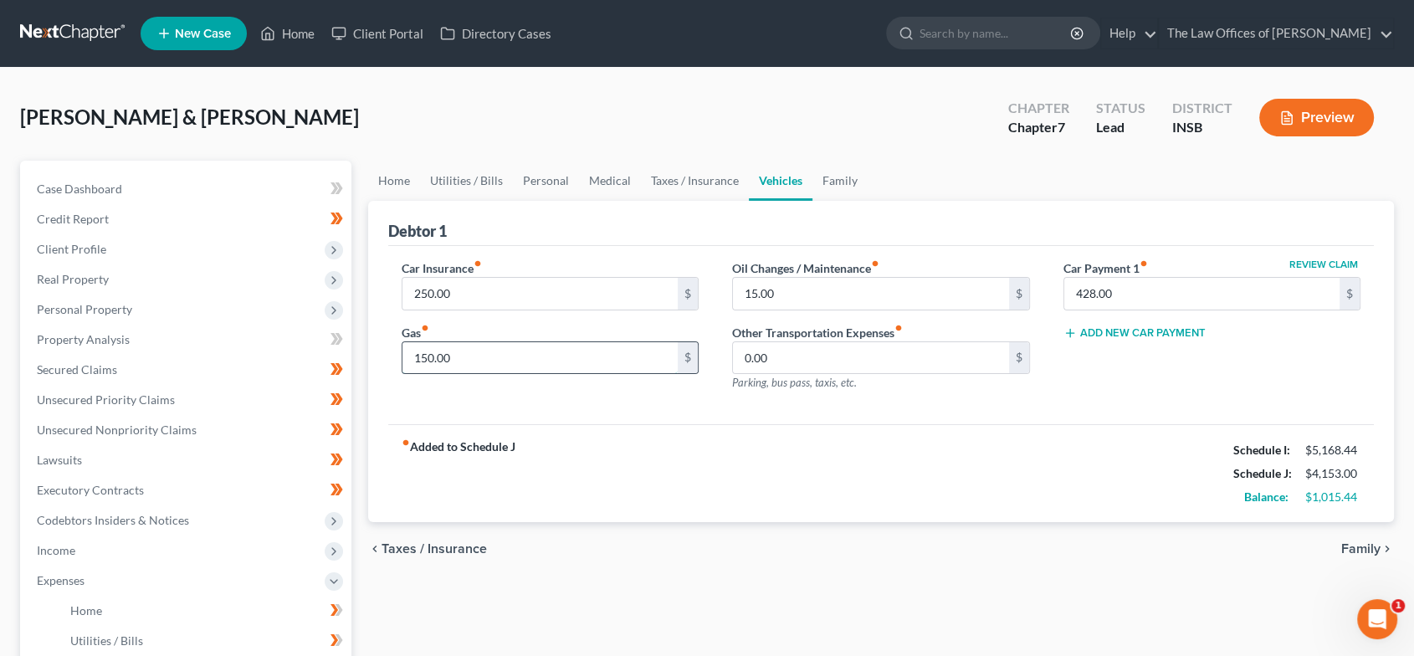
click at [483, 360] on input "150.00" at bounding box center [540, 358] width 276 height 32
type input "300.00"
click at [823, 279] on input "15.00" at bounding box center [871, 294] width 276 height 32
type input "70.00"
click at [842, 186] on link "Family" at bounding box center [839, 181] width 55 height 40
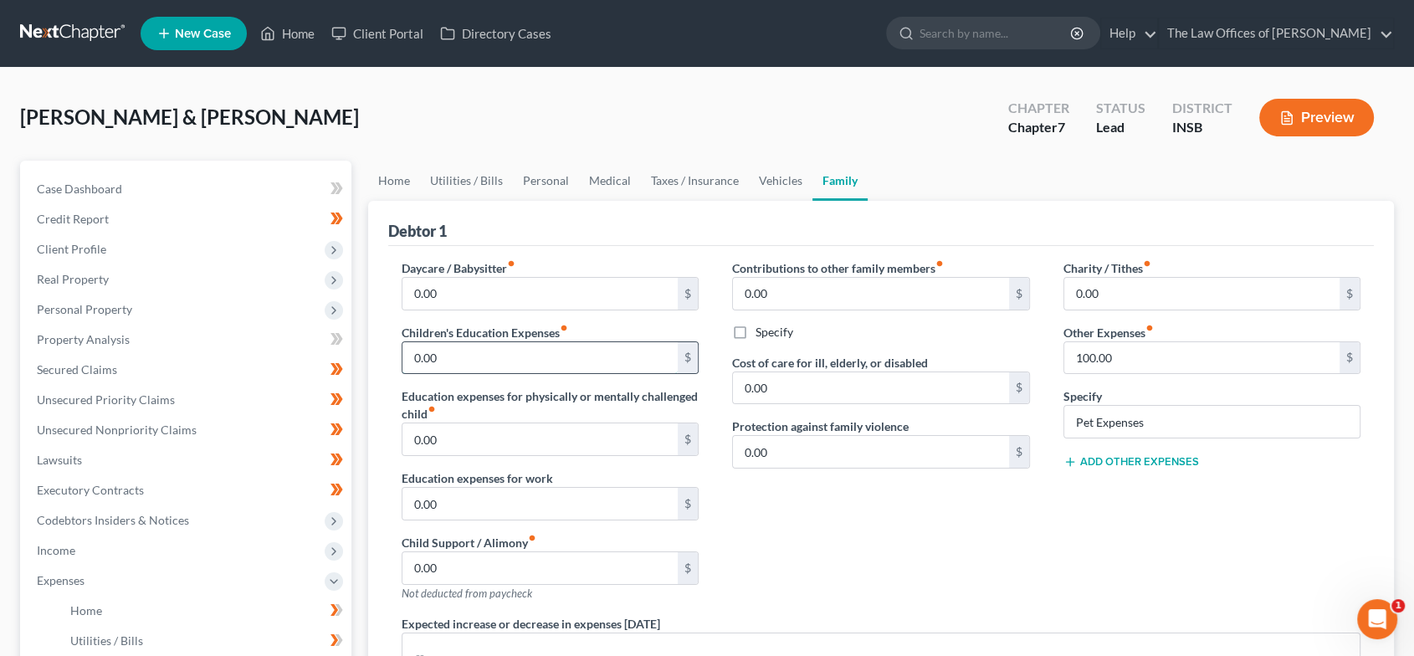
click at [533, 342] on input "0.00" at bounding box center [540, 358] width 276 height 32
type input "100.00"
click at [770, 178] on link "Vehicles" at bounding box center [781, 181] width 64 height 40
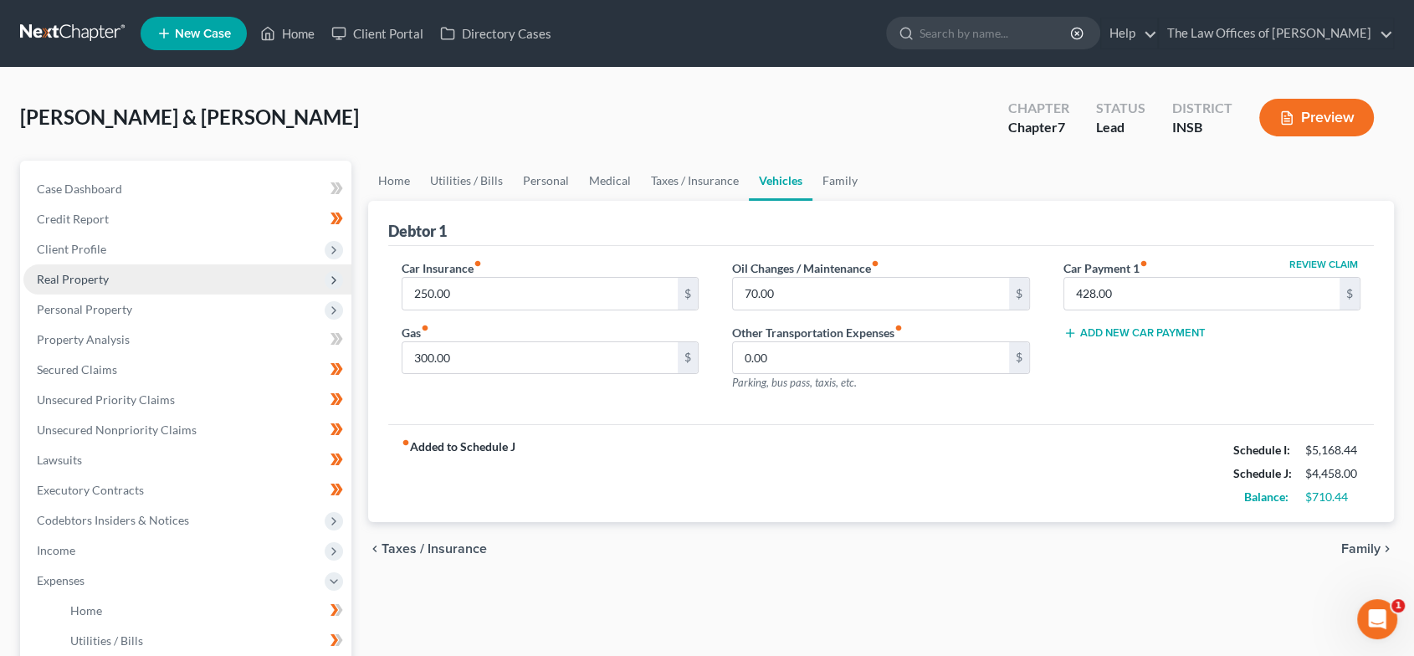
click at [143, 278] on span "Real Property" at bounding box center [187, 279] width 328 height 30
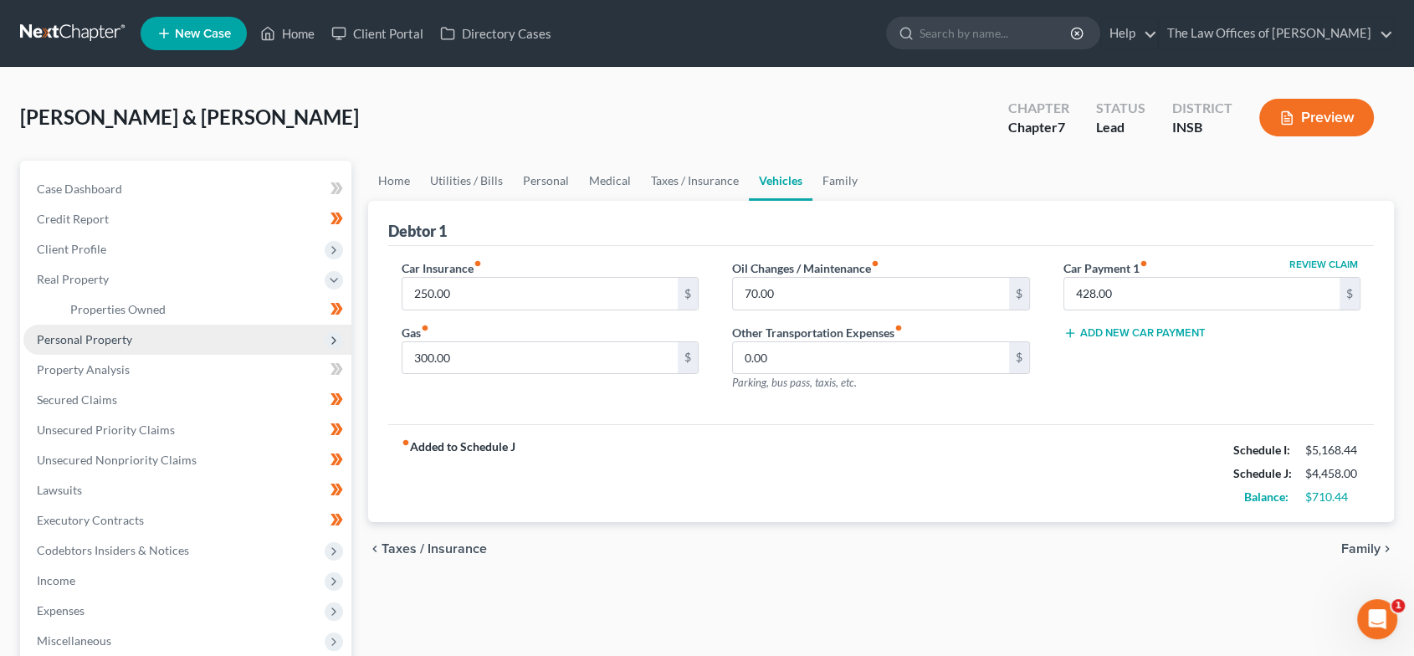
click at [114, 339] on span "Personal Property" at bounding box center [84, 339] width 95 height 14
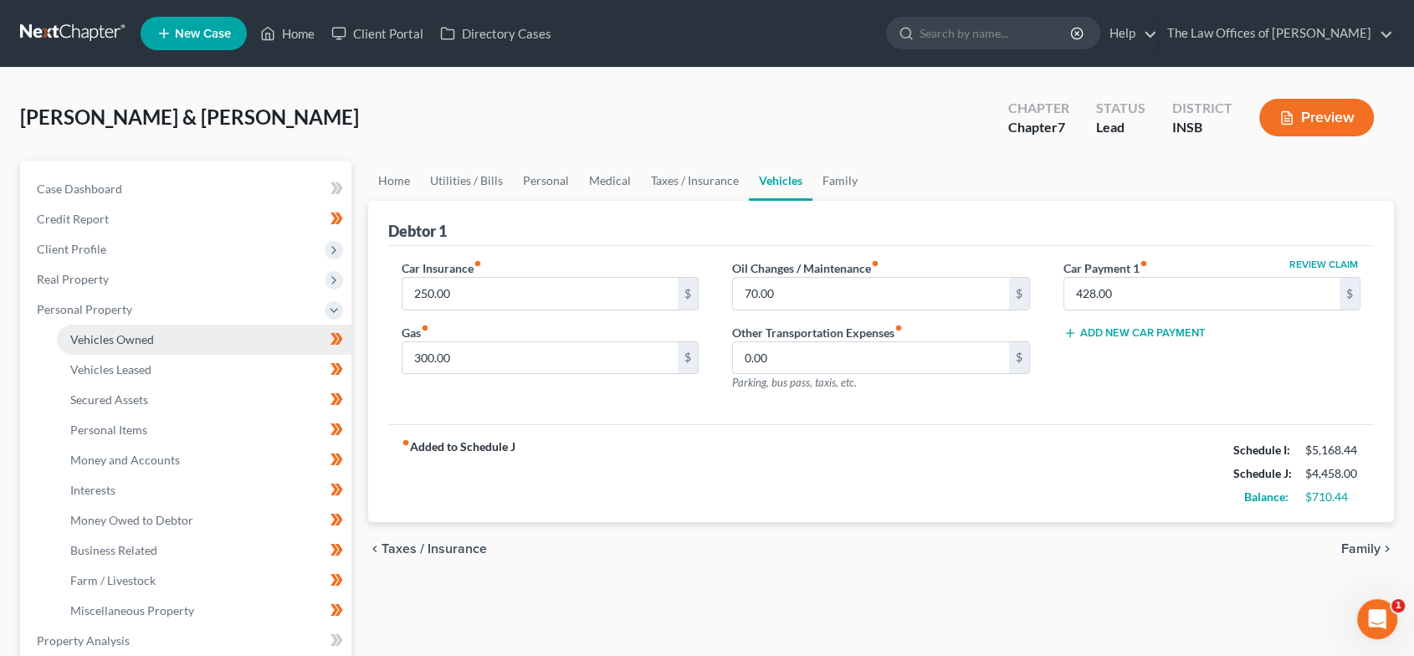
click at [126, 338] on span "Vehicles Owned" at bounding box center [112, 339] width 84 height 14
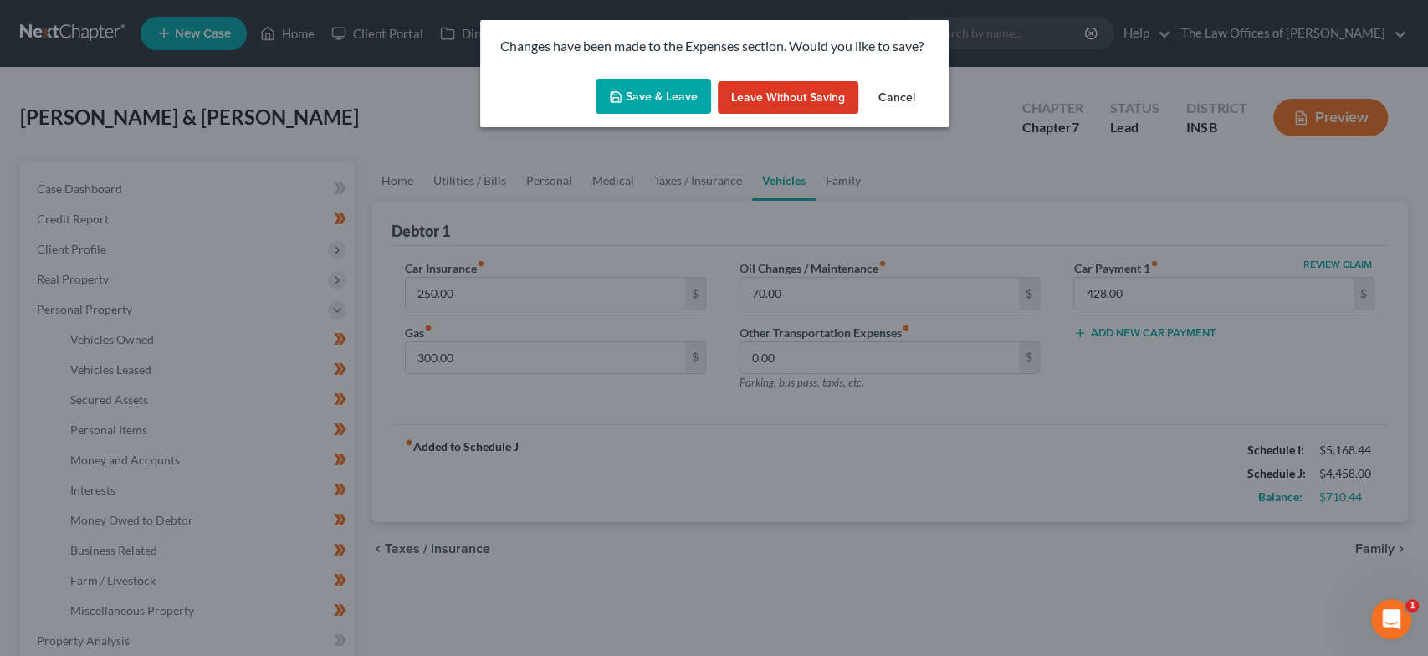
click at [644, 93] on button "Save & Leave" at bounding box center [653, 96] width 115 height 35
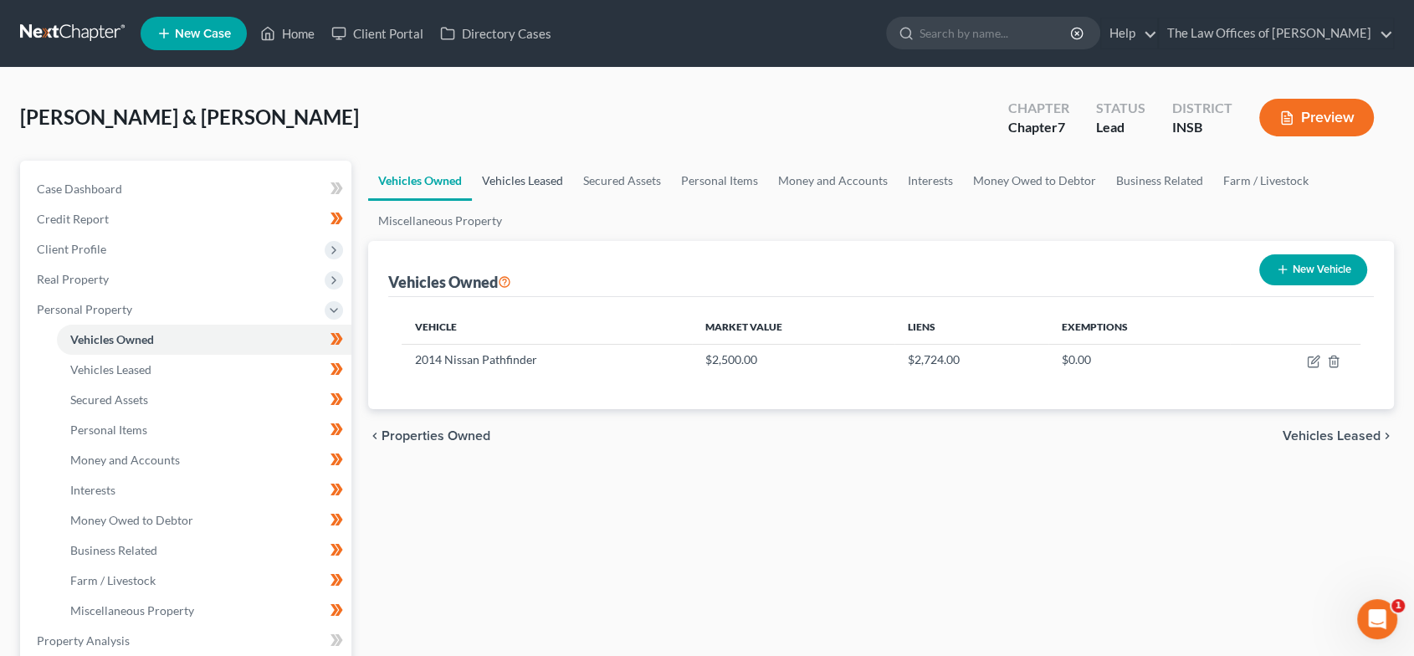
click at [502, 181] on link "Vehicles Leased" at bounding box center [522, 181] width 101 height 40
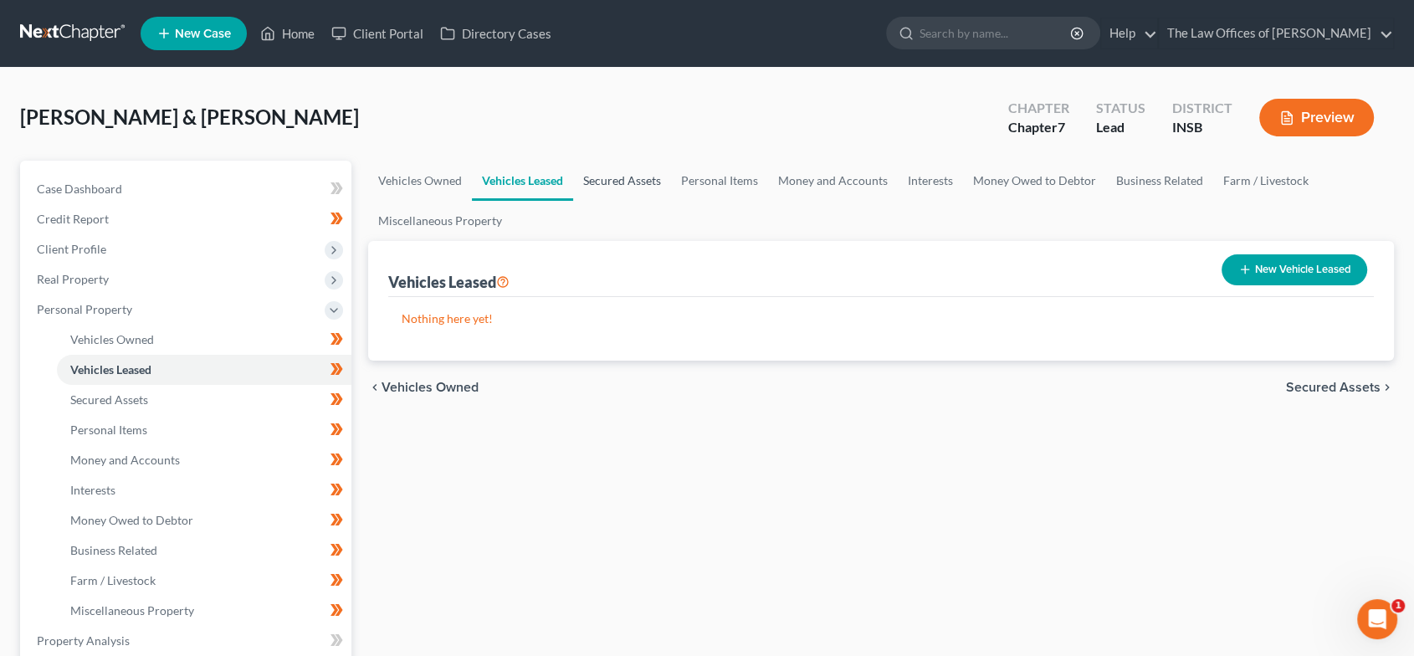
click at [613, 185] on link "Secured Assets" at bounding box center [622, 181] width 98 height 40
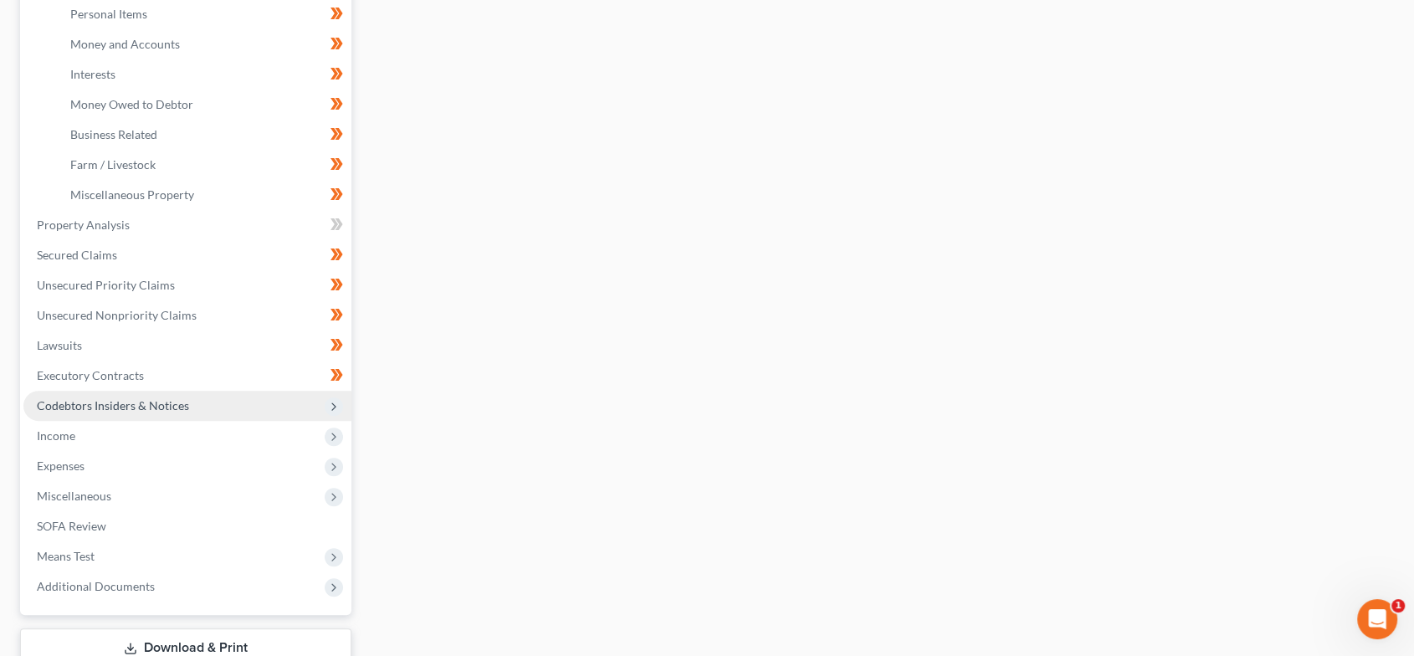
scroll to position [515, 0]
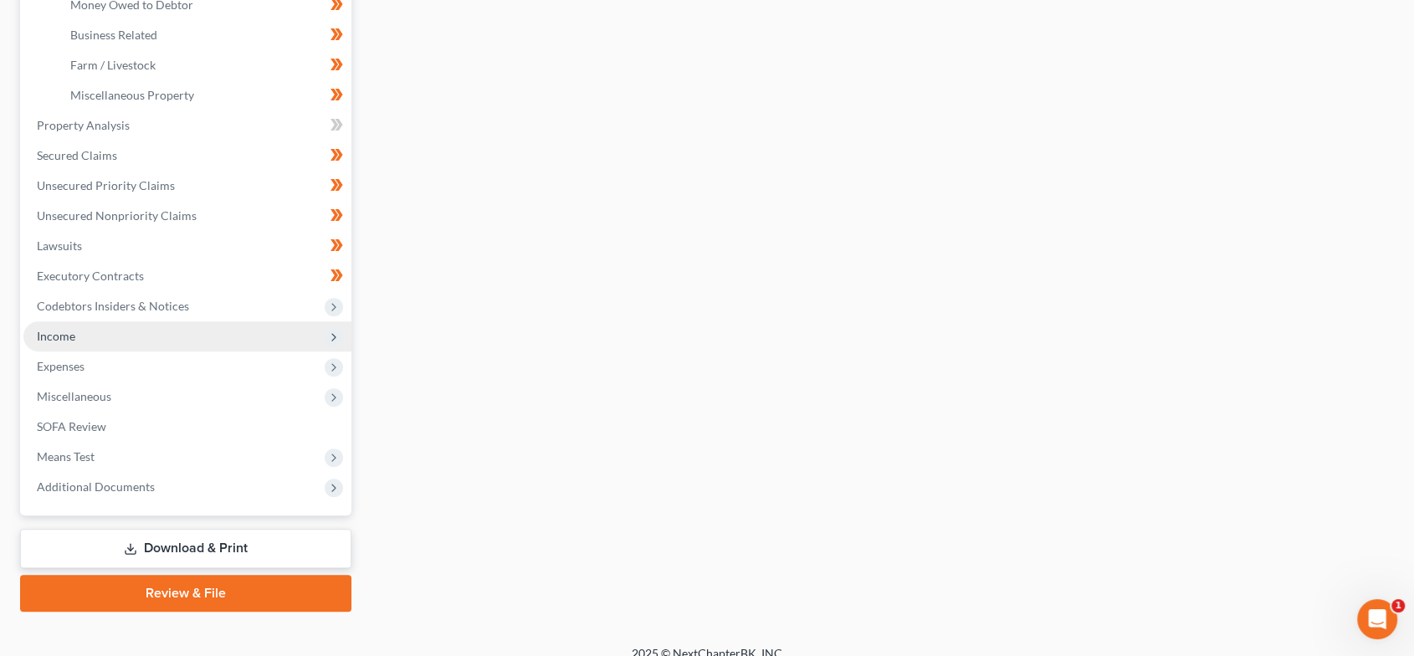
click at [133, 339] on span "Income" at bounding box center [187, 336] width 328 height 30
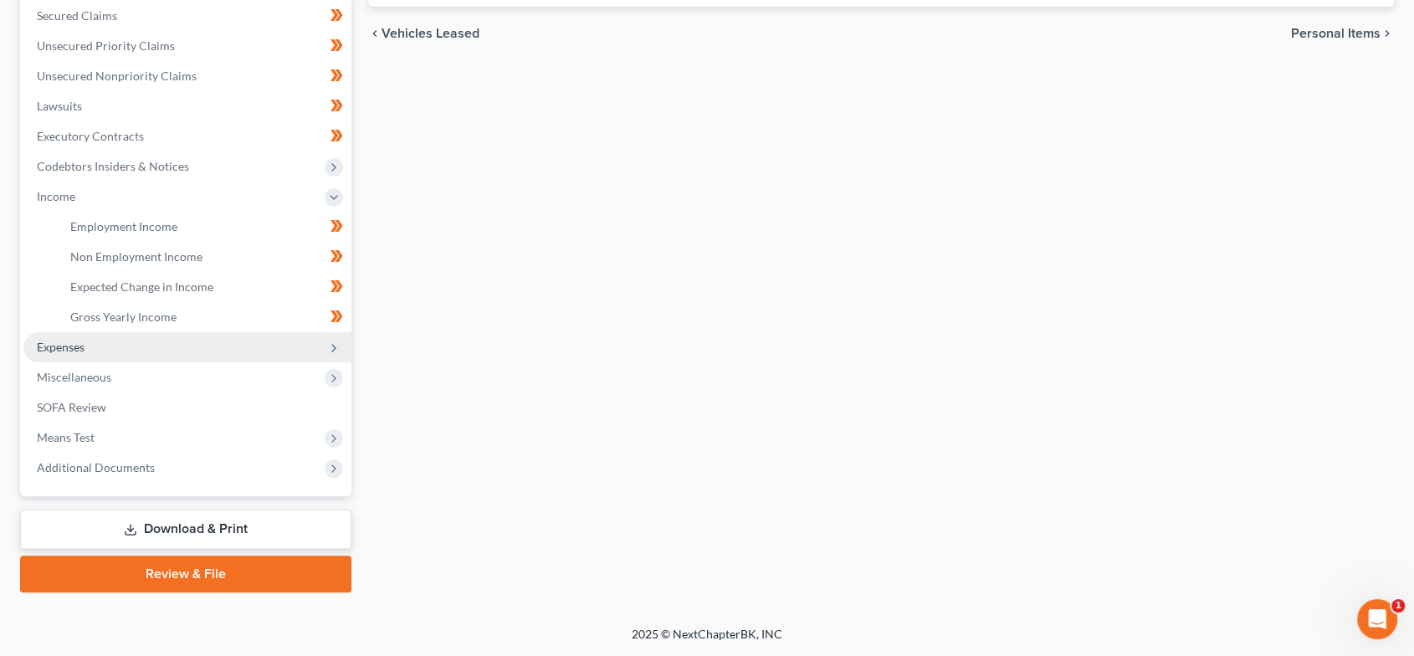
scroll to position [353, 0]
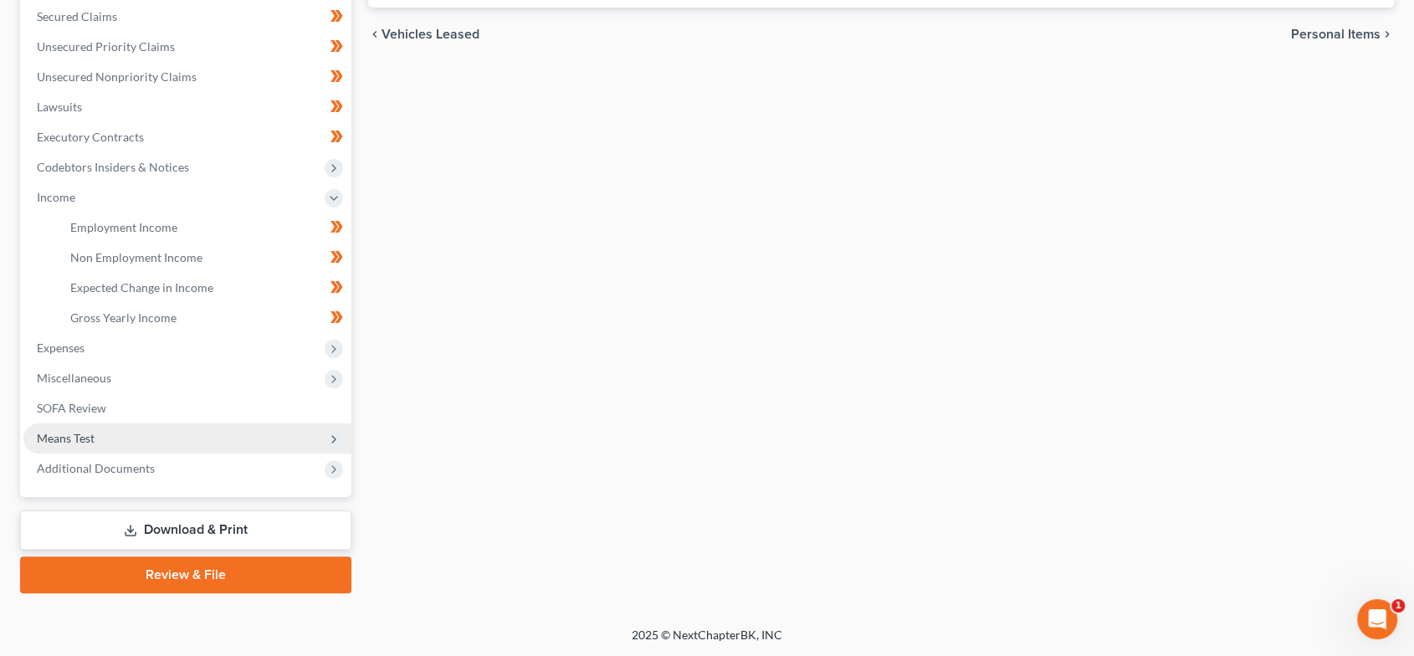
click at [119, 435] on span "Means Test" at bounding box center [187, 438] width 328 height 30
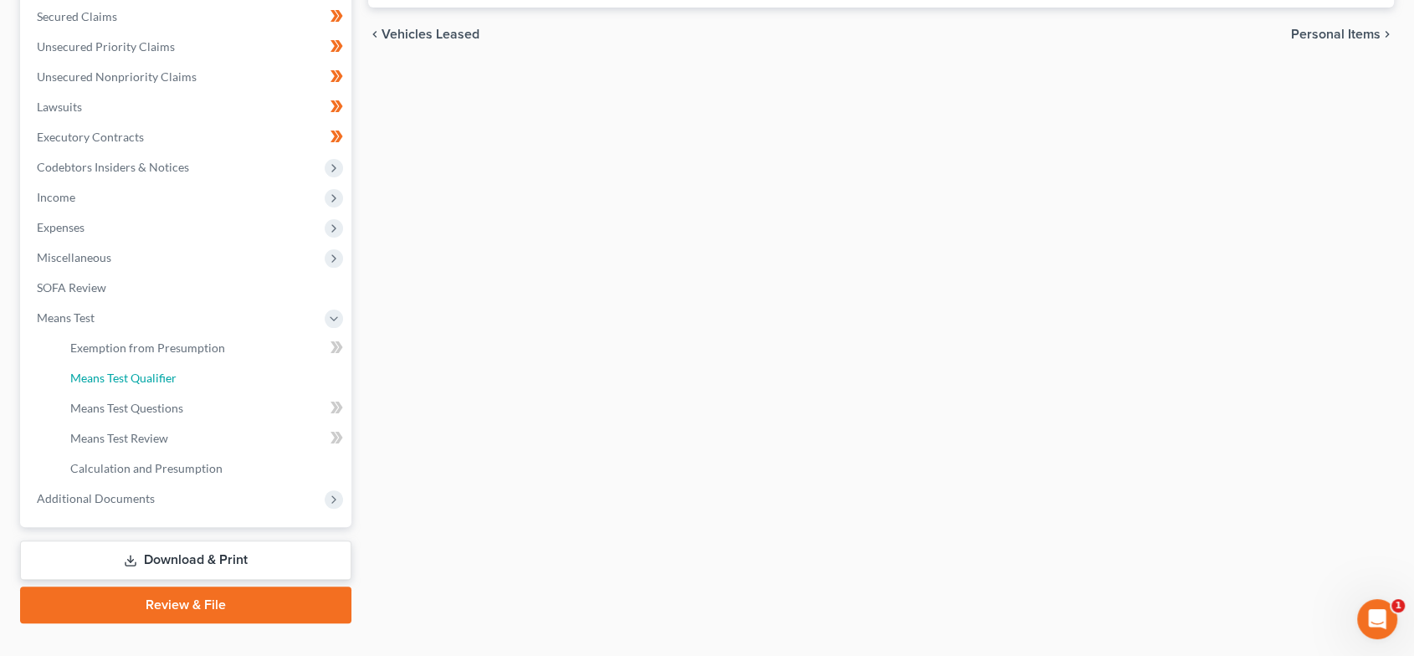
drag, startPoint x: 134, startPoint y: 380, endPoint x: 354, endPoint y: 408, distance: 221.8
click at [134, 381] on span "Means Test Qualifier" at bounding box center [123, 378] width 106 height 14
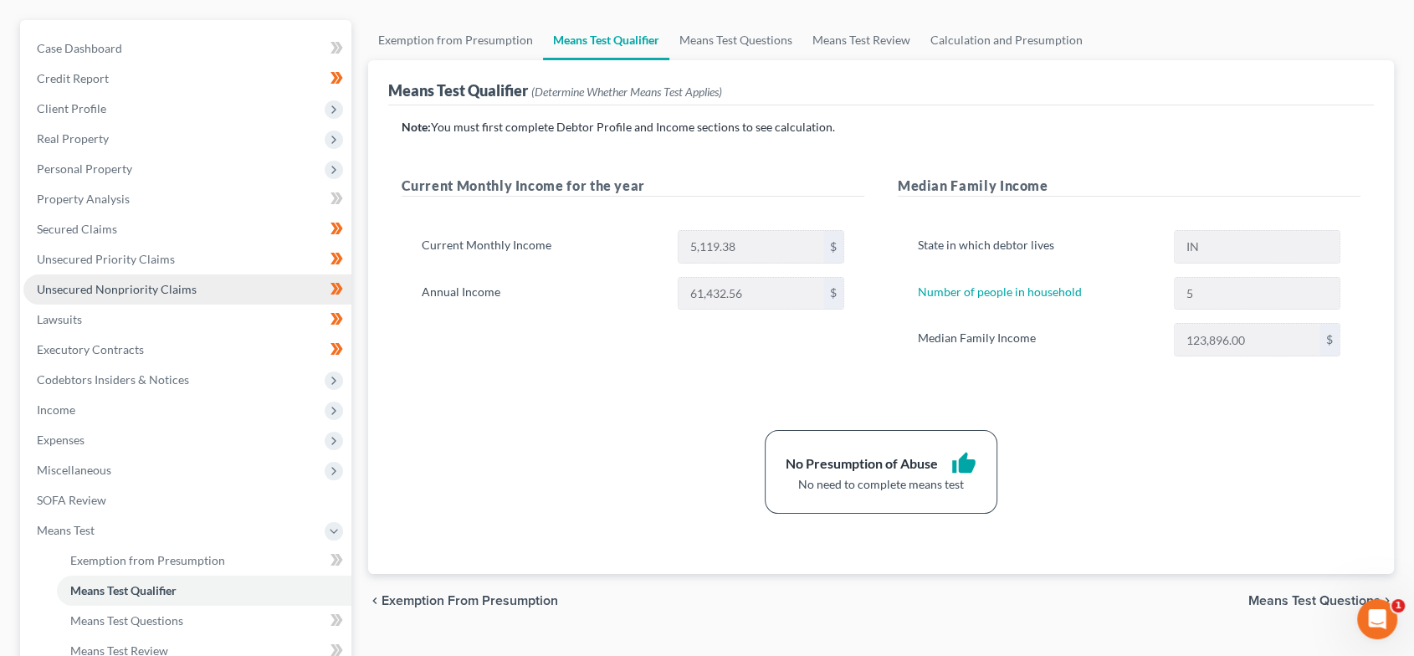
scroll to position [143, 0]
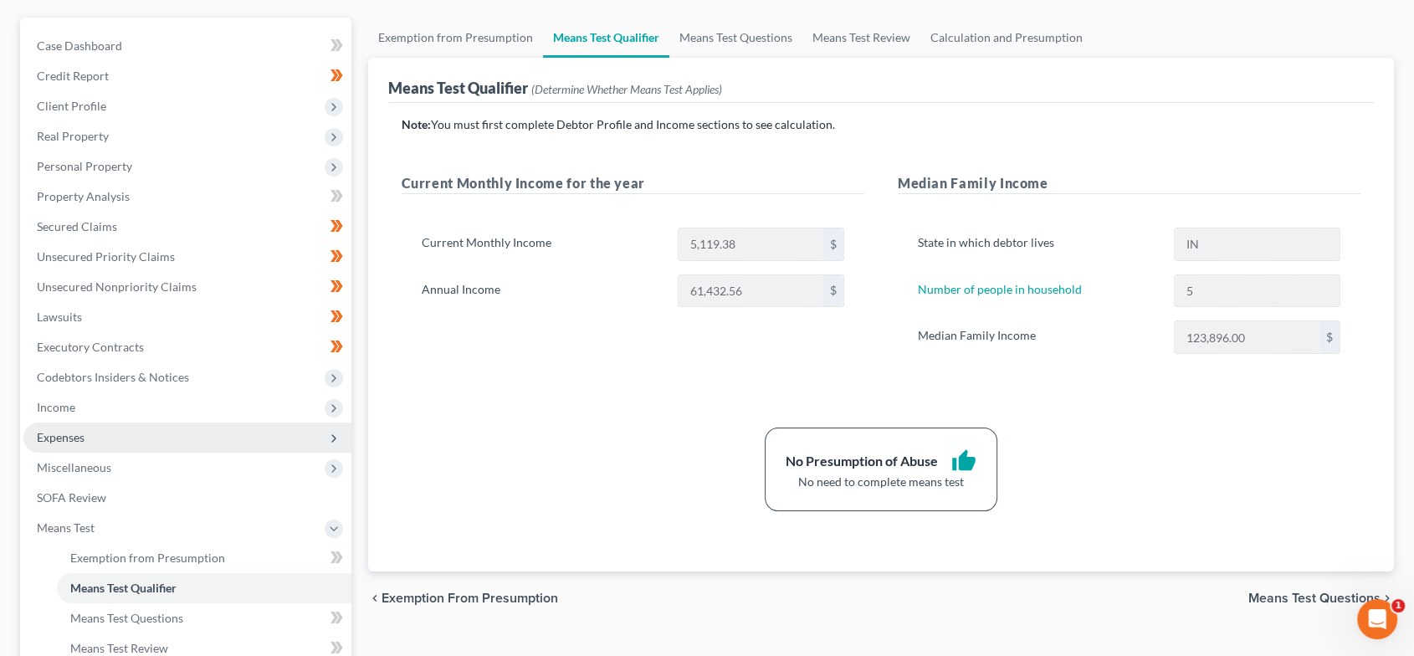
click at [98, 435] on span "Expenses" at bounding box center [187, 437] width 328 height 30
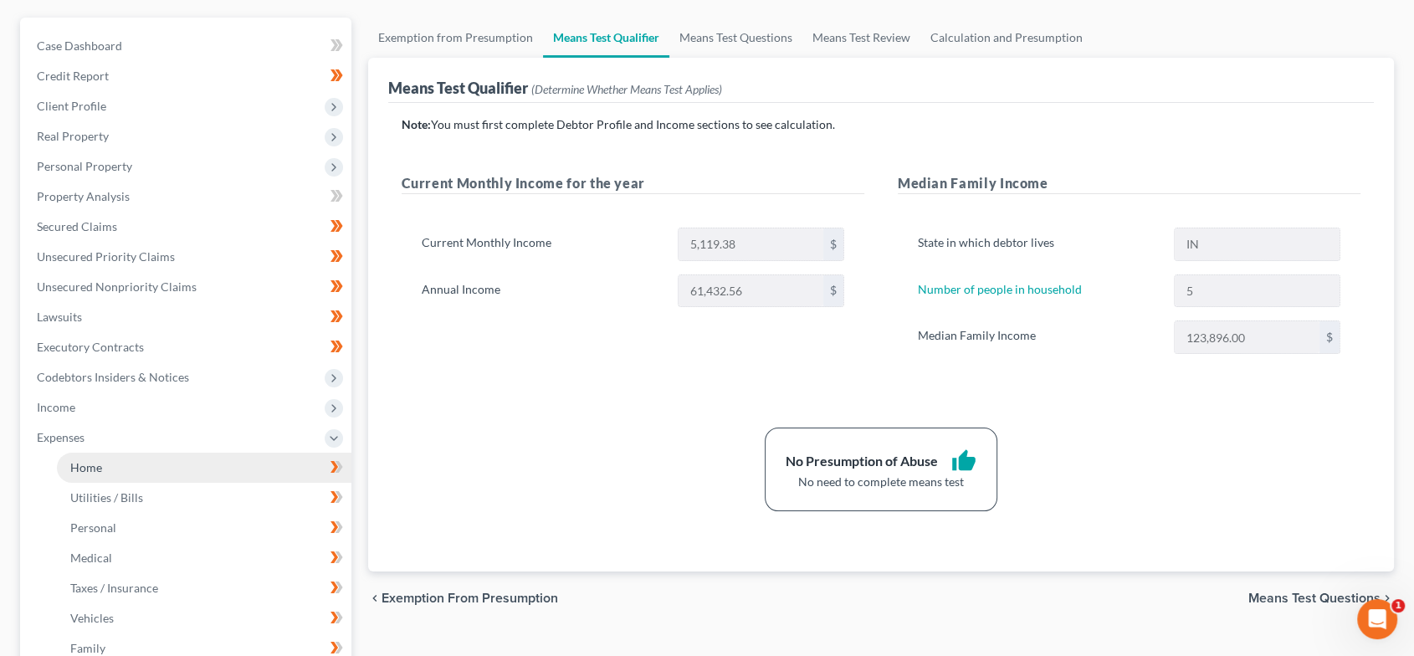
click at [137, 461] on link "Home" at bounding box center [204, 468] width 294 height 30
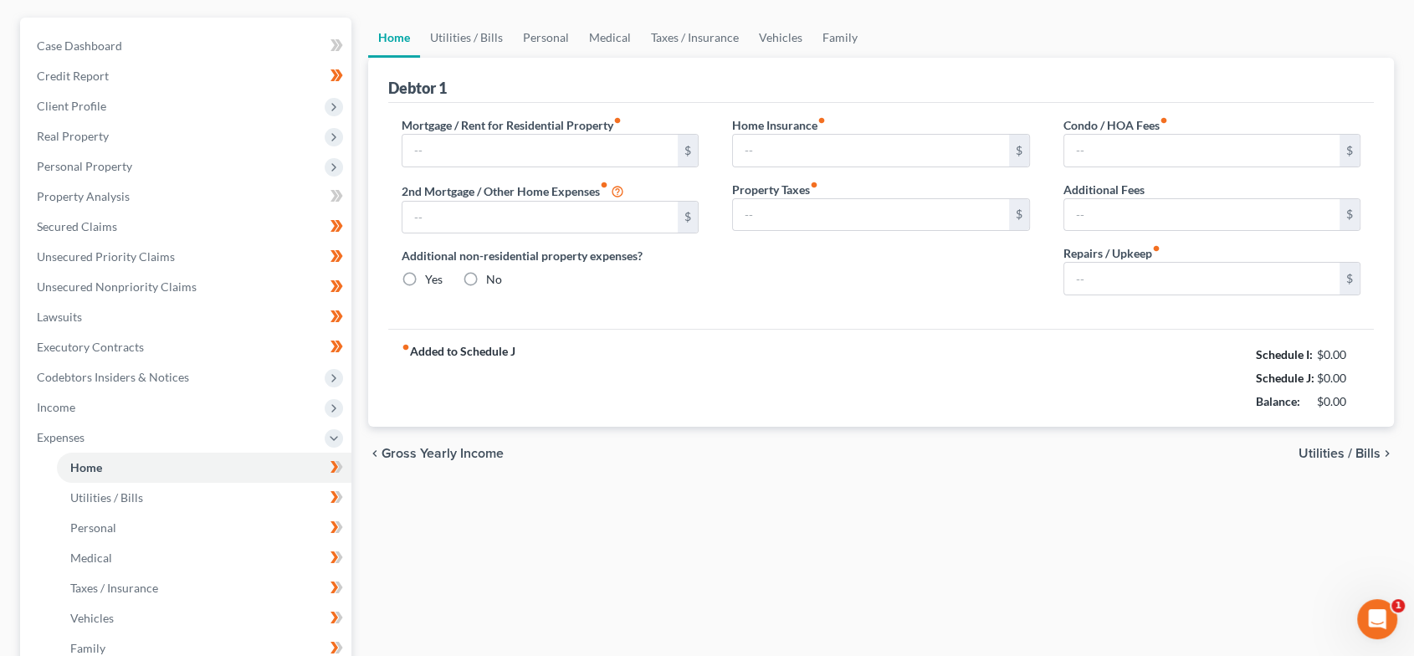
type input "975.00"
type input "0.00"
radio input "true"
type input "0.00"
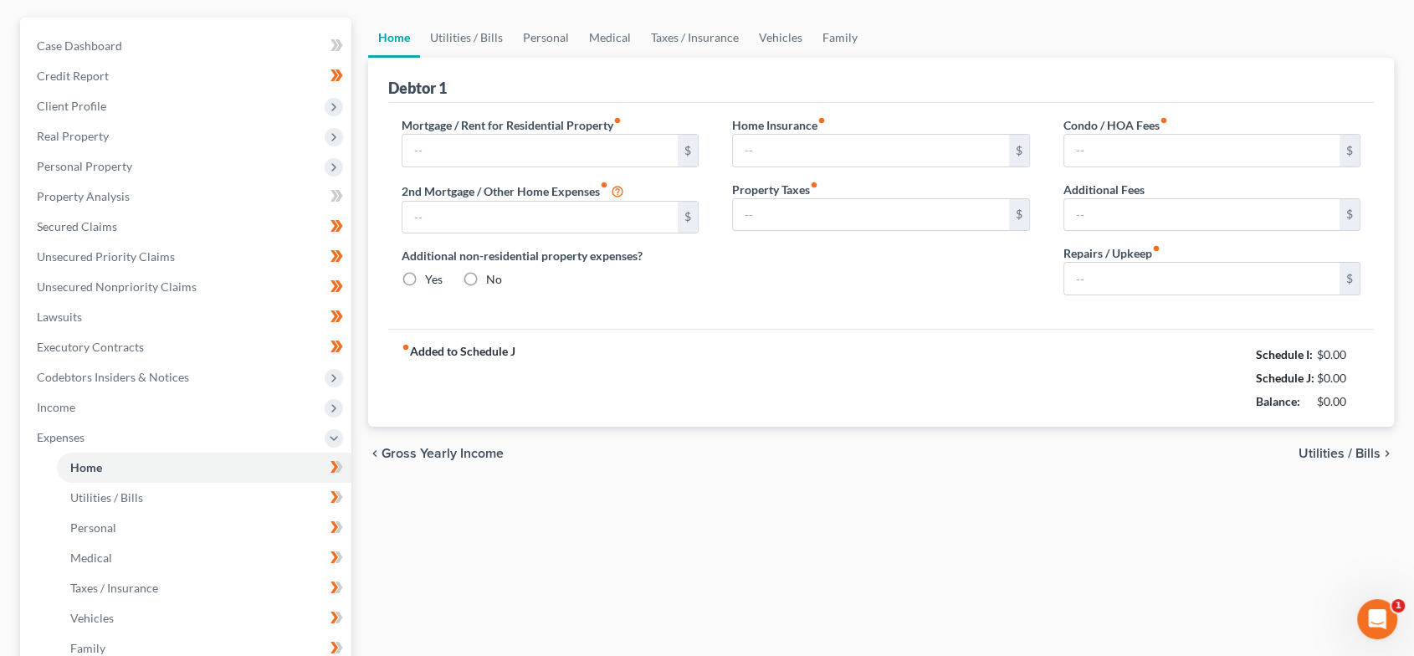
type input "0.00"
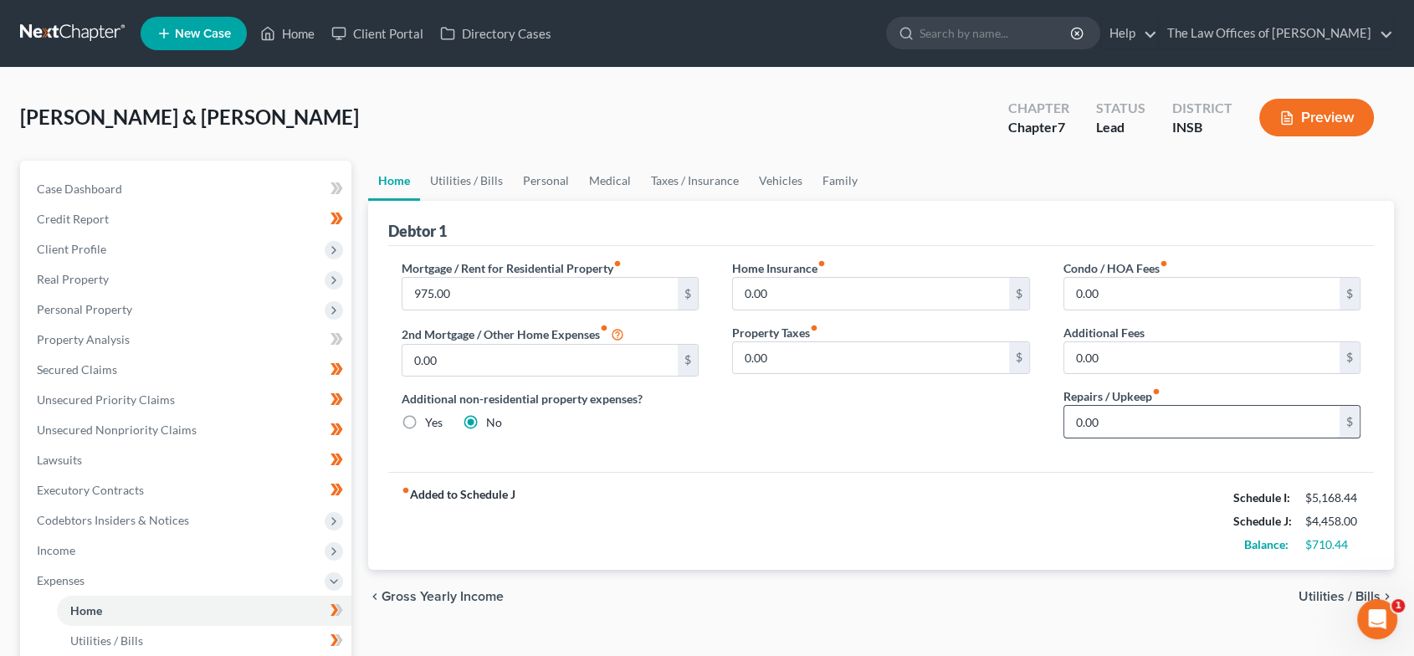
click at [1098, 423] on input "0.00" at bounding box center [1202, 422] width 276 height 32
type input "50.00"
click at [469, 174] on link "Utilities / Bills" at bounding box center [466, 181] width 93 height 40
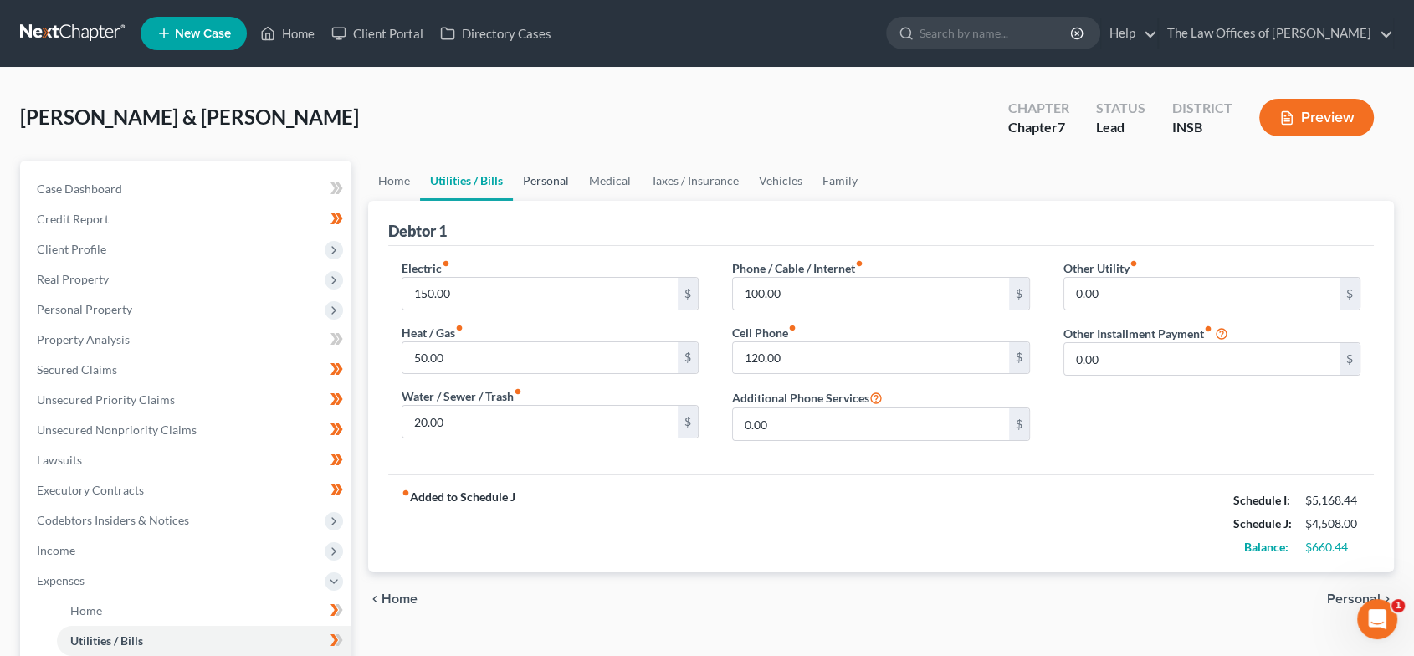
click at [522, 172] on link "Personal" at bounding box center [546, 181] width 66 height 40
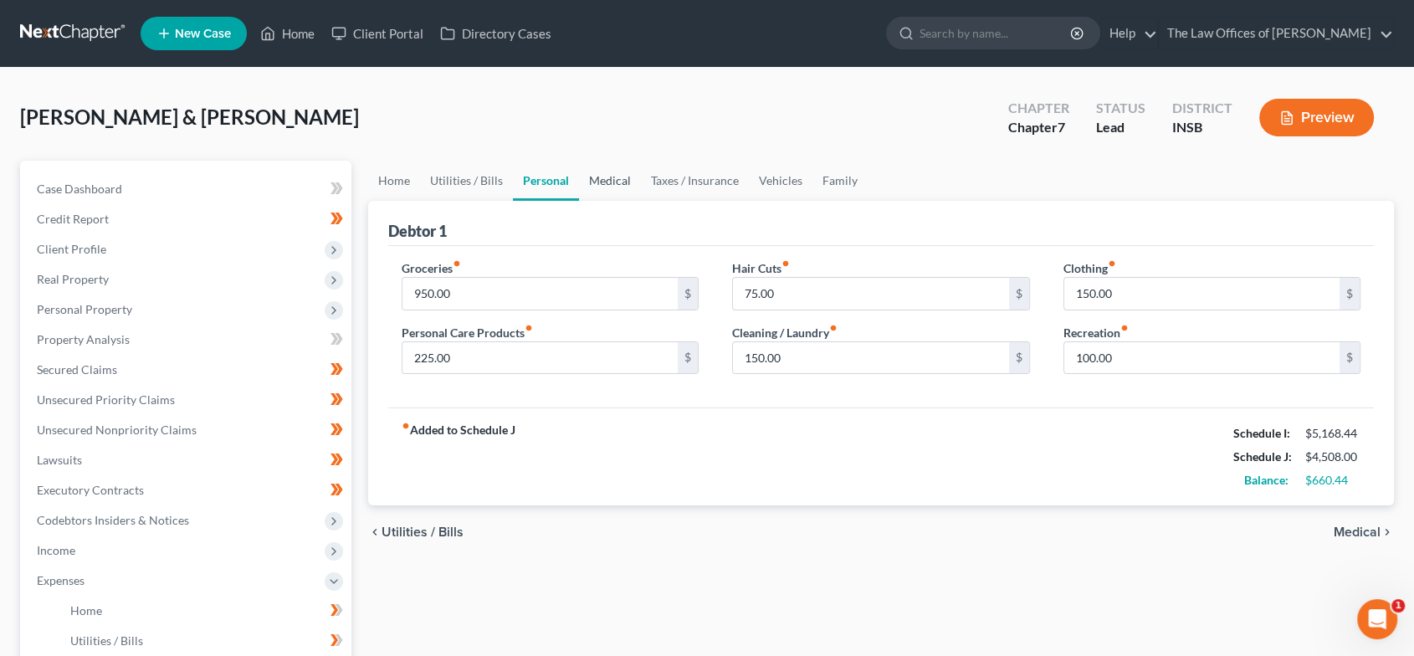
click at [607, 180] on link "Medical" at bounding box center [610, 181] width 62 height 40
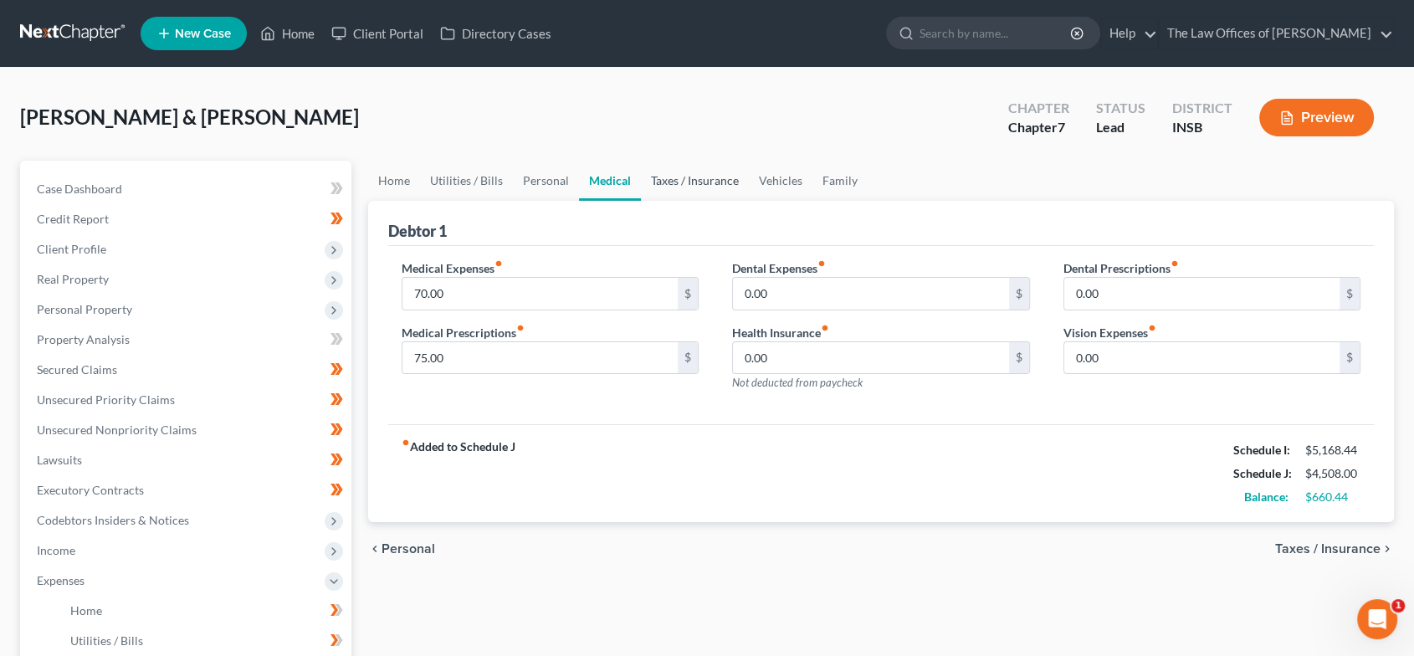
click at [680, 176] on link "Taxes / Insurance" at bounding box center [695, 181] width 108 height 40
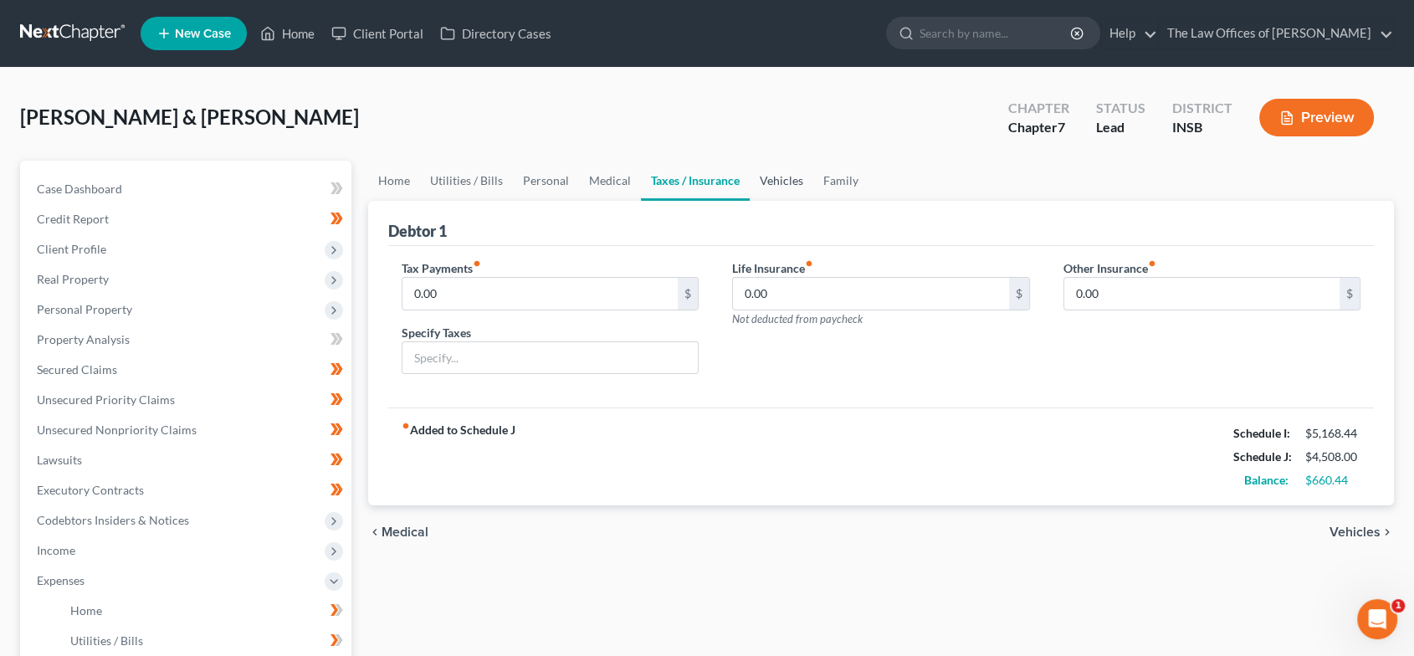
click at [778, 179] on link "Vehicles" at bounding box center [782, 181] width 64 height 40
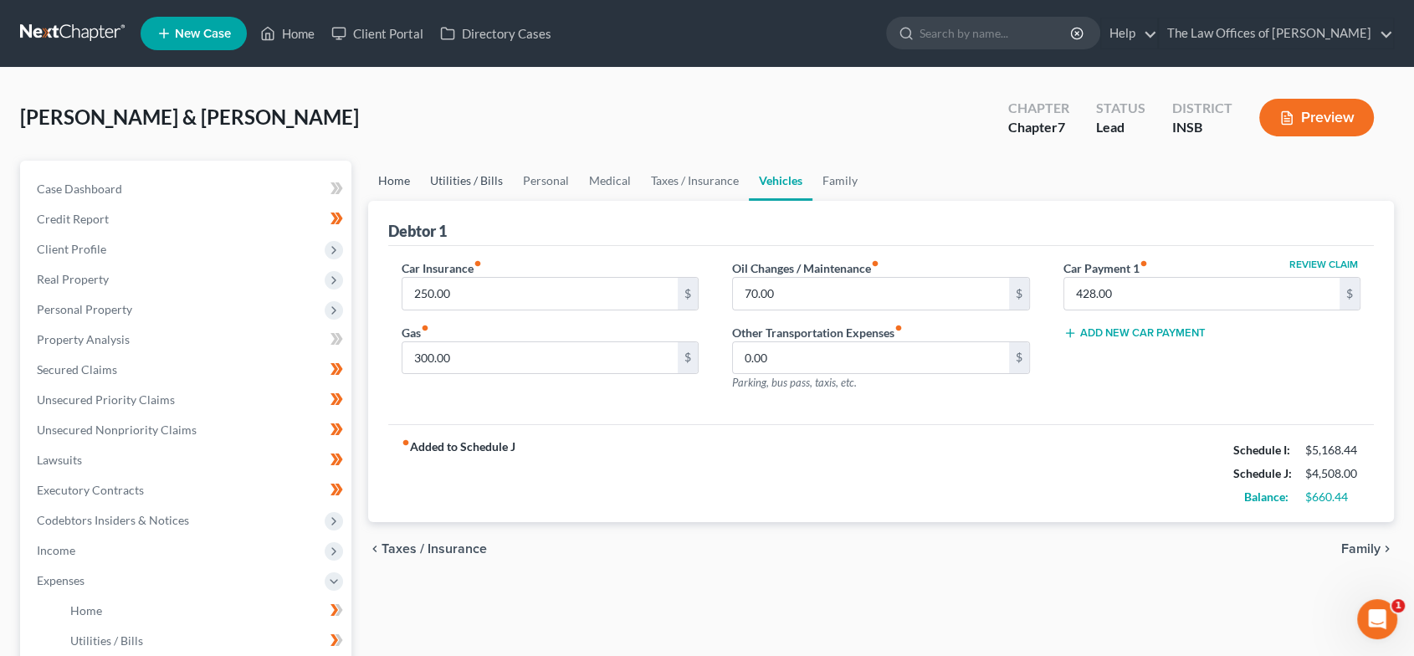
drag, startPoint x: 399, startPoint y: 184, endPoint x: 431, endPoint y: 186, distance: 31.8
click at [399, 184] on link "Home" at bounding box center [394, 181] width 52 height 40
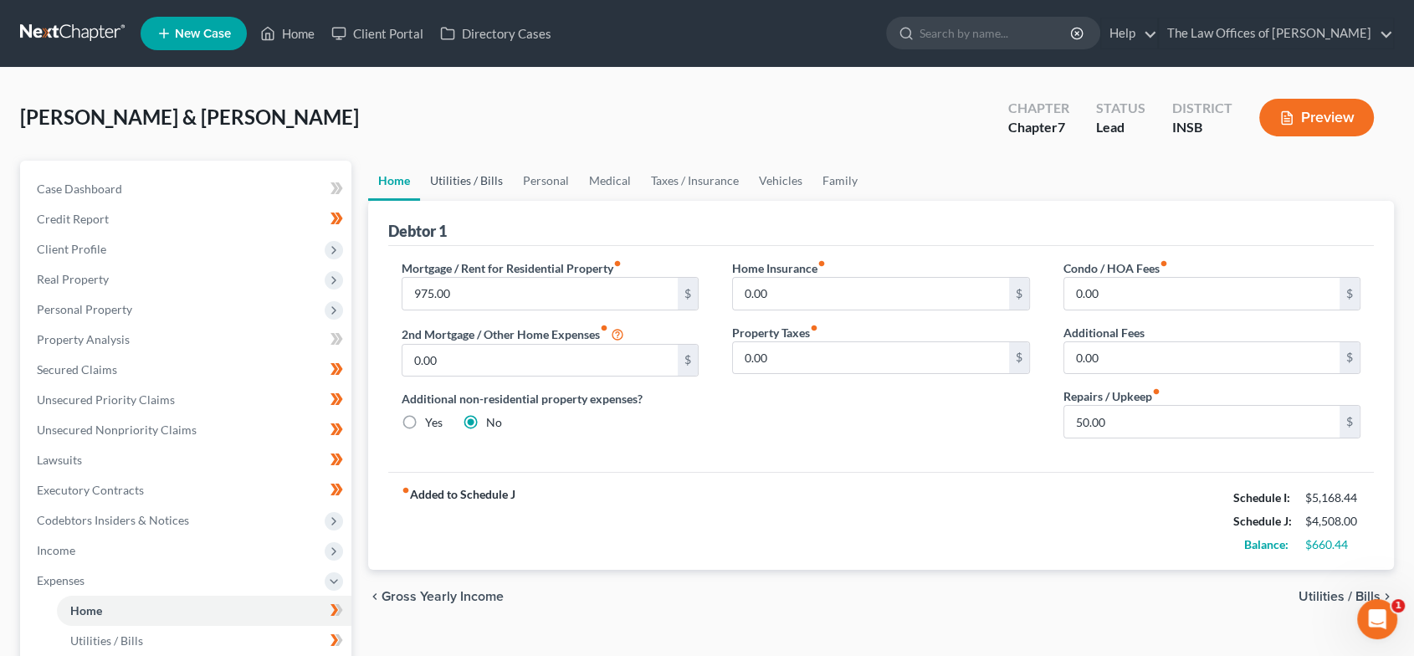
click at [462, 182] on link "Utilities / Bills" at bounding box center [466, 181] width 93 height 40
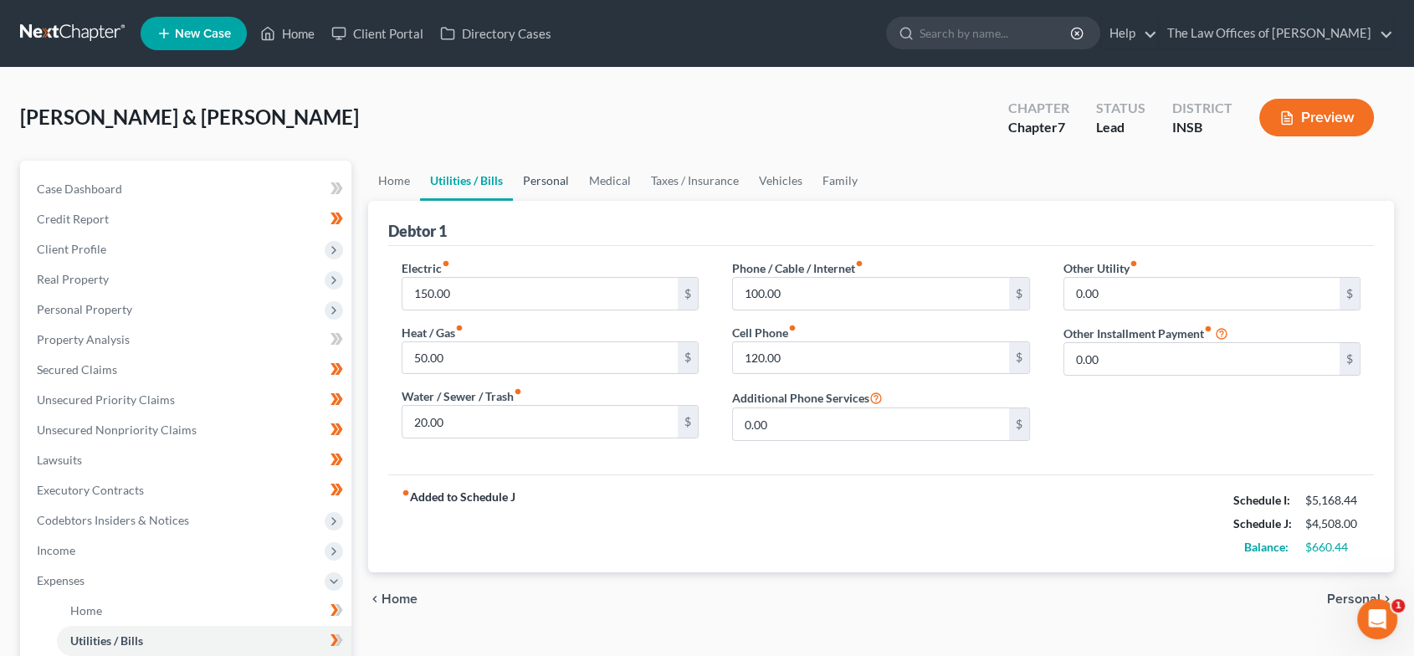
click at [515, 181] on link "Personal" at bounding box center [546, 181] width 66 height 40
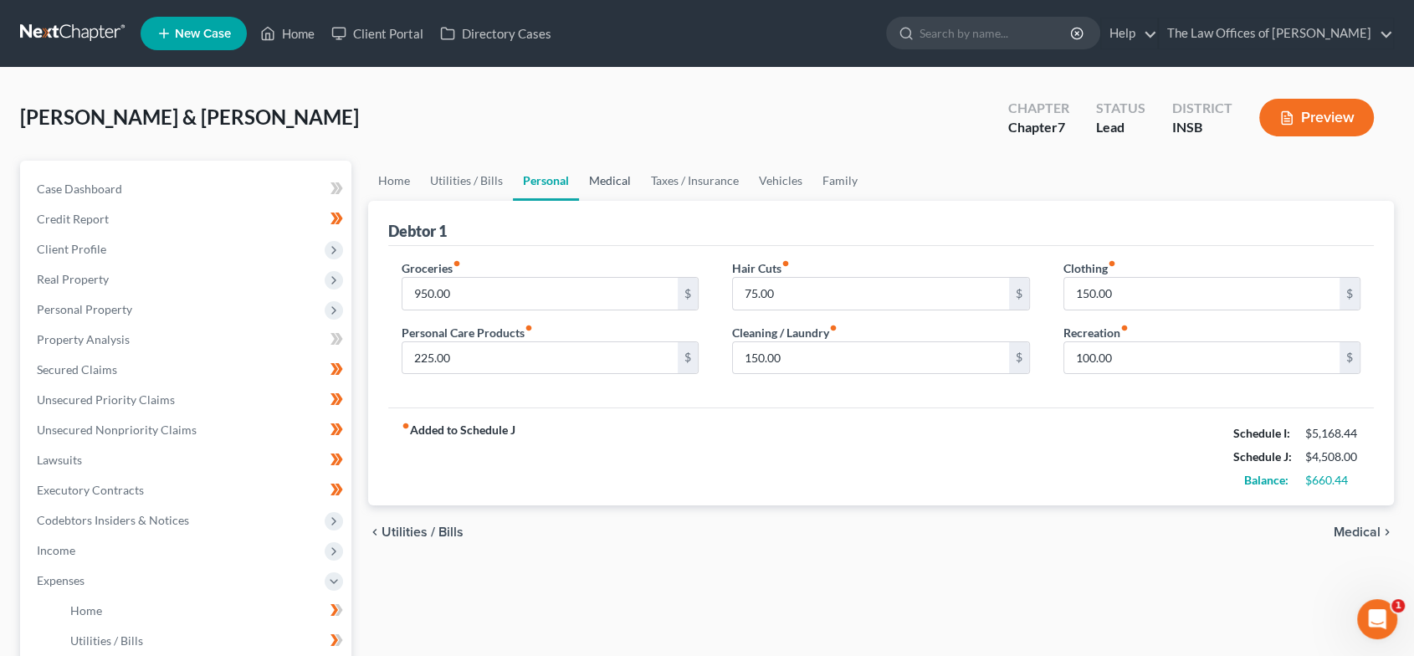
click at [618, 171] on link "Medical" at bounding box center [610, 181] width 62 height 40
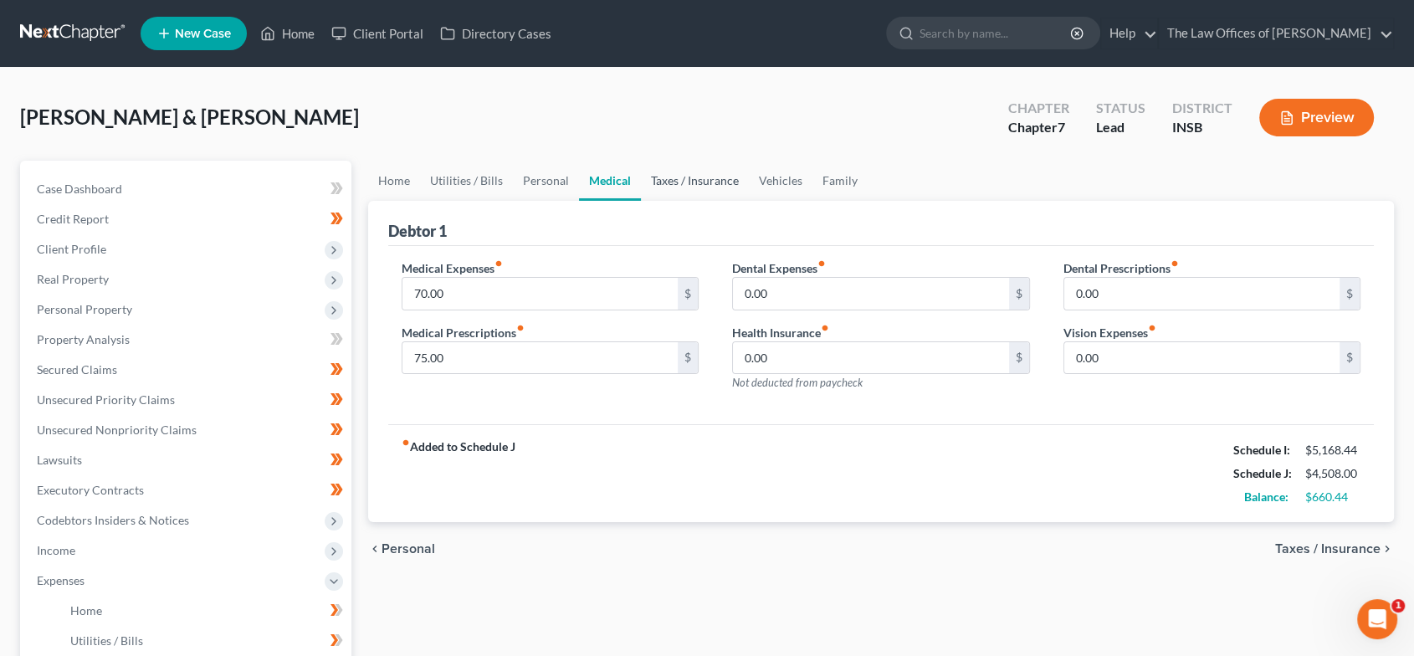
click at [668, 171] on link "Taxes / Insurance" at bounding box center [695, 181] width 108 height 40
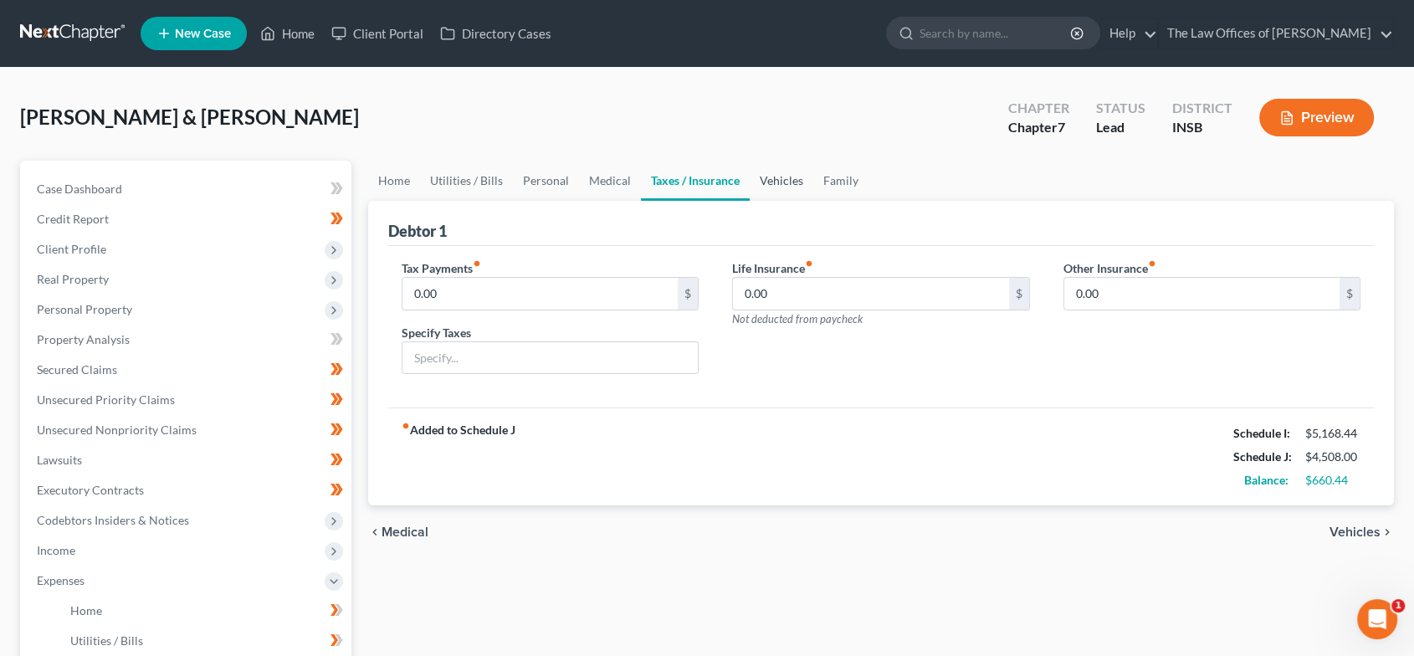
click at [766, 188] on link "Vehicles" at bounding box center [782, 181] width 64 height 40
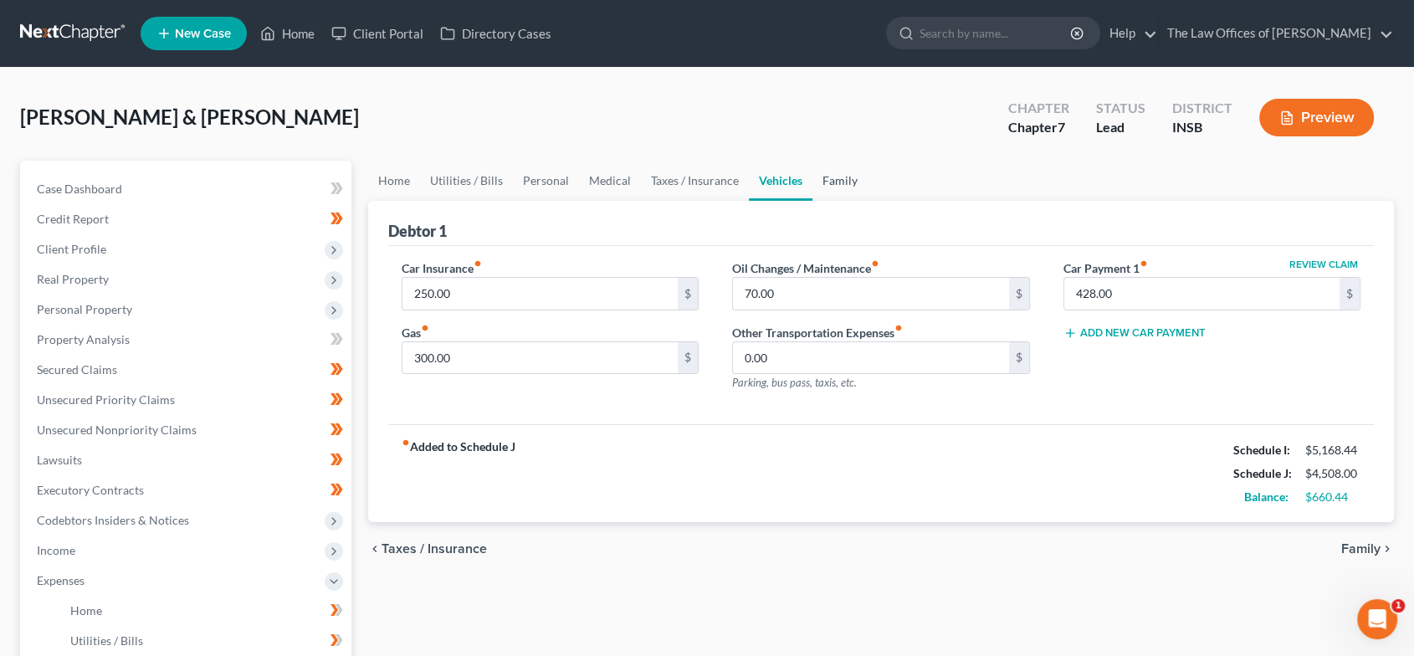
click at [827, 185] on link "Family" at bounding box center [839, 181] width 55 height 40
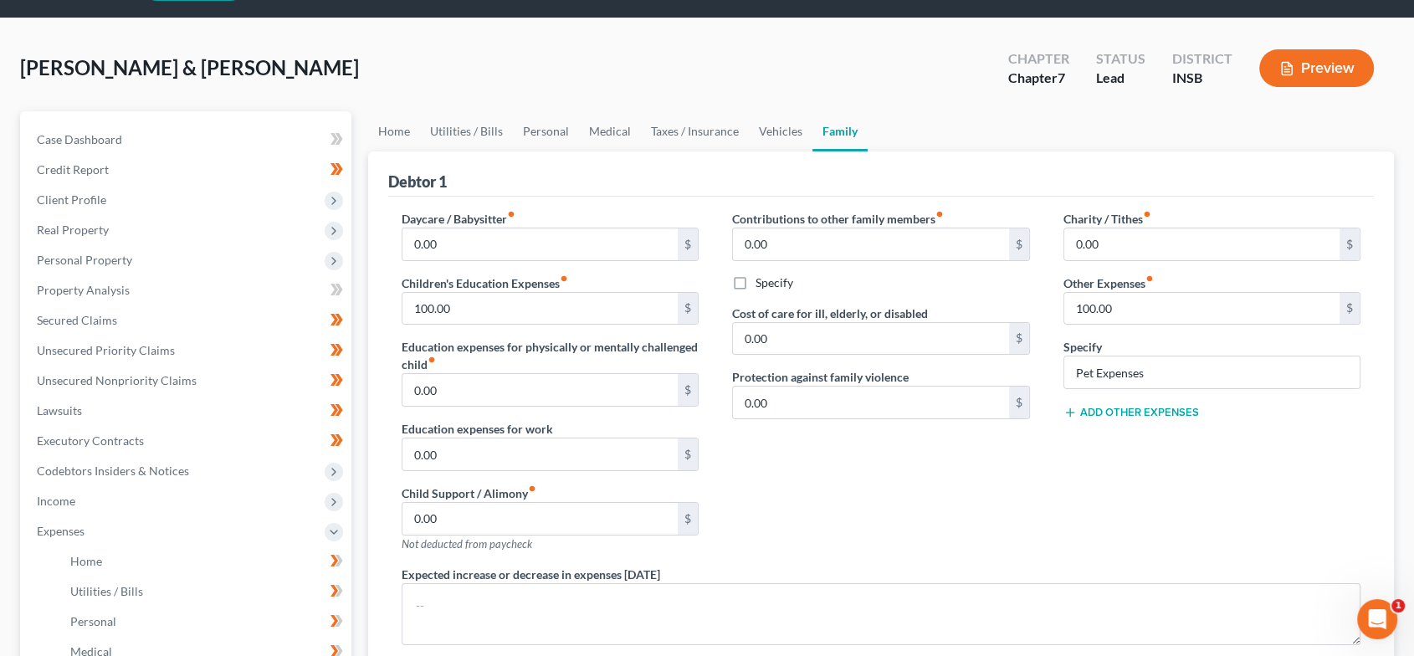
scroll to position [60, 0]
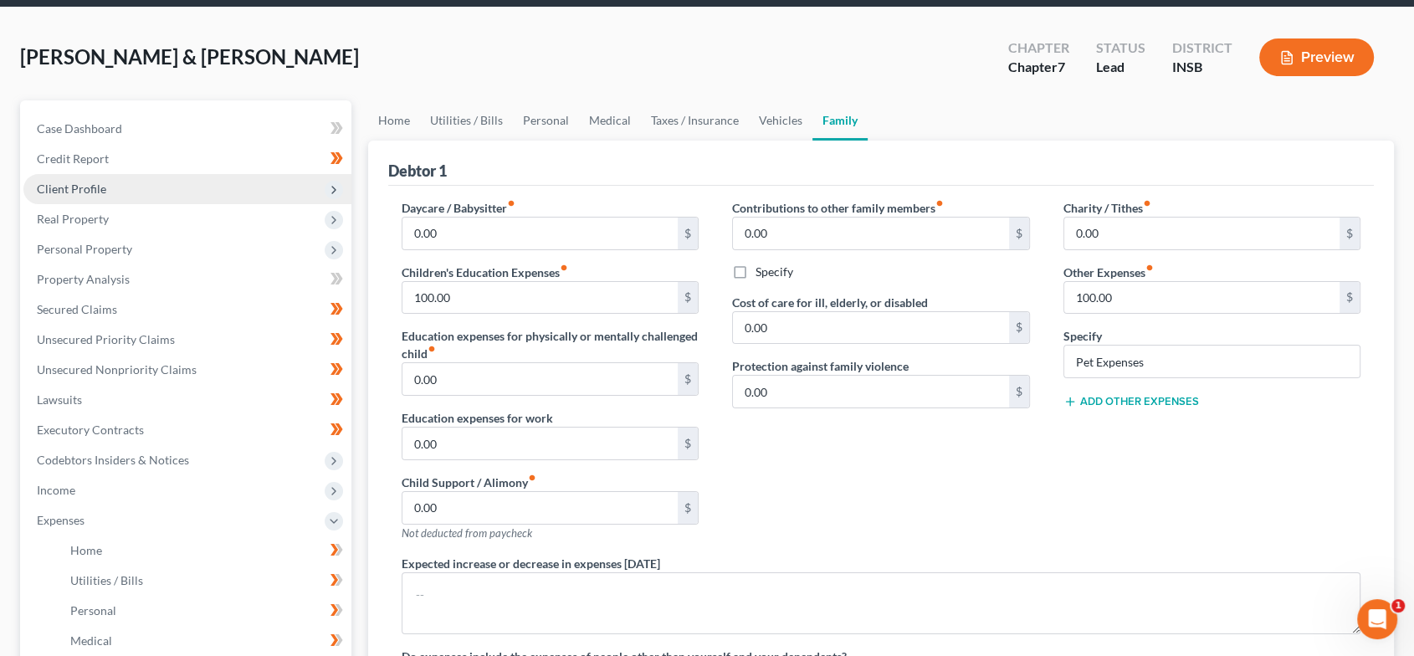
click at [136, 192] on span "Client Profile" at bounding box center [187, 189] width 328 height 30
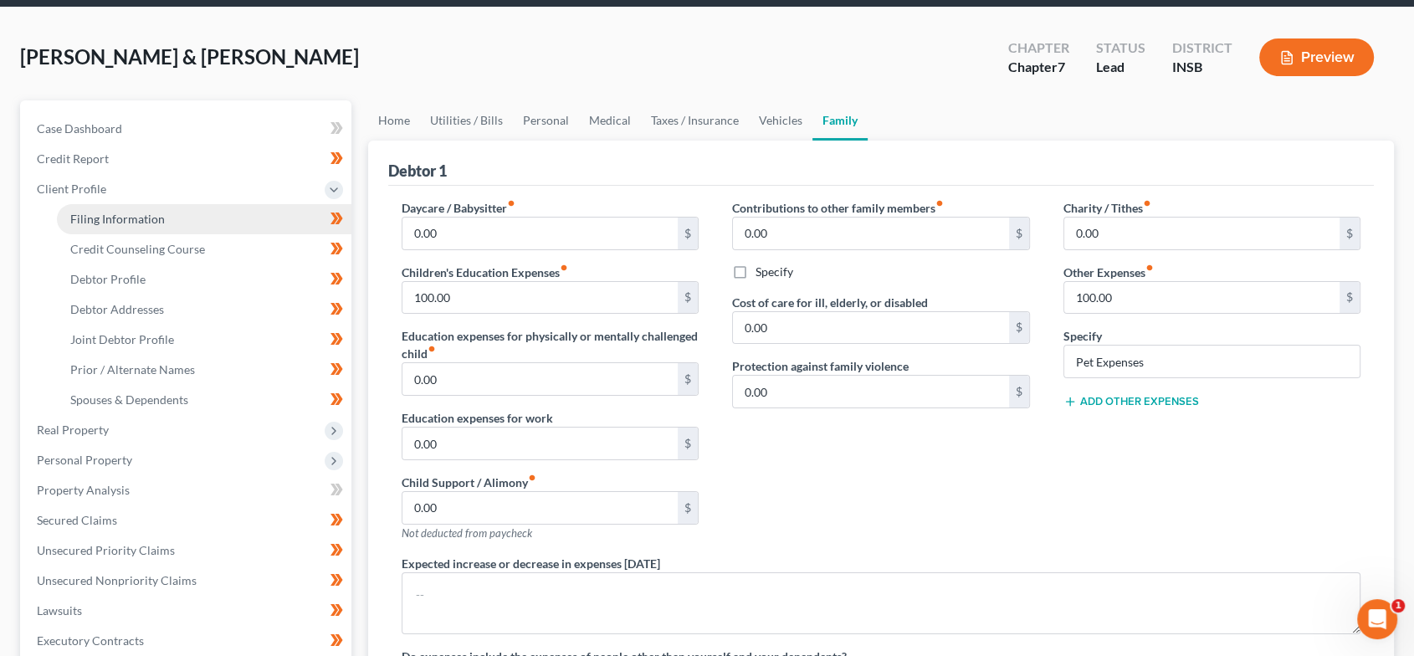
click at [153, 207] on link "Filing Information" at bounding box center [204, 219] width 294 height 30
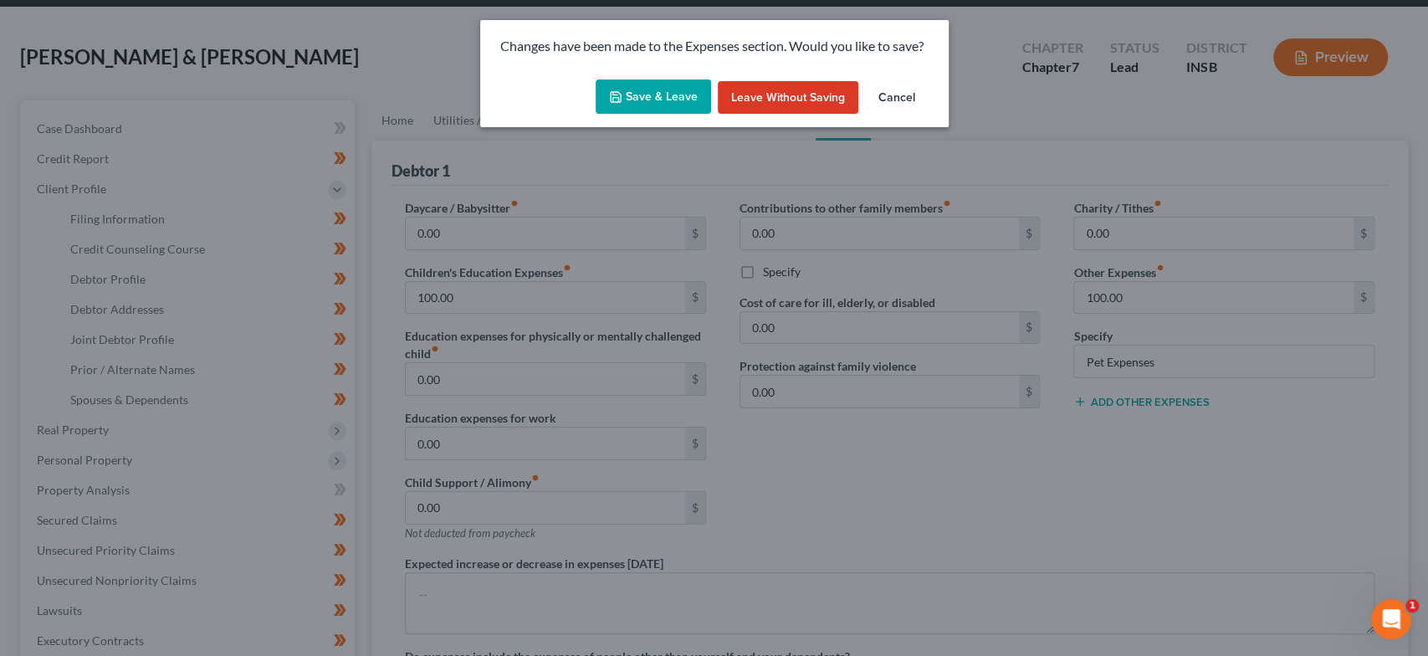
drag, startPoint x: 619, startPoint y: 104, endPoint x: 699, endPoint y: 176, distance: 107.2
click at [624, 104] on button "Save & Leave" at bounding box center [653, 96] width 115 height 35
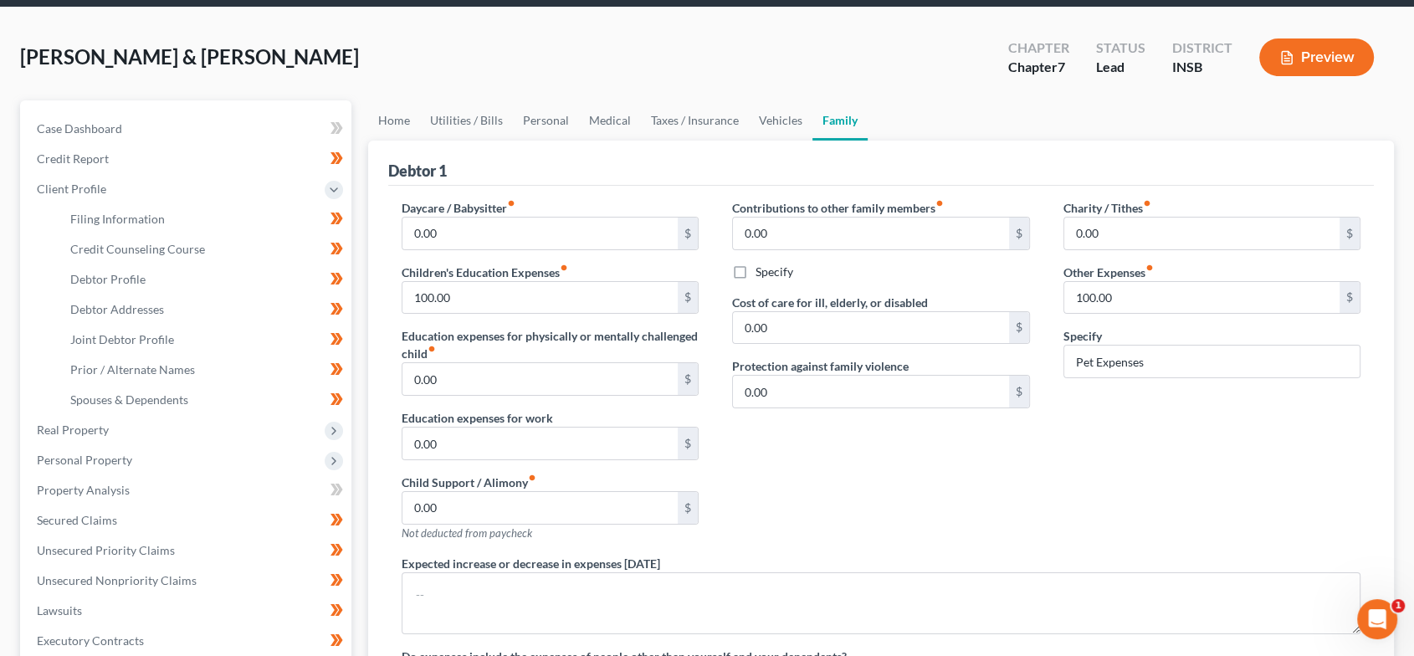
select select "1"
select select "0"
select select "28"
select select "0"
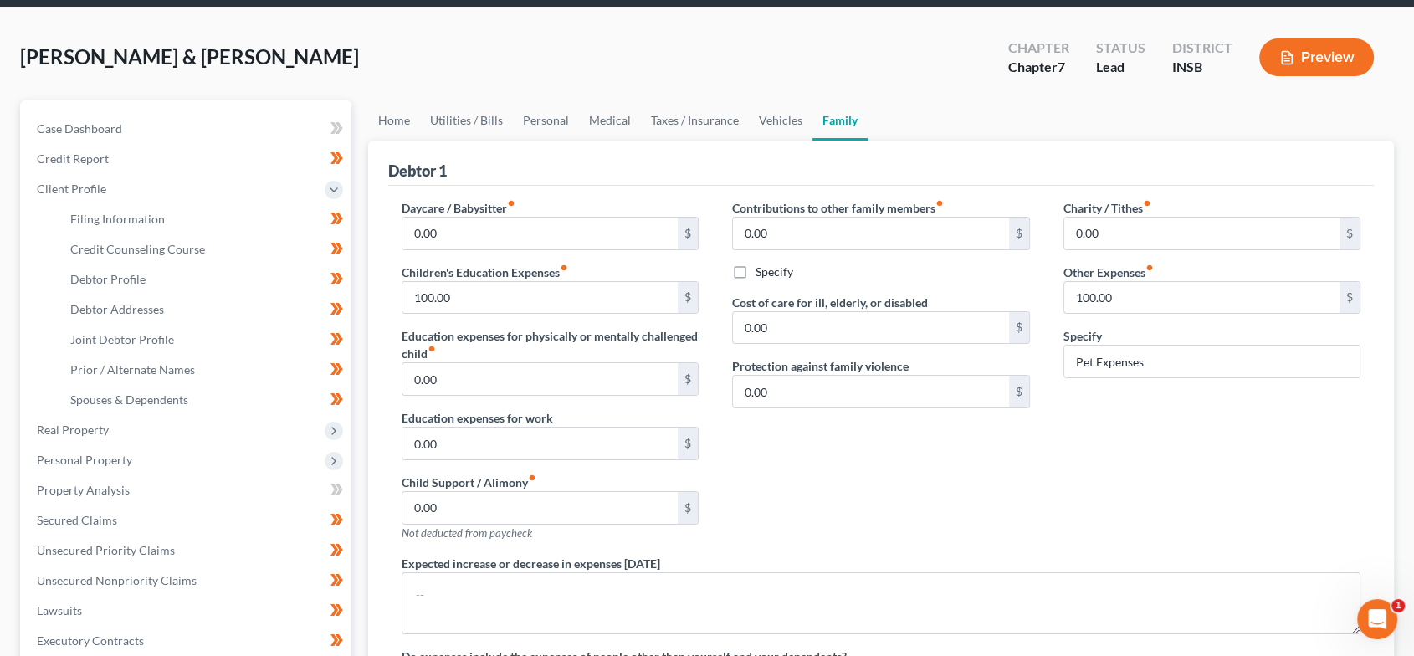
select select "15"
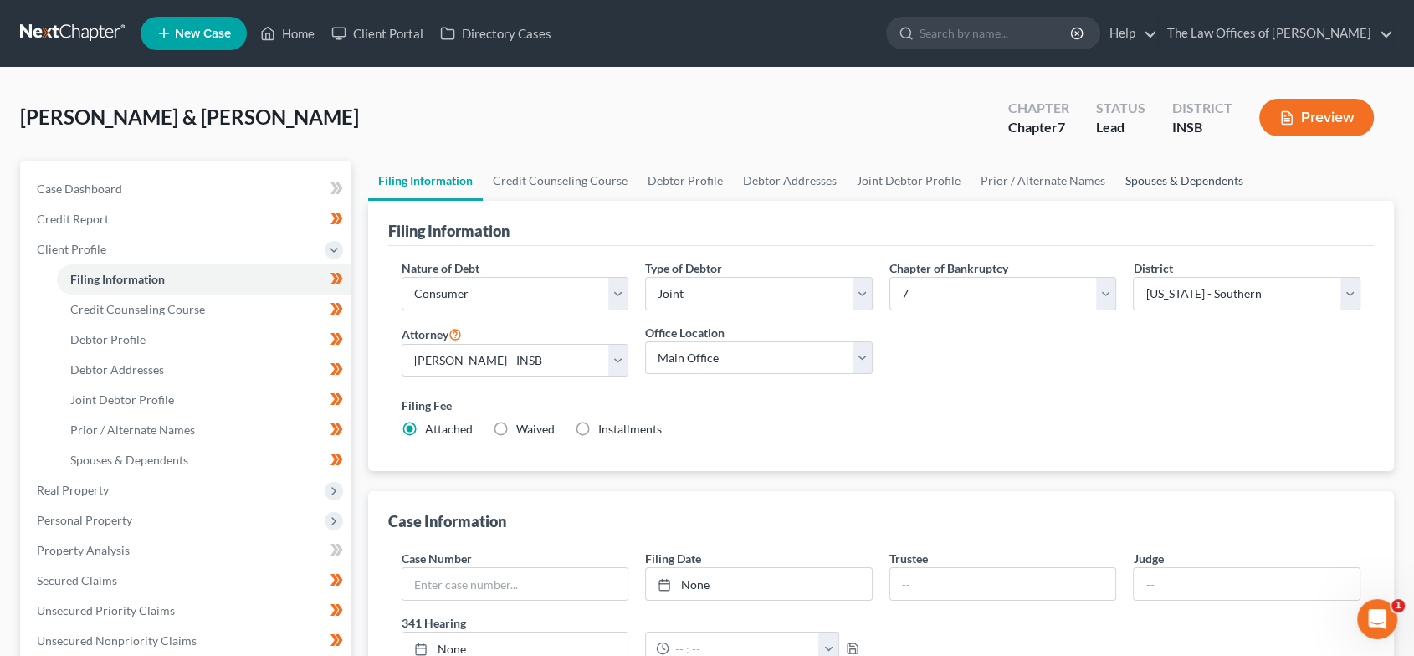
click at [1191, 172] on link "Spouses & Dependents" at bounding box center [1184, 181] width 138 height 40
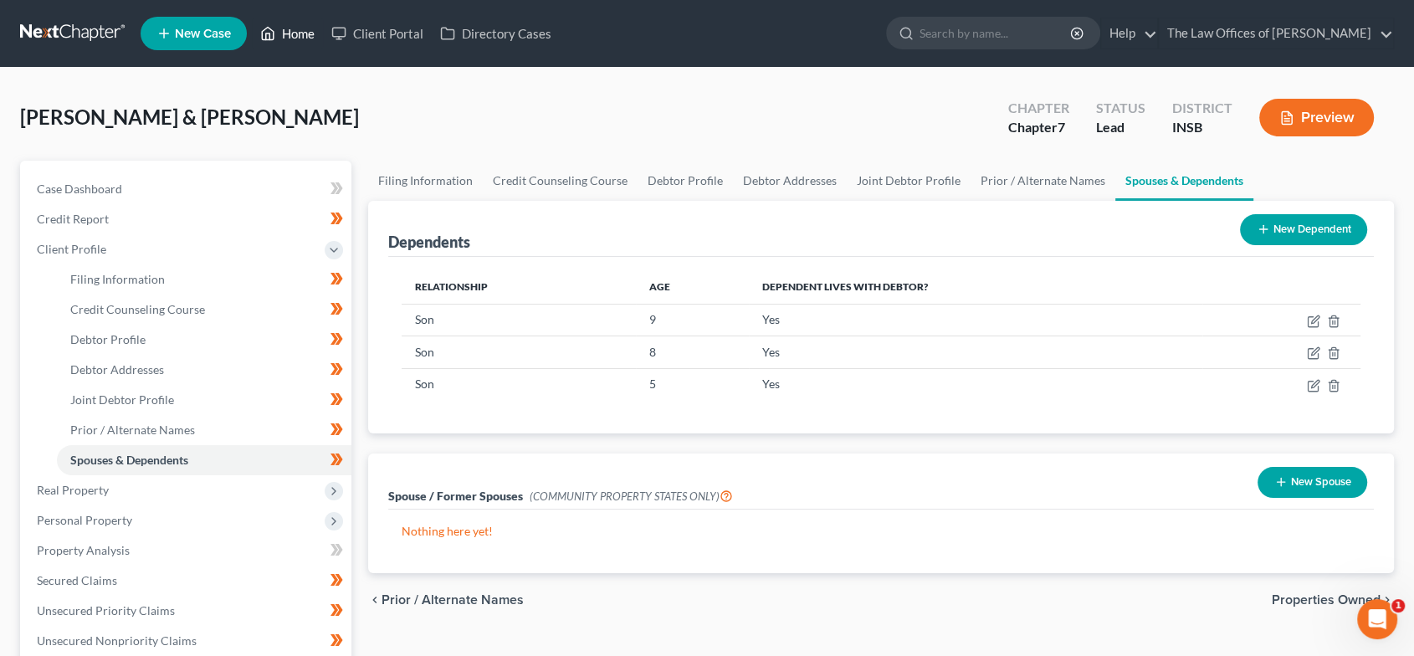
click at [278, 31] on link "Home" at bounding box center [287, 33] width 71 height 30
